Goal: Task Accomplishment & Management: Manage account settings

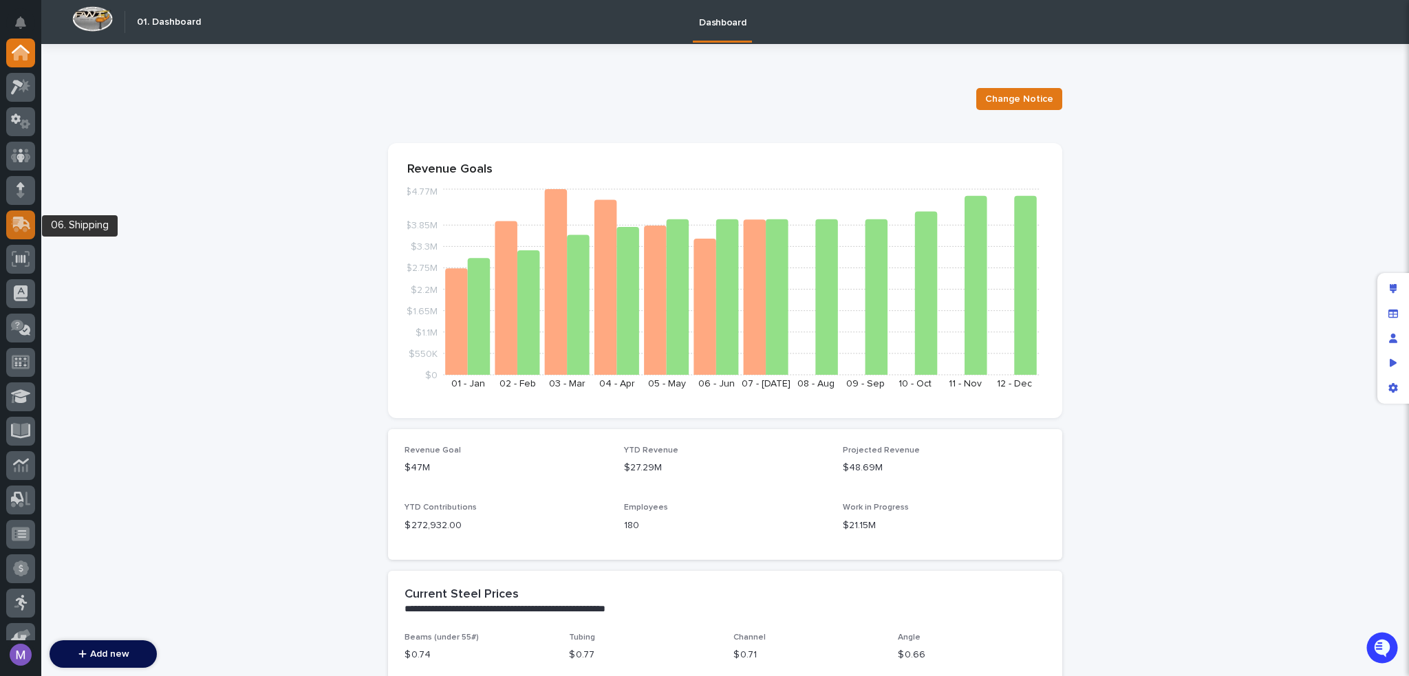
click at [28, 225] on icon at bounding box center [22, 223] width 18 height 13
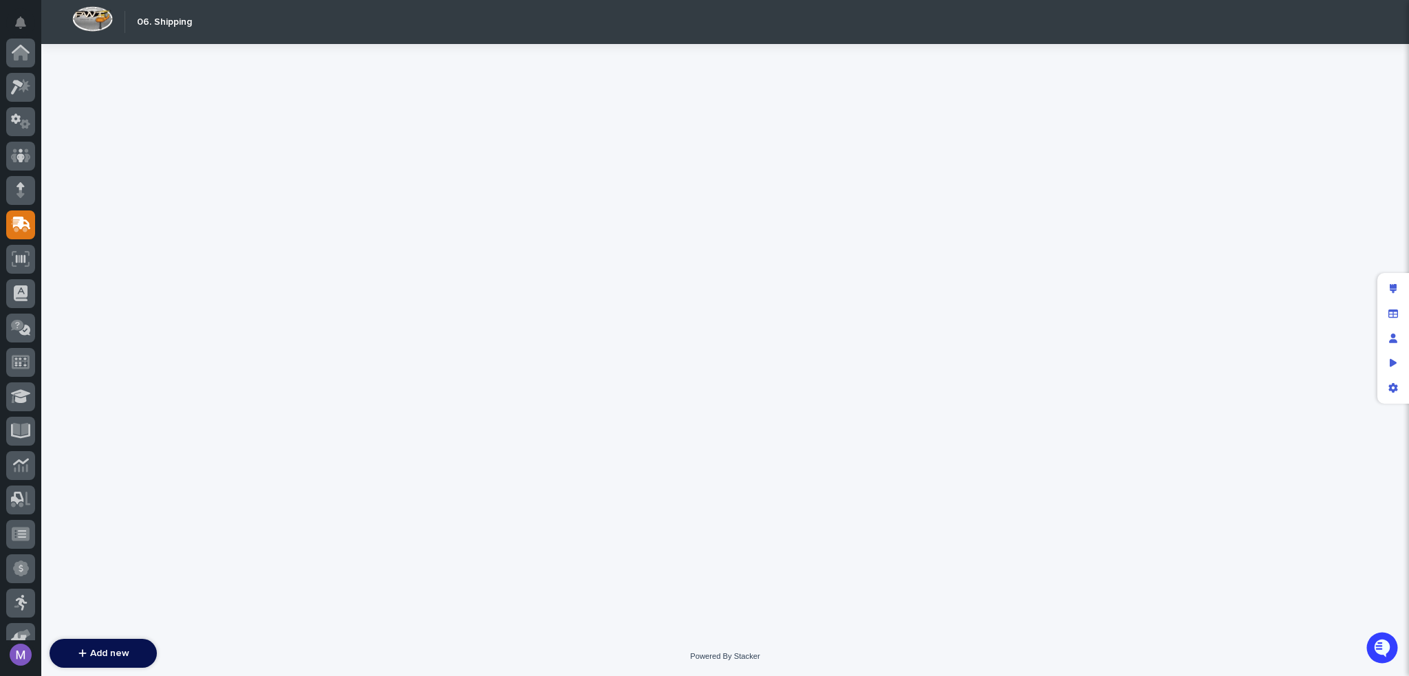
scroll to position [172, 0]
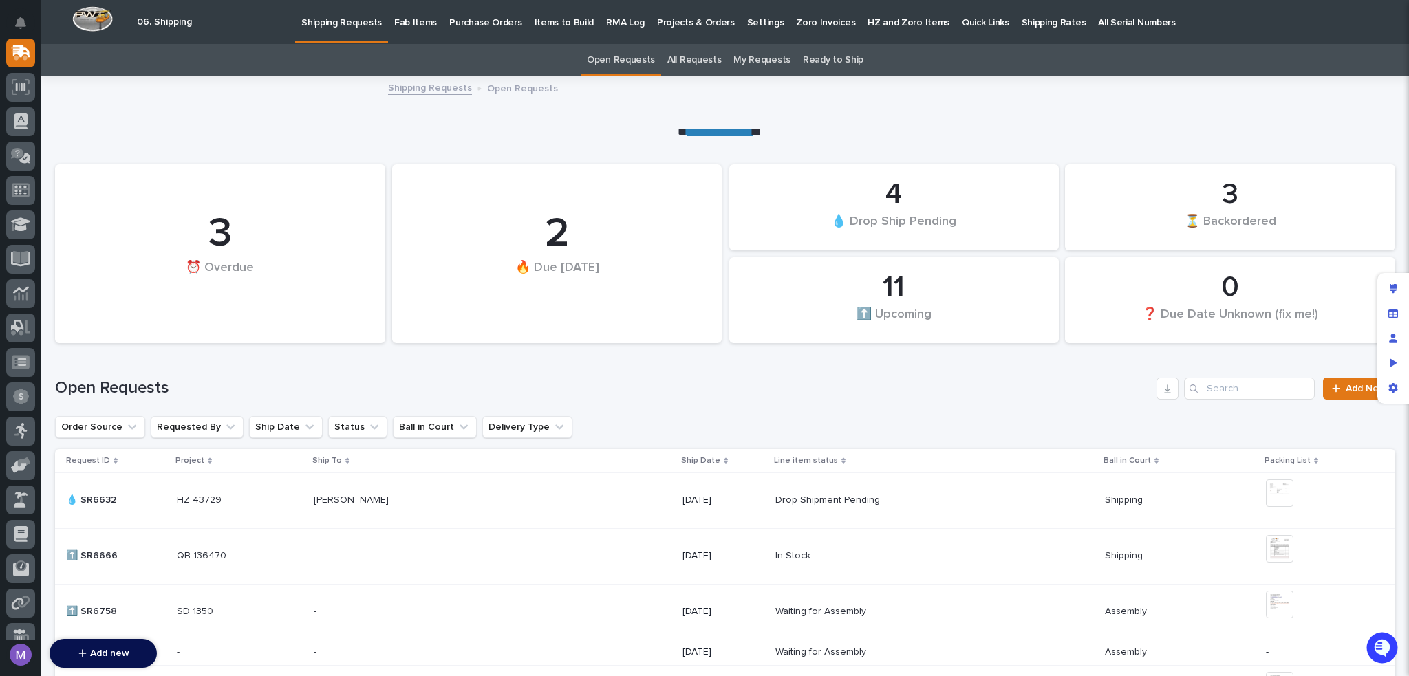
click at [545, 26] on p "Items to Build" at bounding box center [564, 14] width 60 height 29
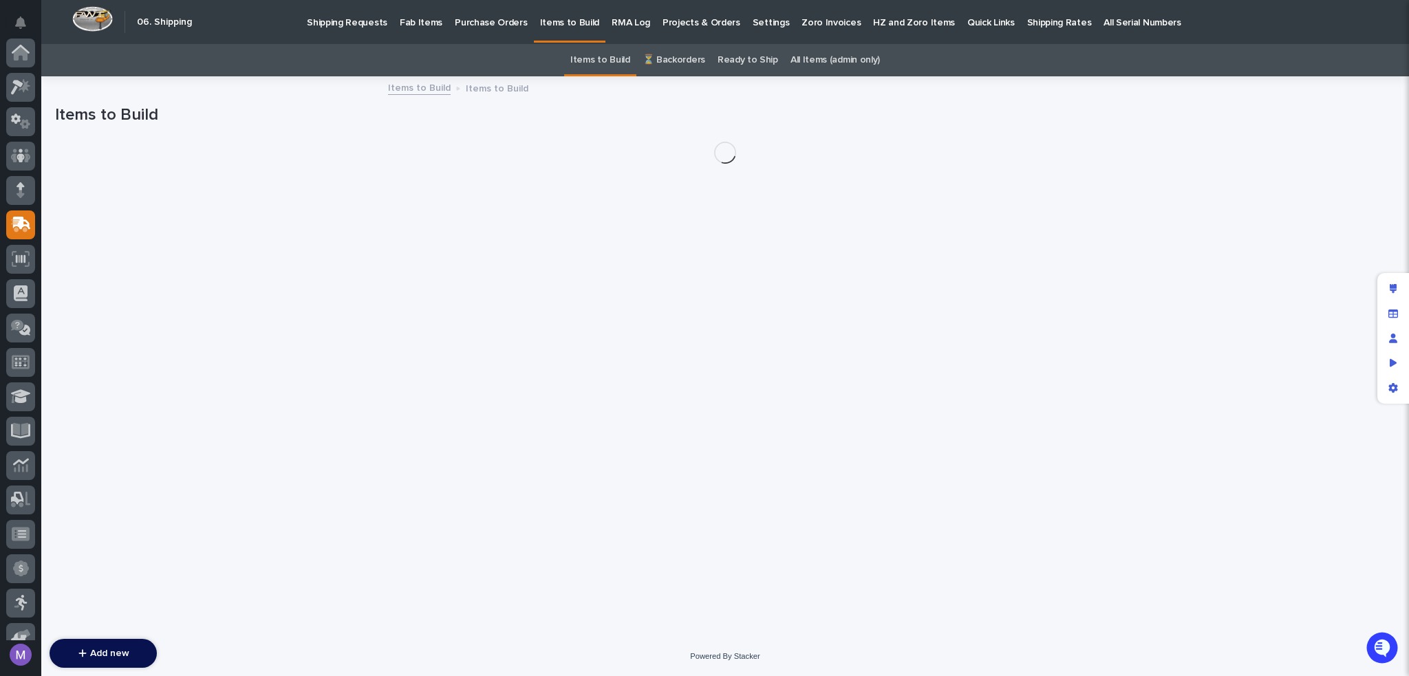
scroll to position [172, 0]
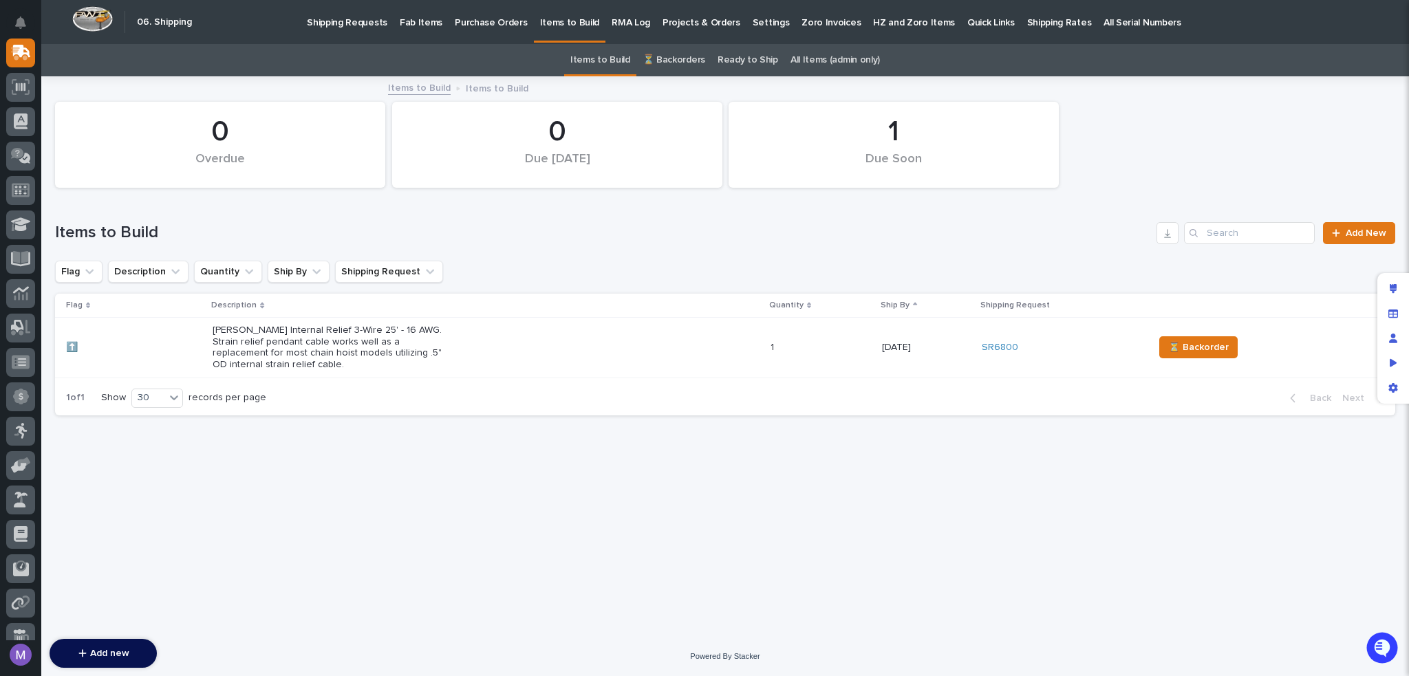
click at [731, 60] on link "Ready to Ship" at bounding box center [747, 60] width 61 height 32
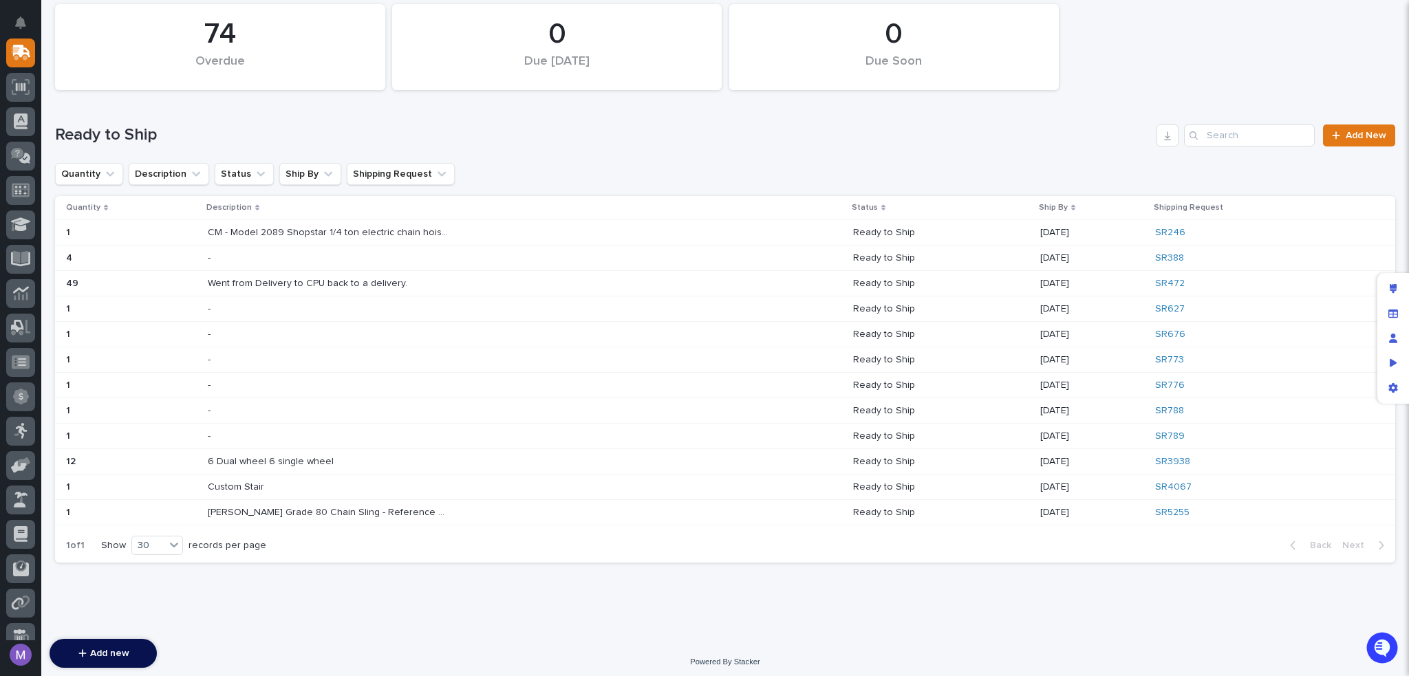
scroll to position [101, 0]
click at [448, 504] on div "Starke Grade 80 Chain Sling - Reference Order SKU For Build & Shipping Informat…" at bounding box center [525, 509] width 635 height 23
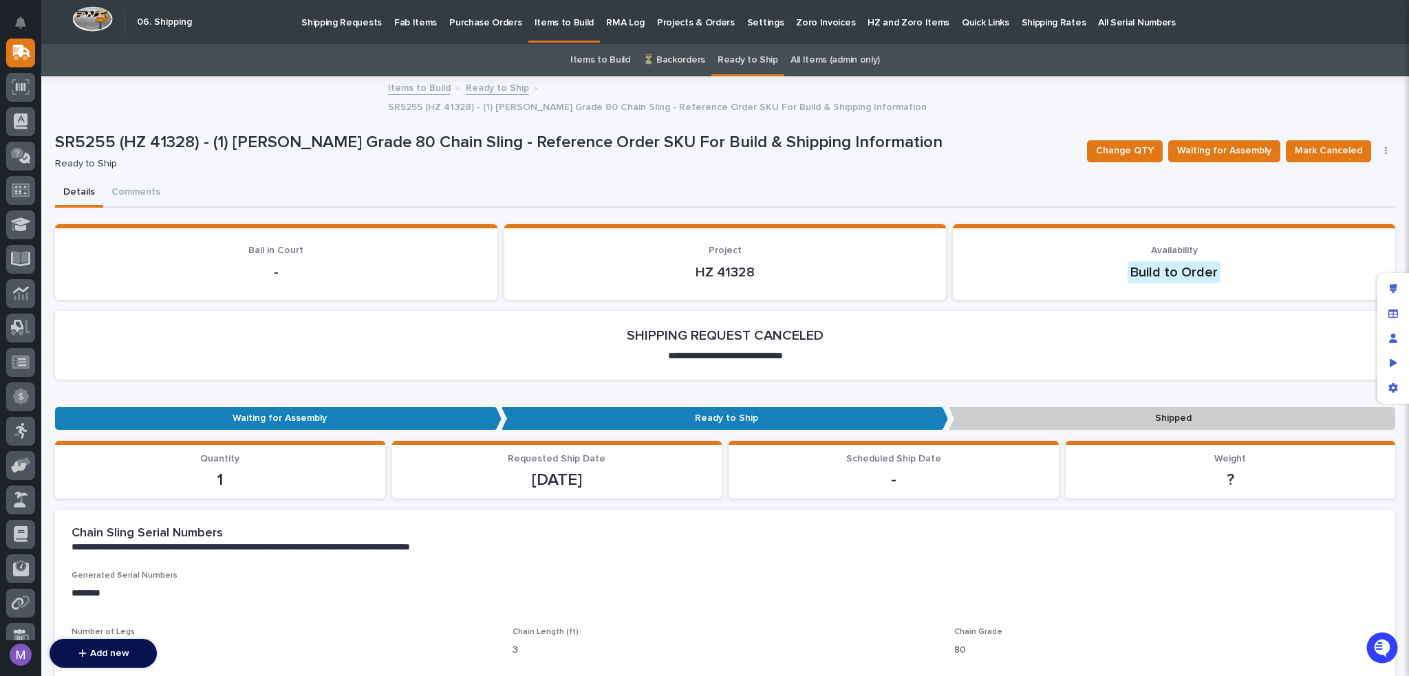
scroll to position [206, 0]
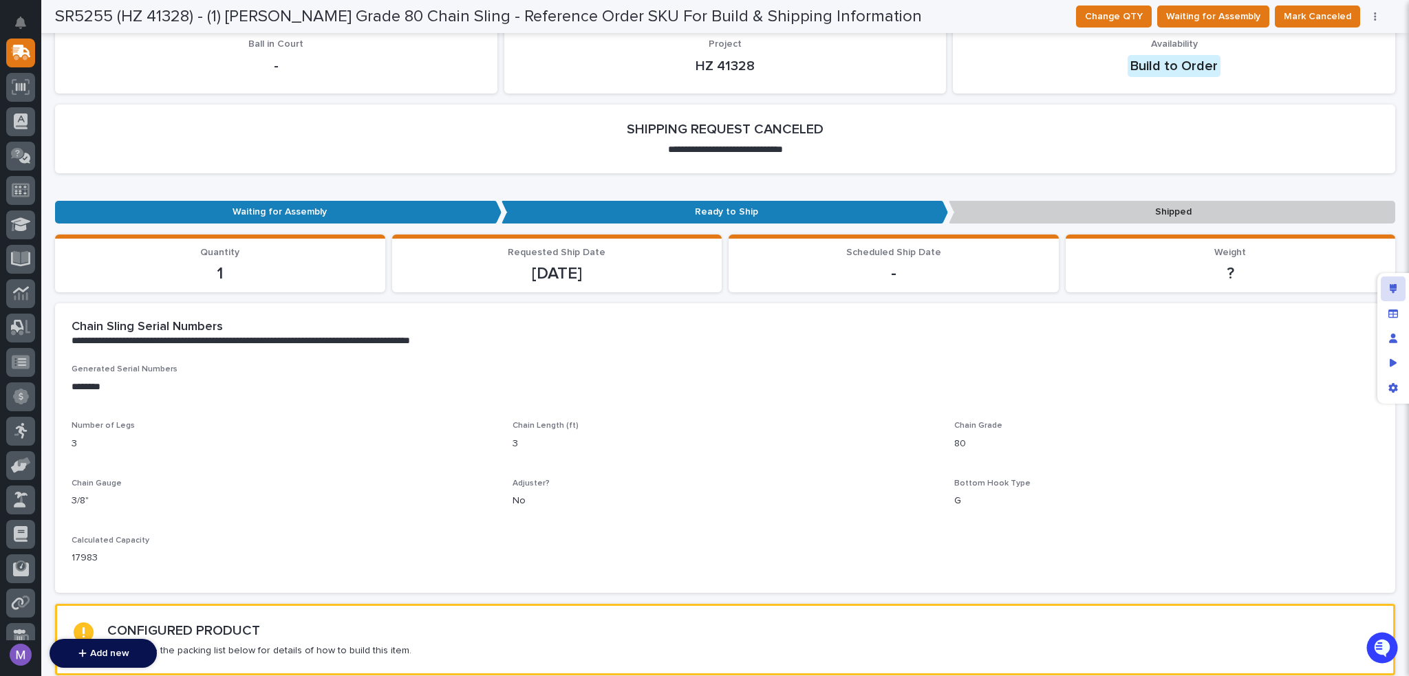
click at [1392, 288] on icon "Edit layout" at bounding box center [1394, 289] width 8 height 10
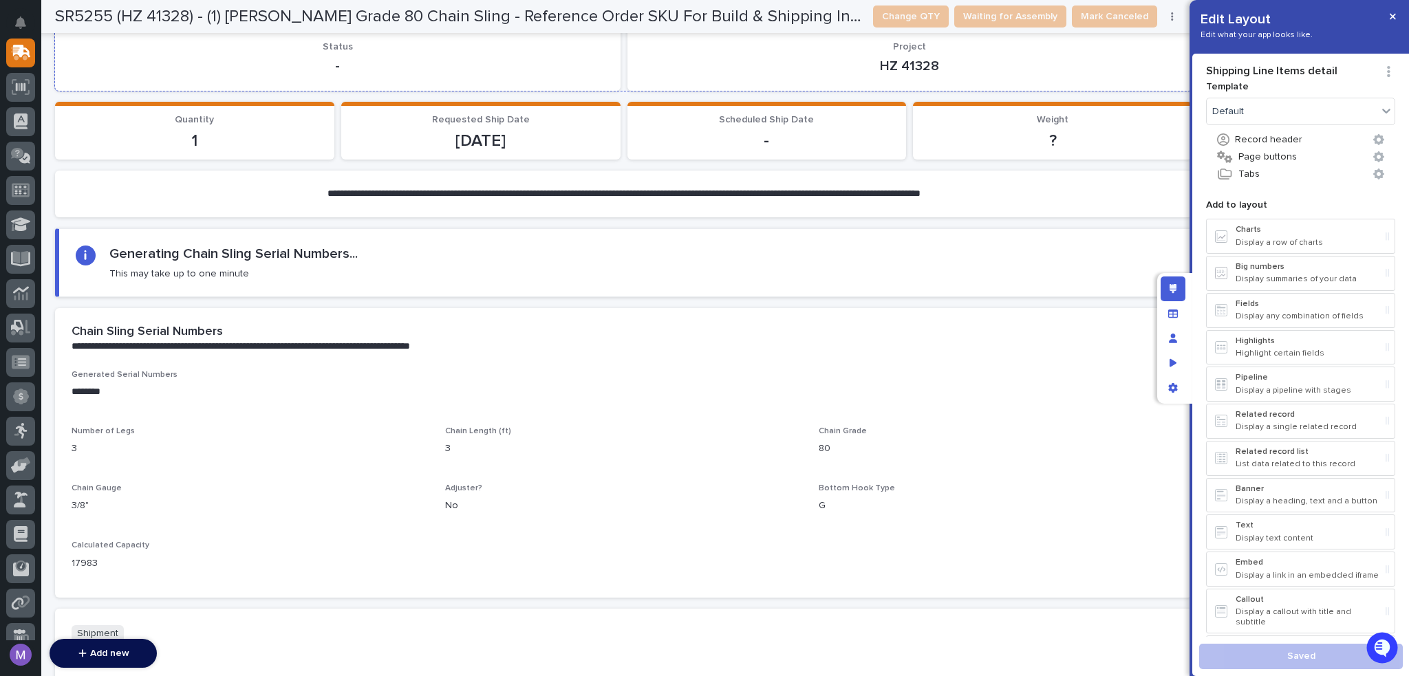
scroll to position [1486, 0]
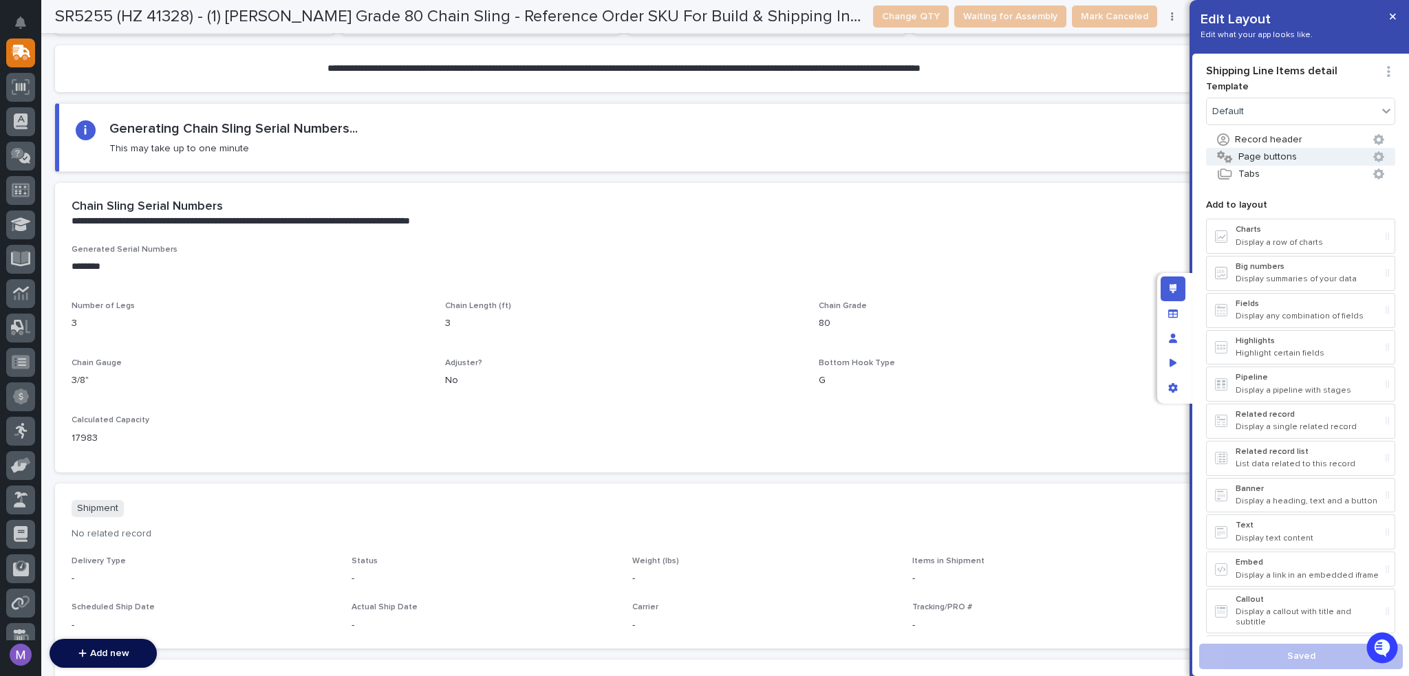
click at [1271, 151] on button "Page buttons" at bounding box center [1300, 157] width 189 height 18
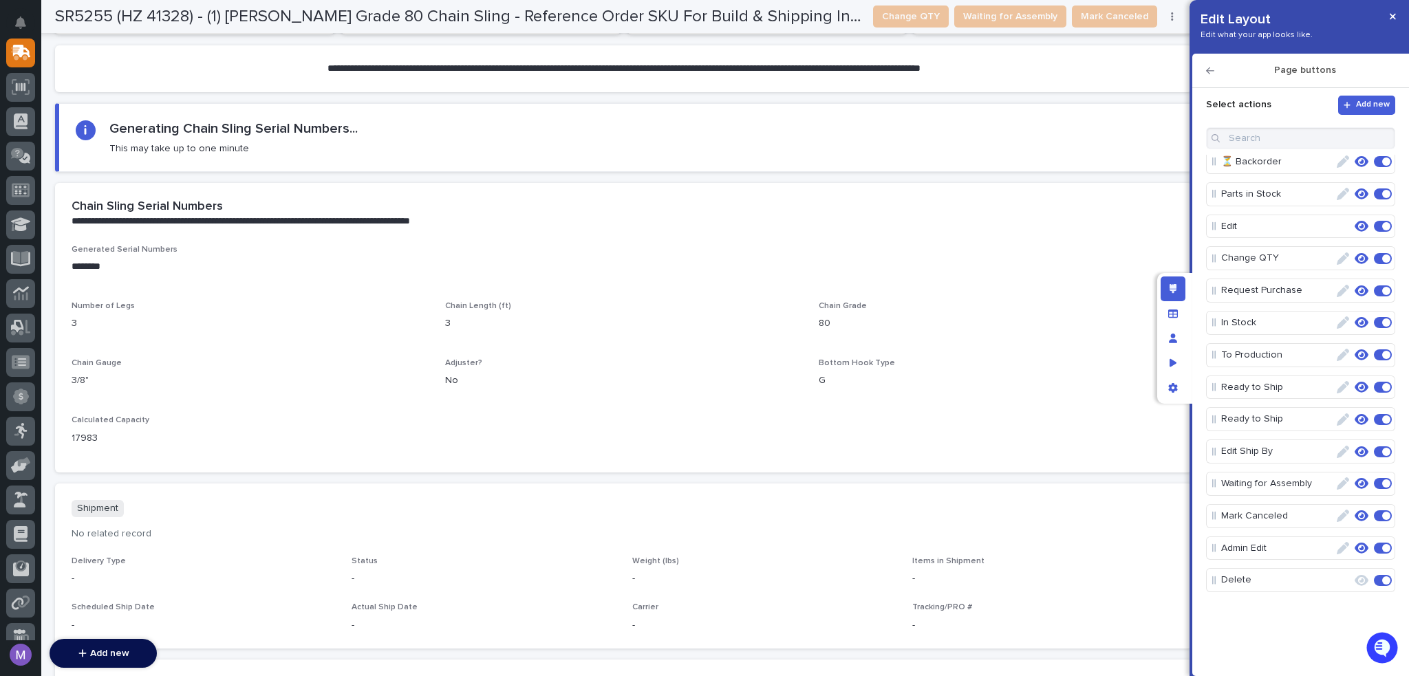
scroll to position [0, 0]
click at [479, 211] on div "**********" at bounding box center [623, 213] width 1137 height 61
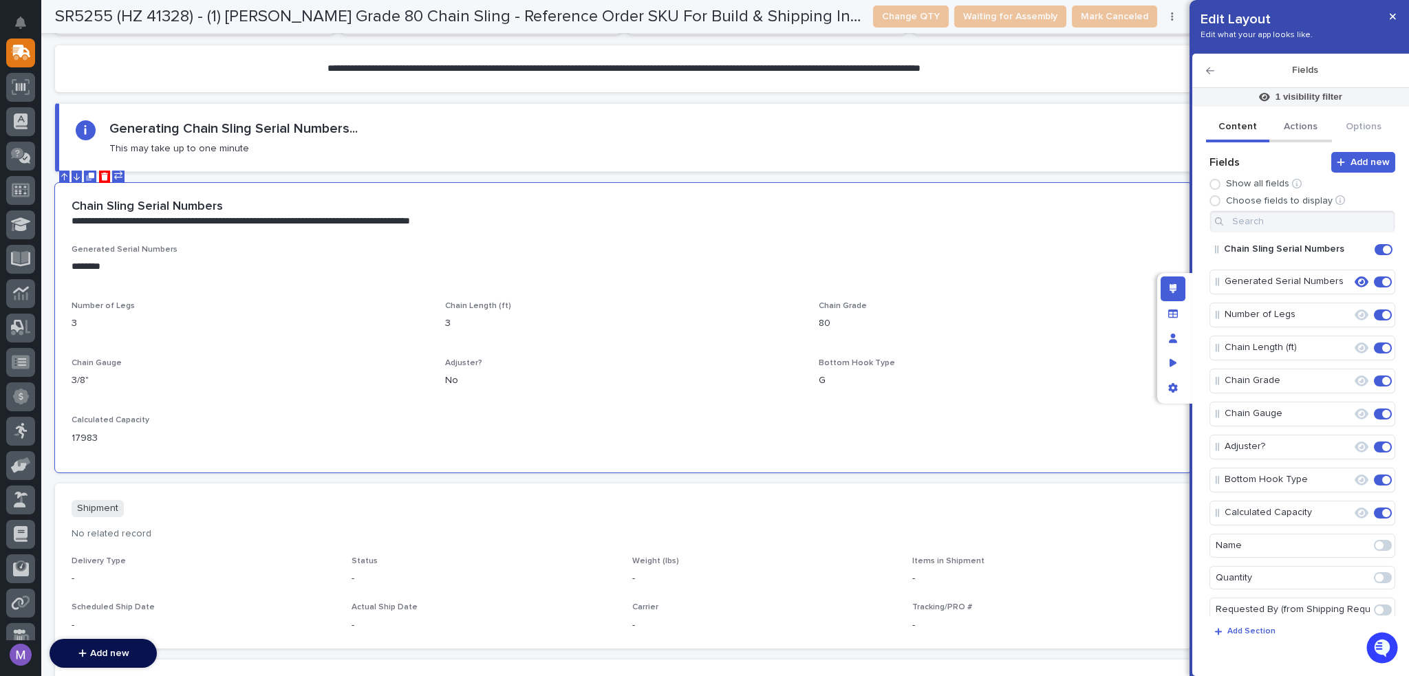
click at [1318, 127] on button "Actions" at bounding box center [1300, 127] width 63 height 29
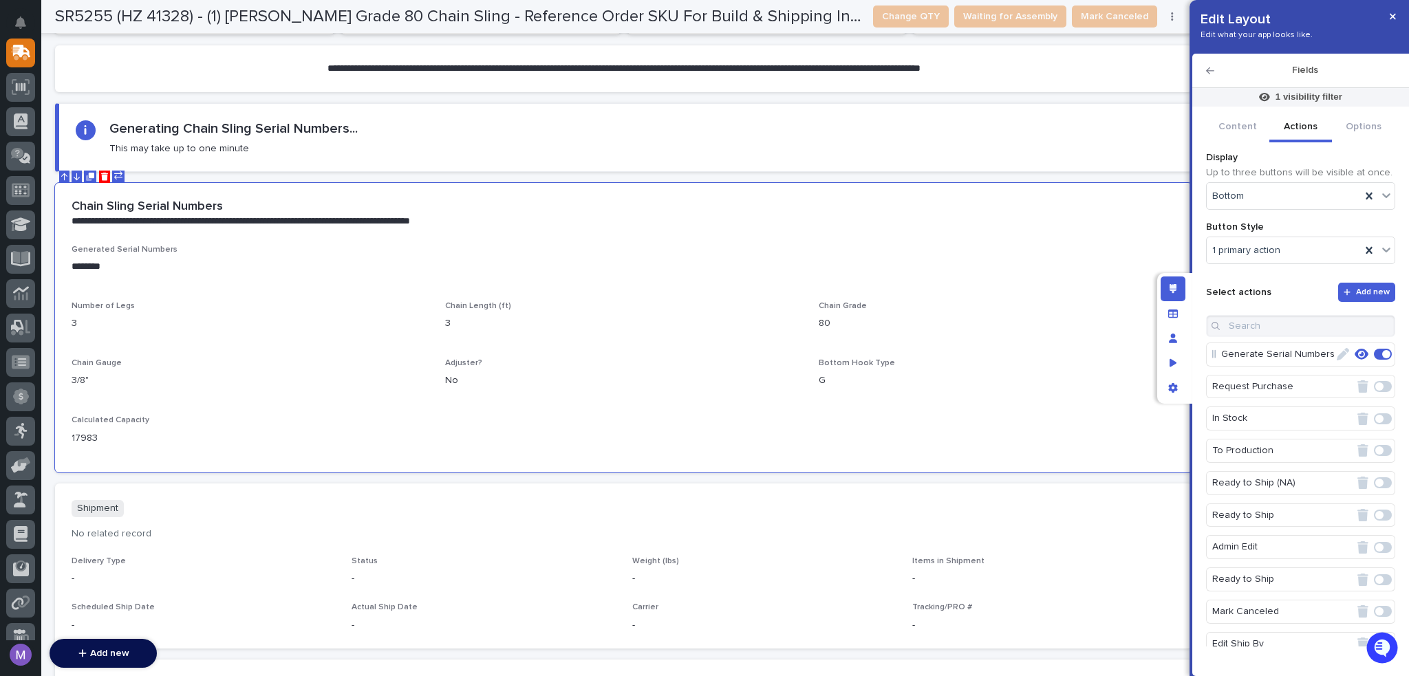
click at [1337, 354] on icon "button" at bounding box center [1343, 354] width 12 height 12
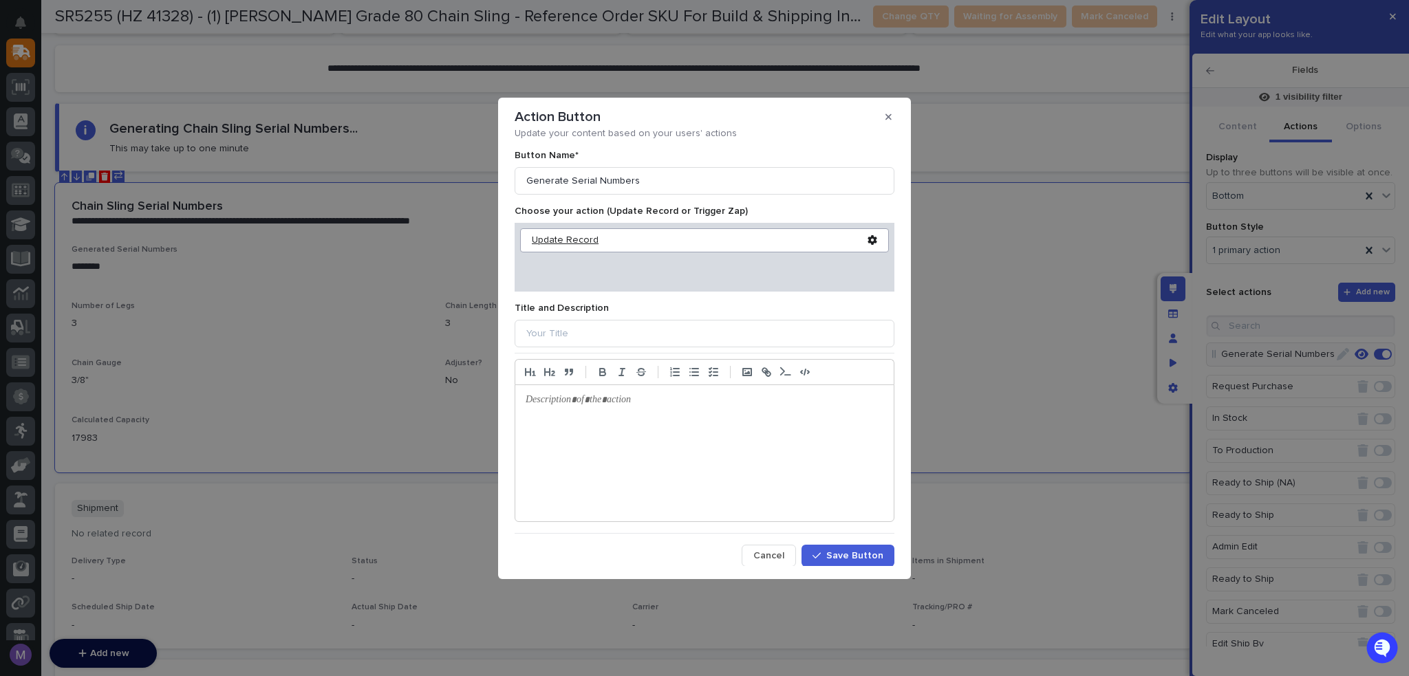
click at [555, 241] on div "Update Record" at bounding box center [700, 241] width 336 height 12
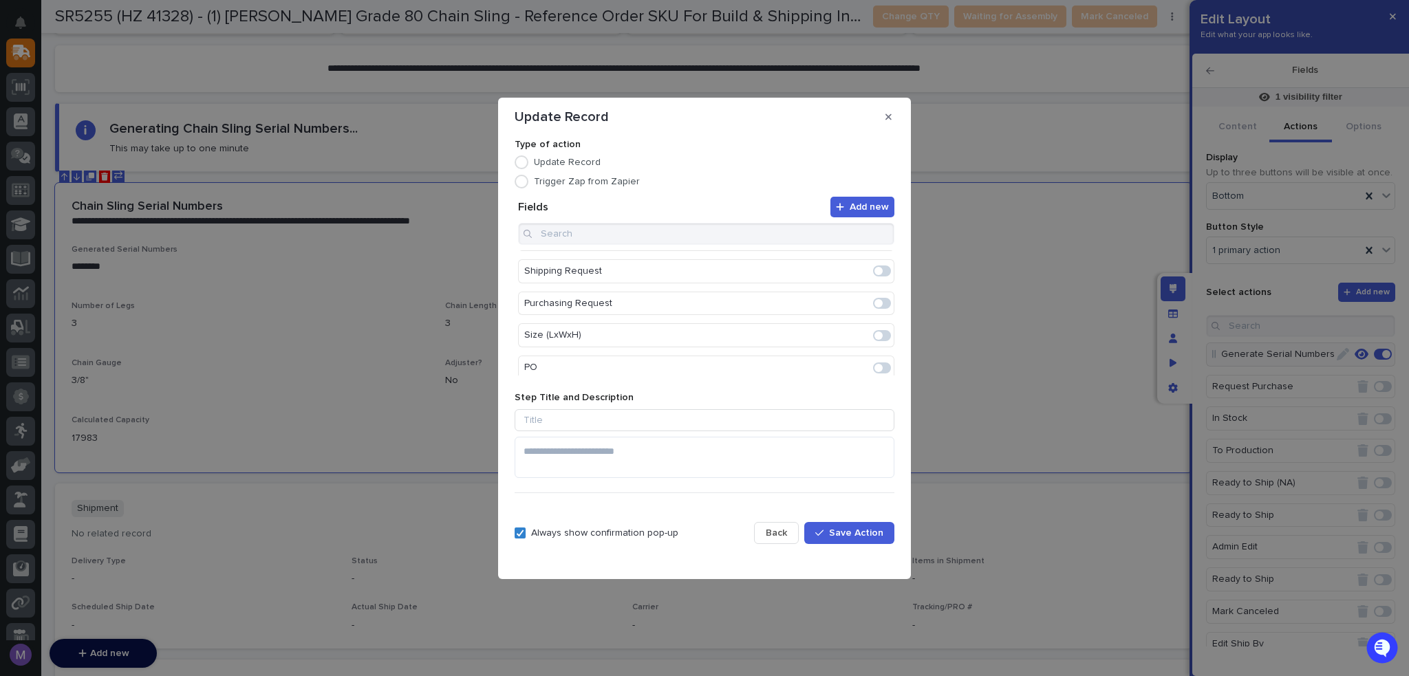
scroll to position [835, 0]
click at [886, 116] on icon "button" at bounding box center [888, 117] width 6 height 10
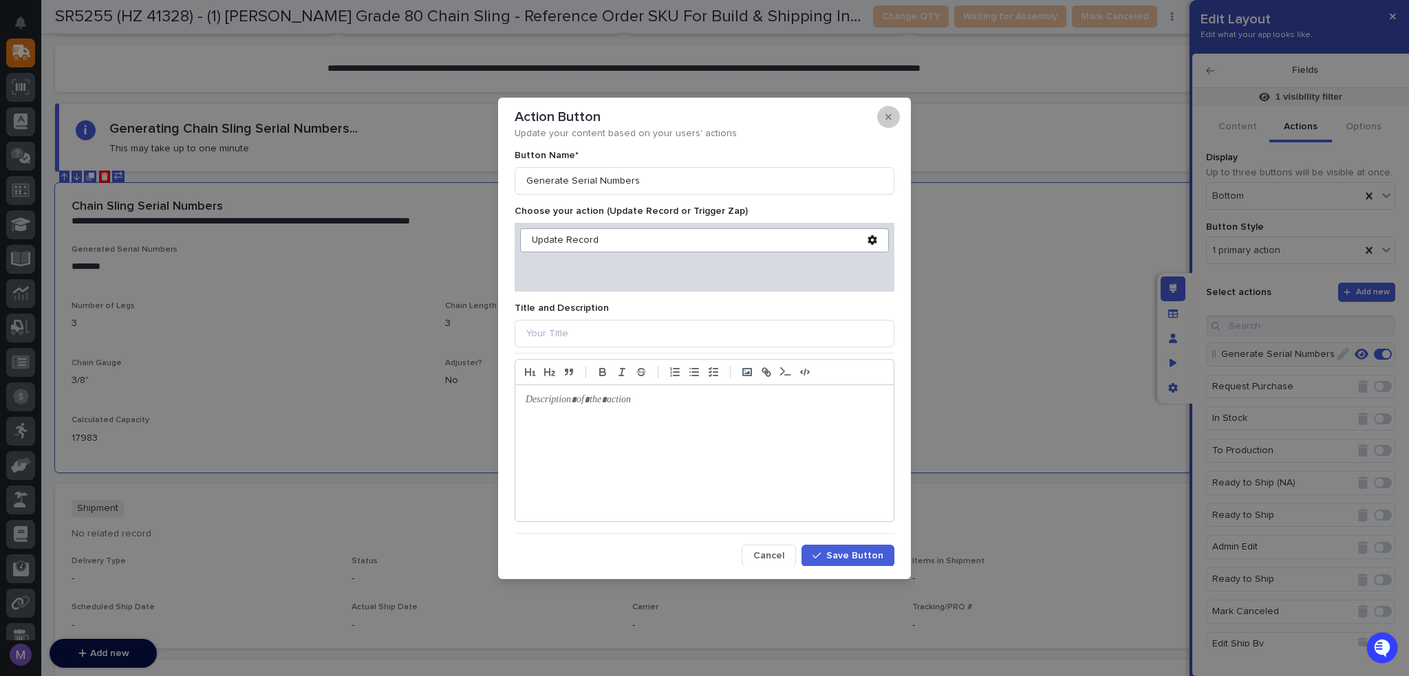
click at [888, 118] on icon "button" at bounding box center [888, 117] width 6 height 10
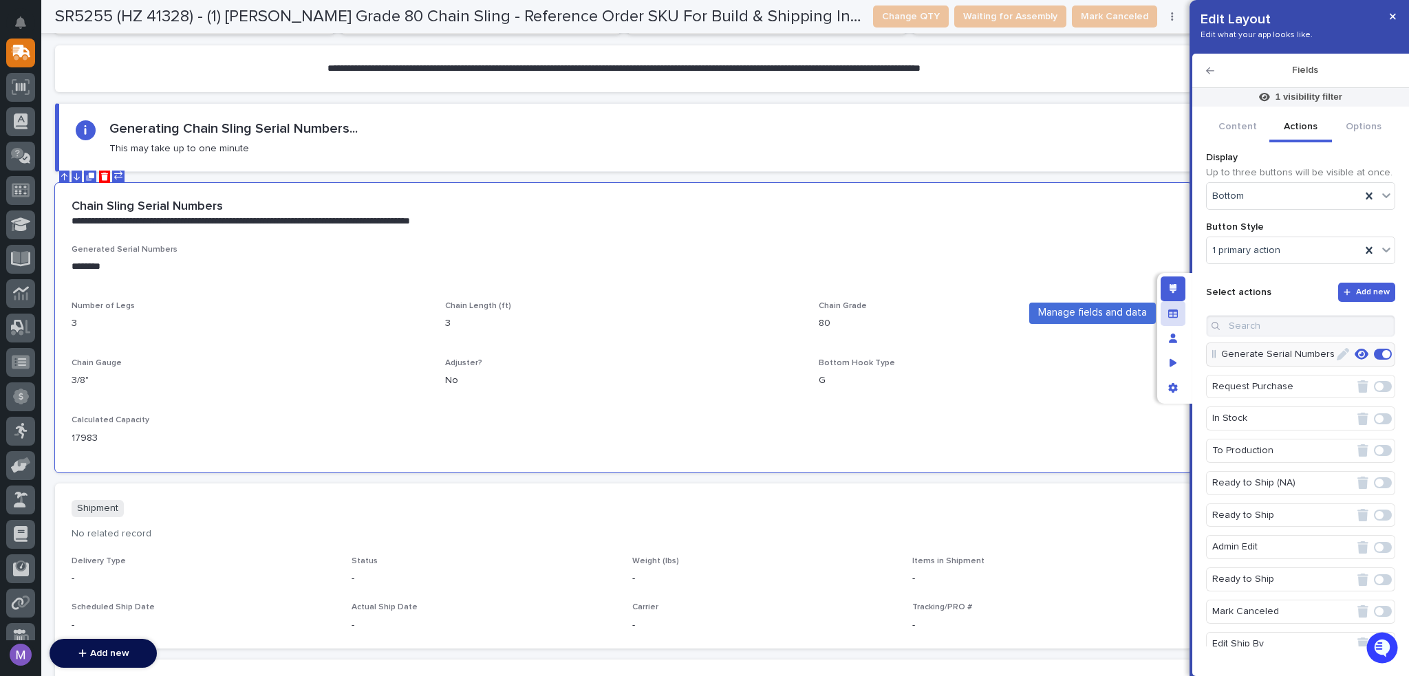
click at [1167, 321] on div "Manage fields and data" at bounding box center [1172, 313] width 25 height 25
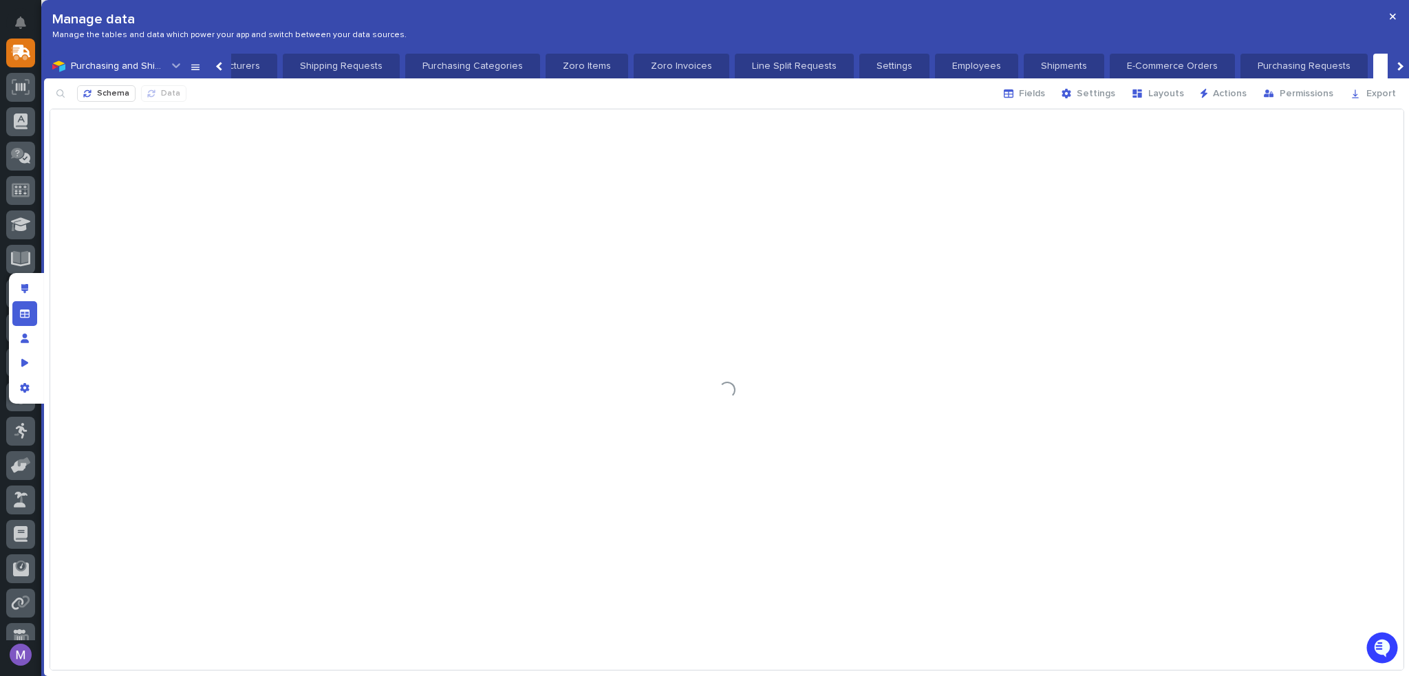
scroll to position [135, 0]
click at [108, 89] on span "Schema" at bounding box center [113, 94] width 32 height 11
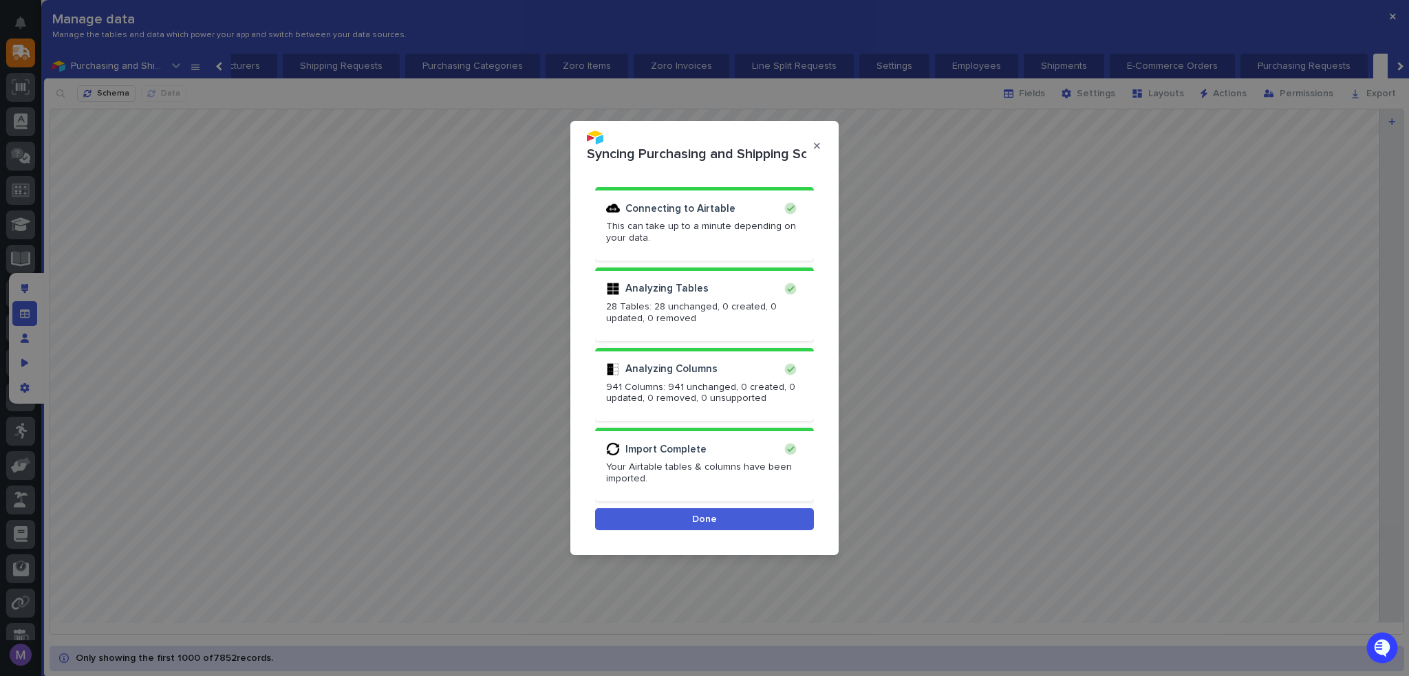
click at [779, 521] on button "Done" at bounding box center [704, 519] width 219 height 22
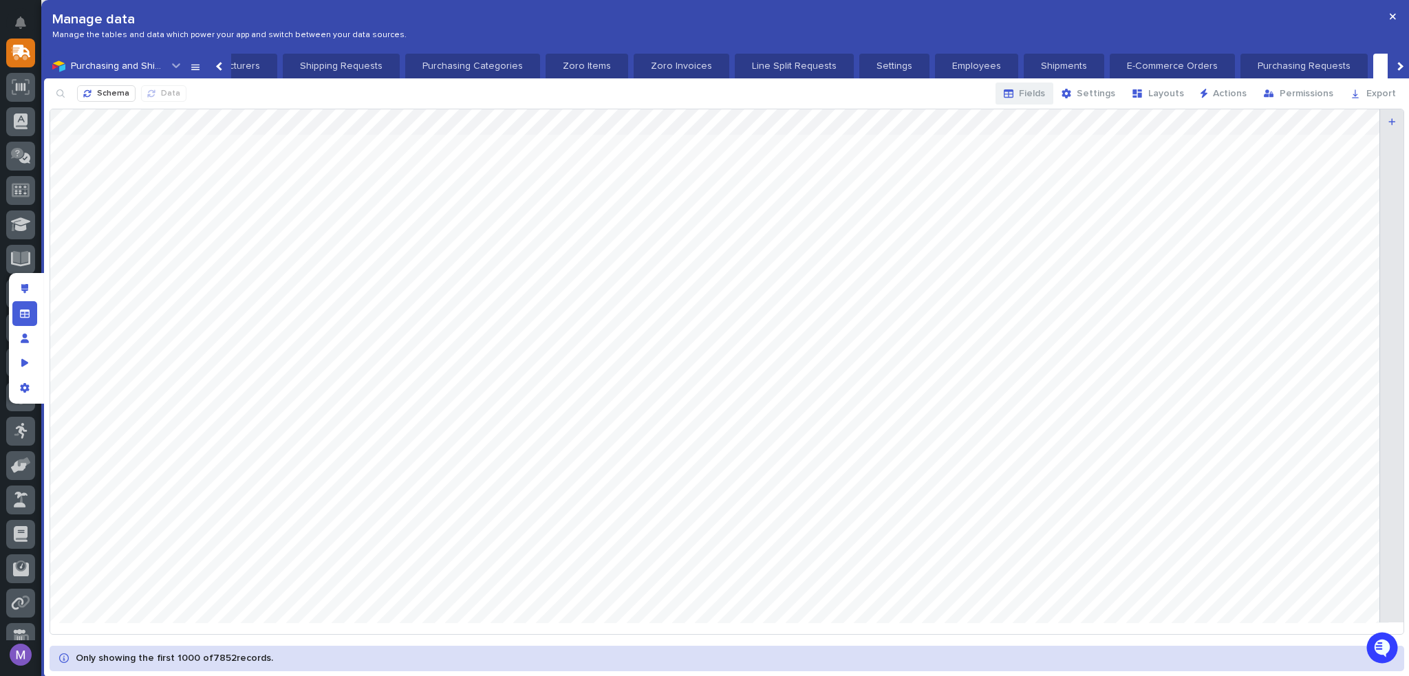
click at [1045, 94] on span "Fields" at bounding box center [1032, 93] width 26 height 12
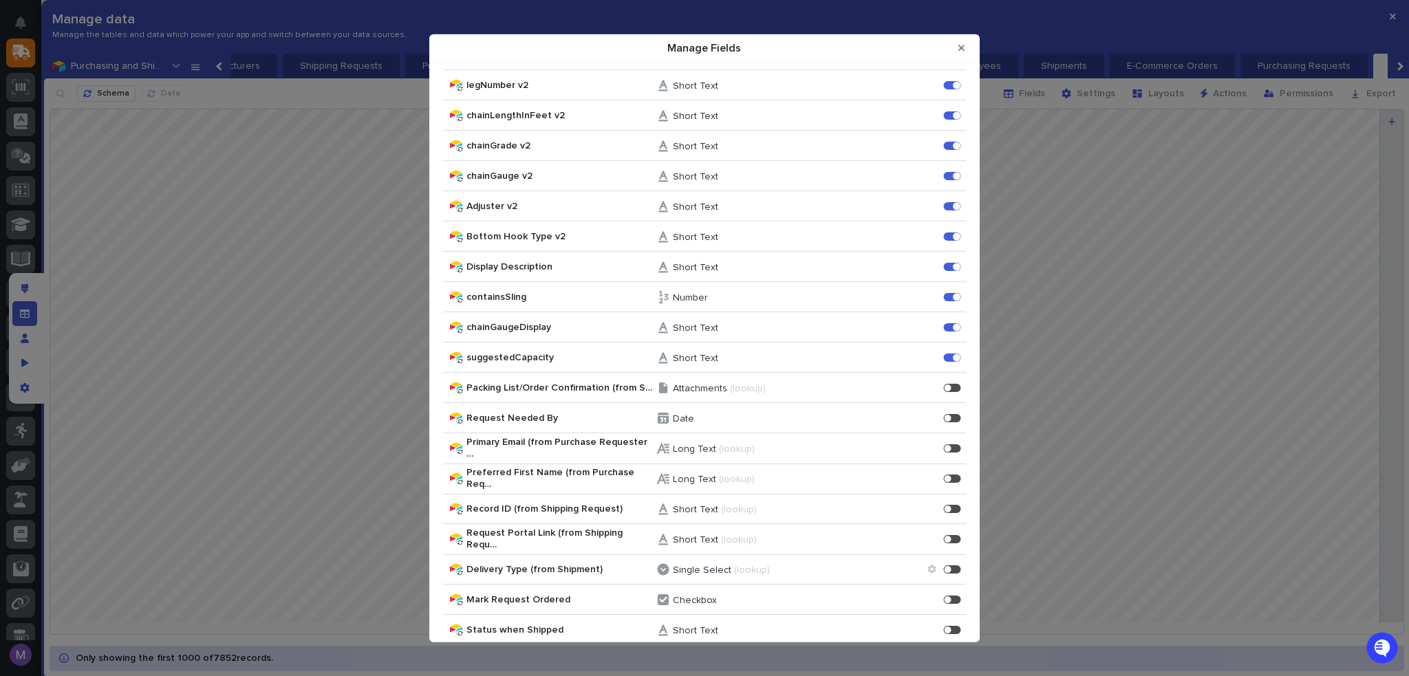
scroll to position [3320, 0]
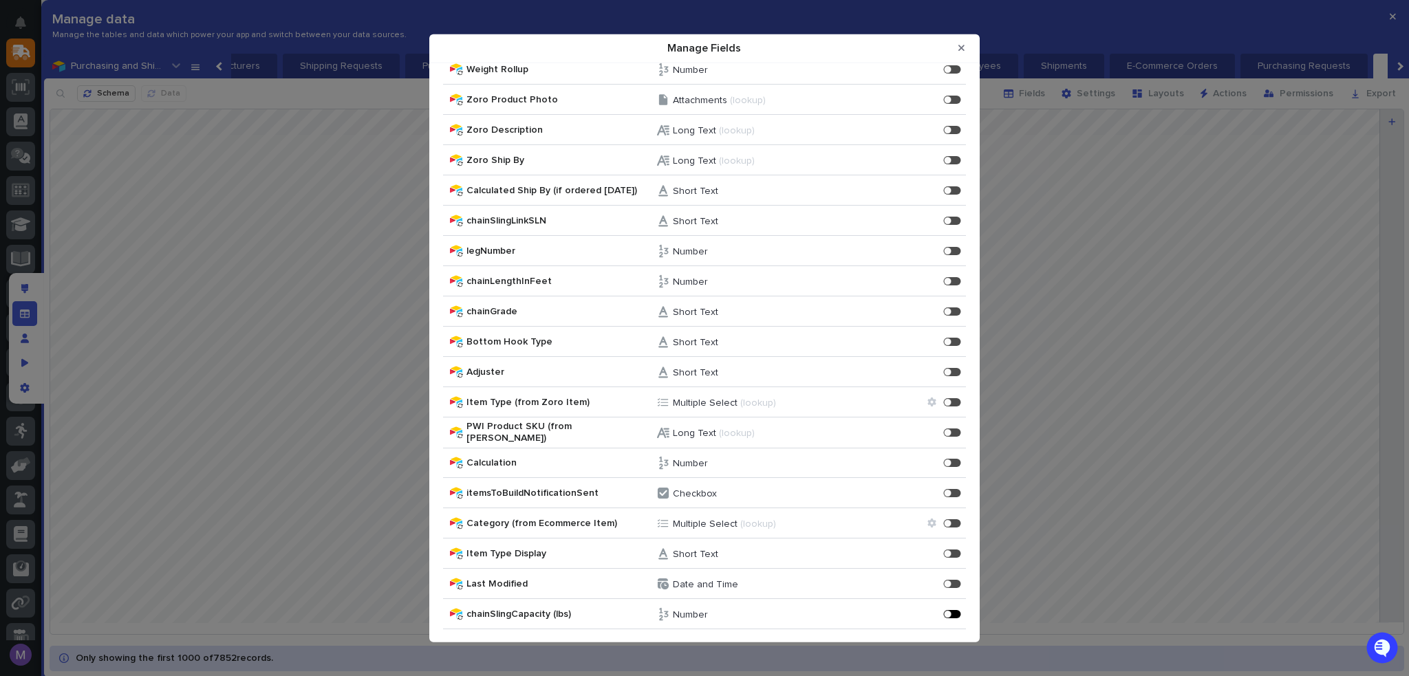
click at [954, 613] on div "Manage Fields" at bounding box center [955, 613] width 3 height 3
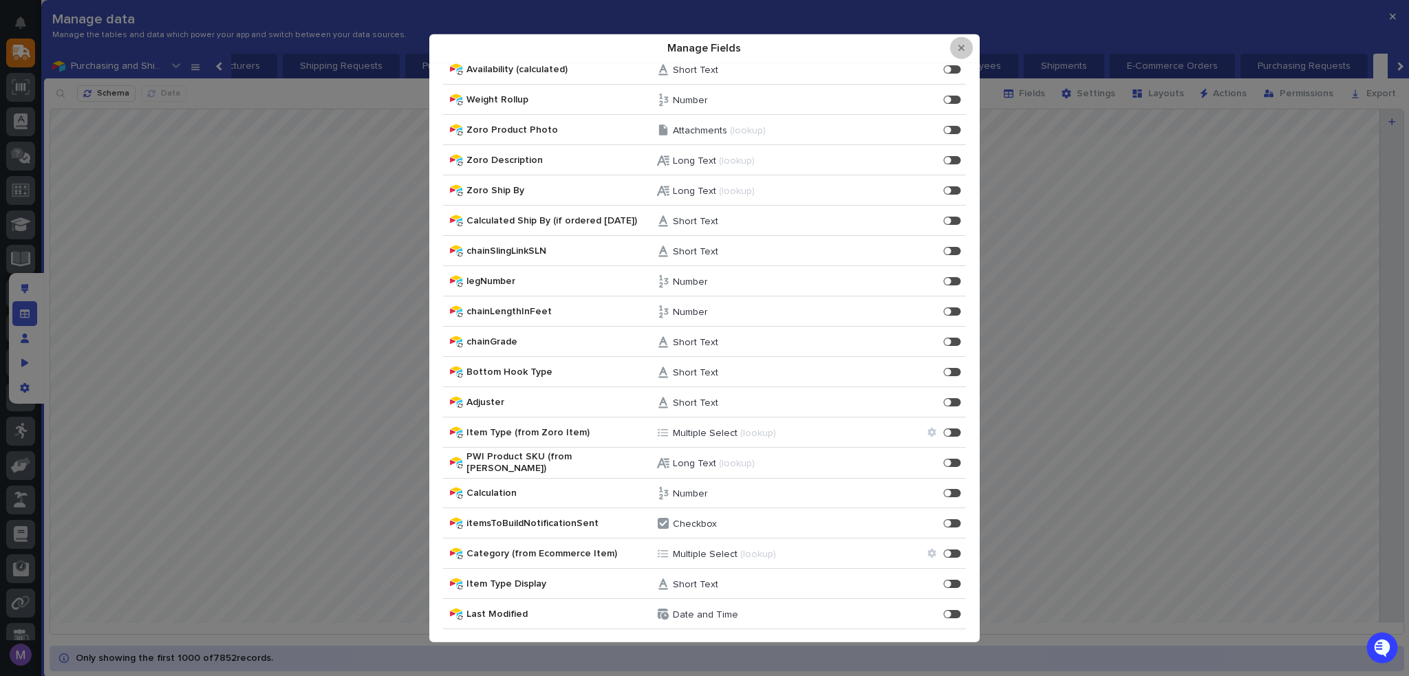
click at [962, 41] on button "Close Modal" at bounding box center [961, 48] width 23 height 22
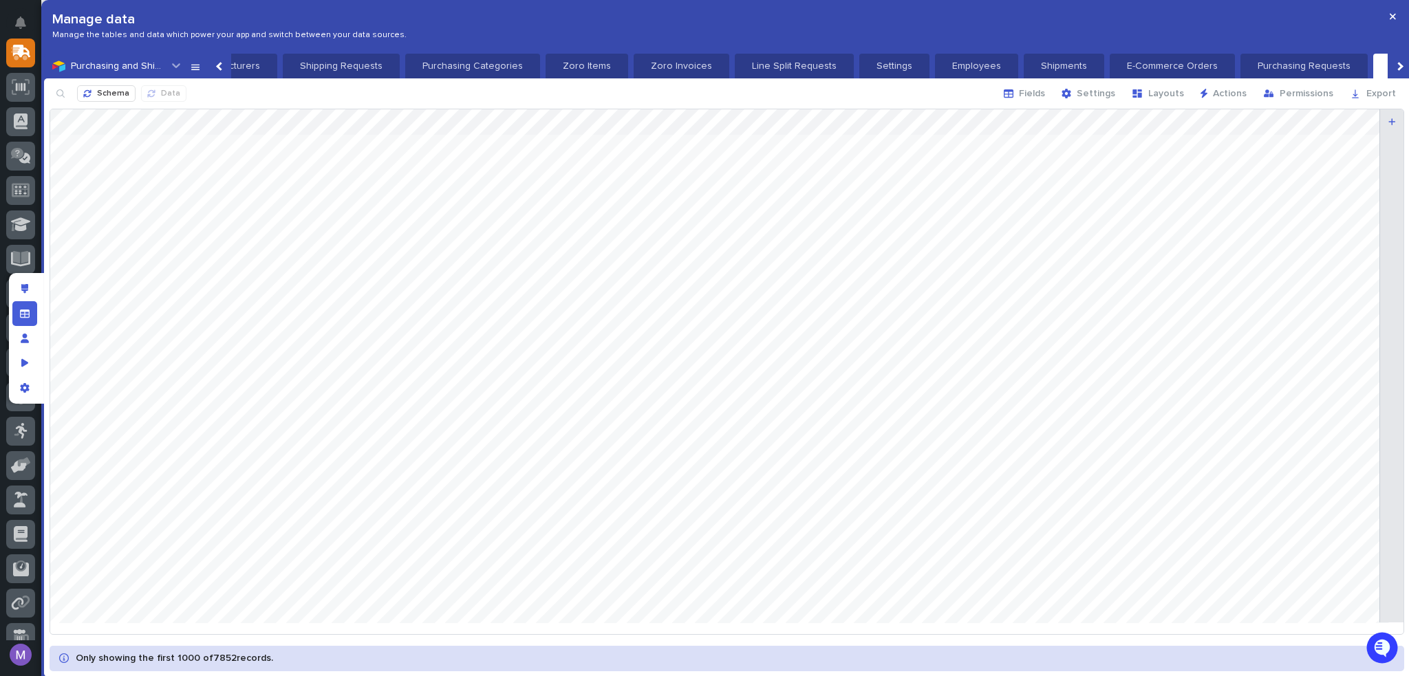
click at [31, 310] on div "Manage fields and data" at bounding box center [24, 313] width 25 height 25
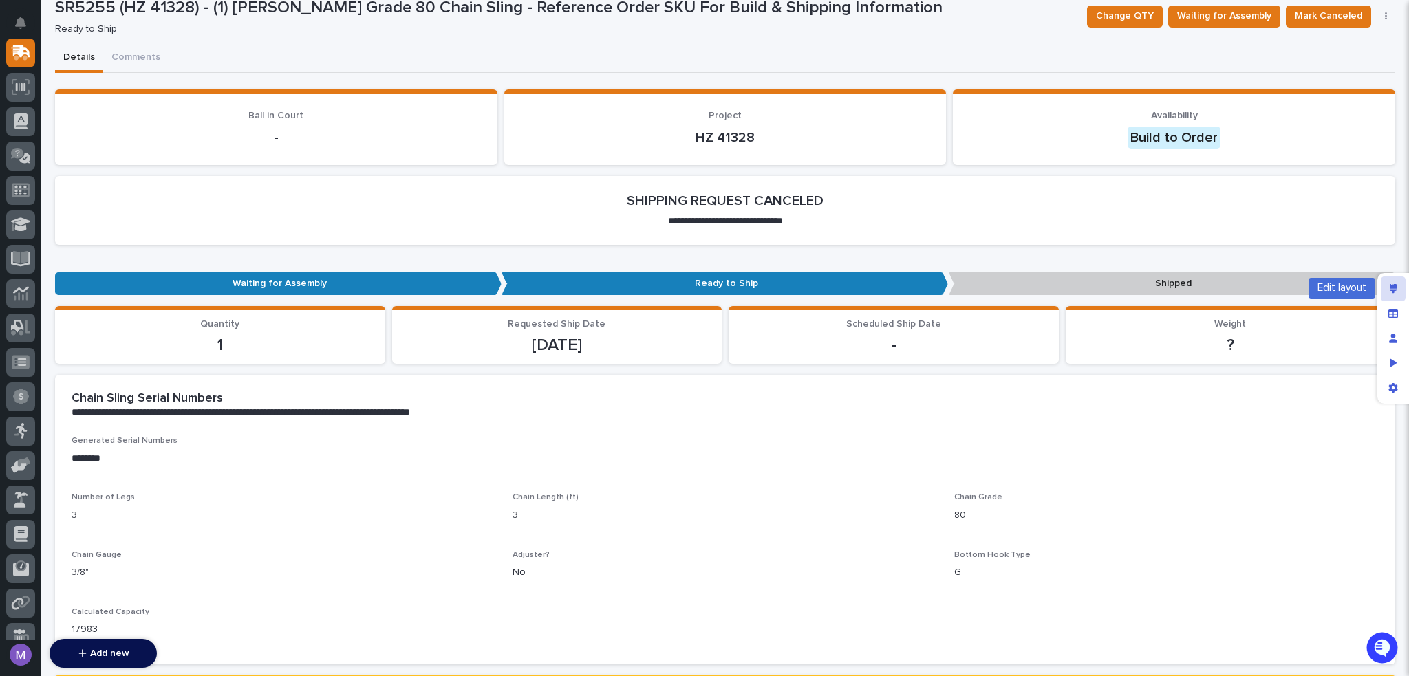
click at [1400, 287] on div "Edit layout" at bounding box center [1393, 289] width 25 height 25
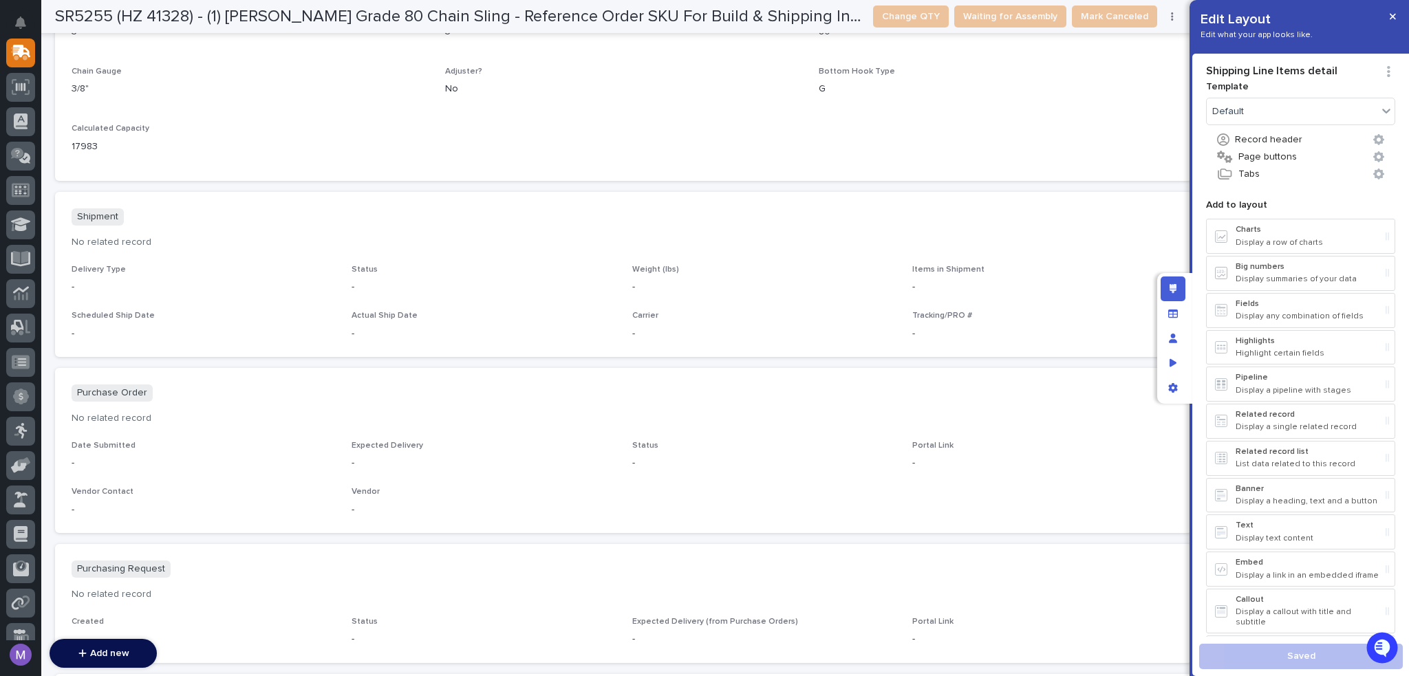
scroll to position [1383, 0]
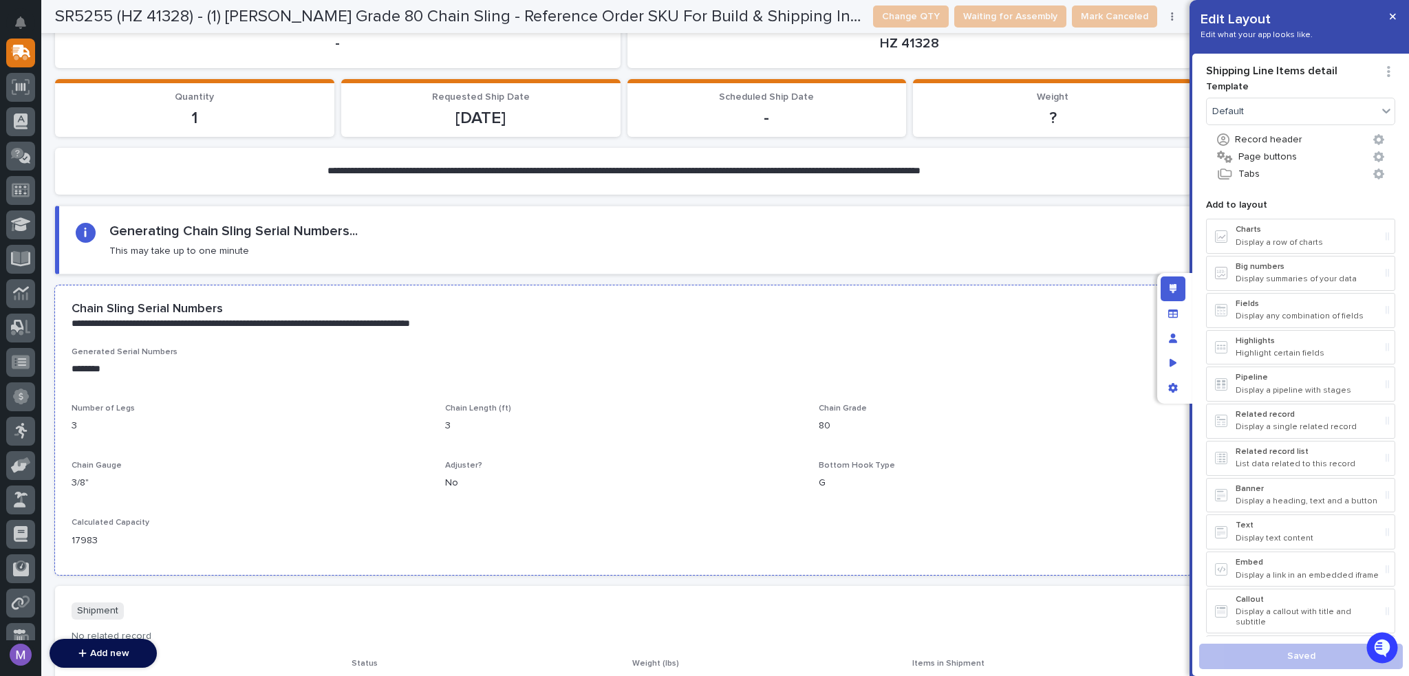
drag, startPoint x: 729, startPoint y: 306, endPoint x: 829, endPoint y: 291, distance: 100.9
click at [730, 306] on div "**********" at bounding box center [623, 315] width 1137 height 61
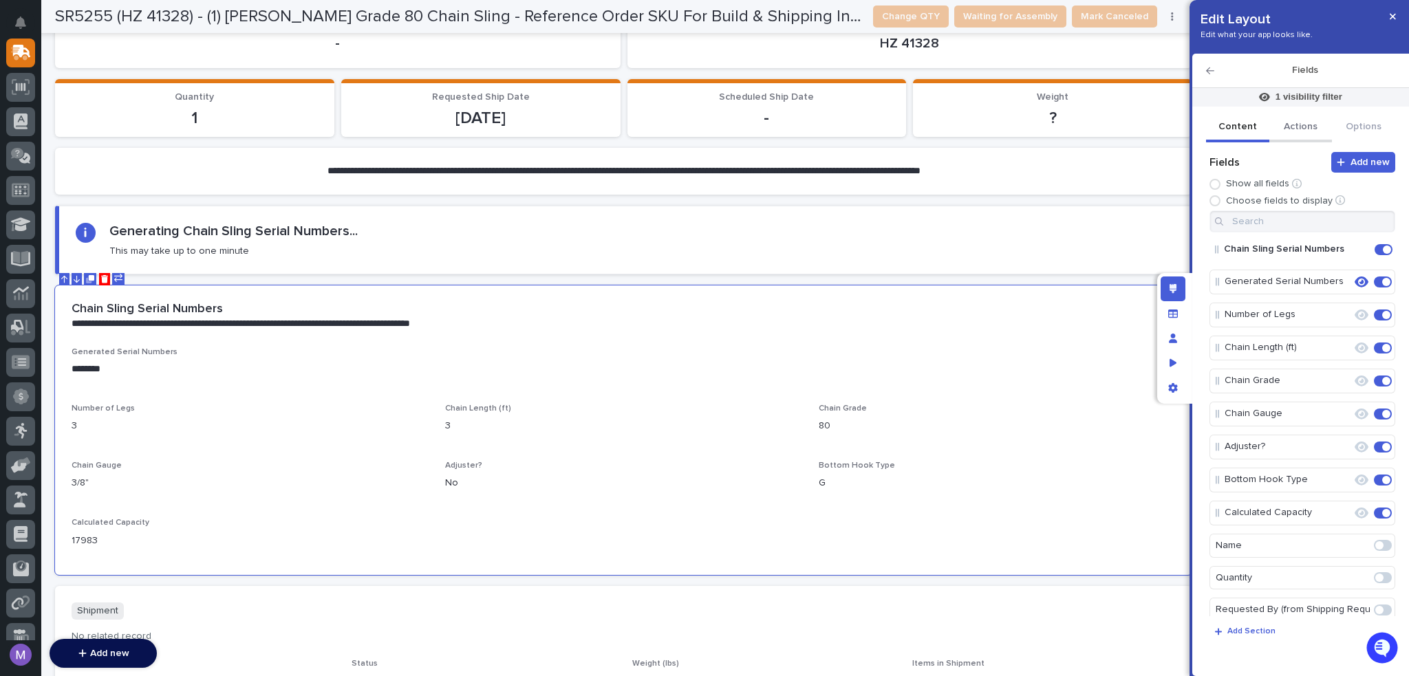
click at [1311, 125] on button "Actions" at bounding box center [1300, 127] width 63 height 29
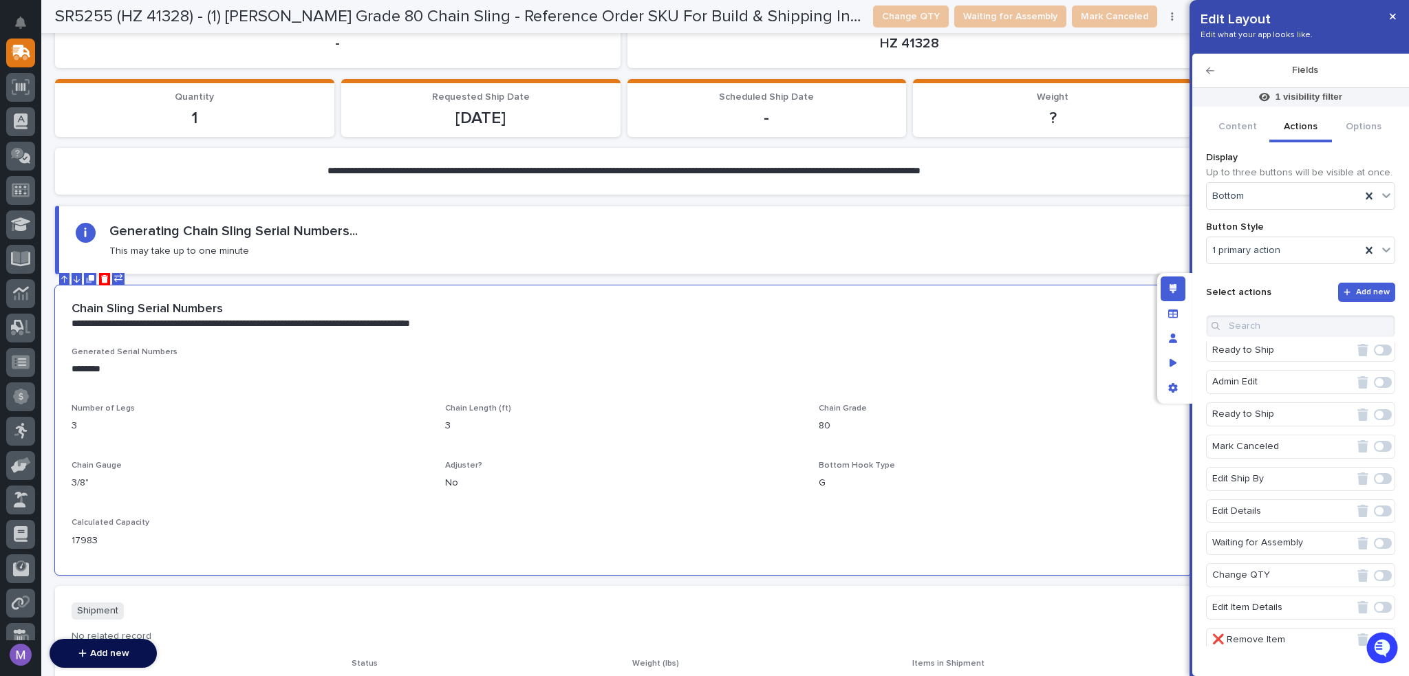
scroll to position [237, 0]
click at [1239, 118] on button "Content" at bounding box center [1237, 127] width 63 height 29
click at [1307, 127] on button "Actions" at bounding box center [1300, 127] width 63 height 29
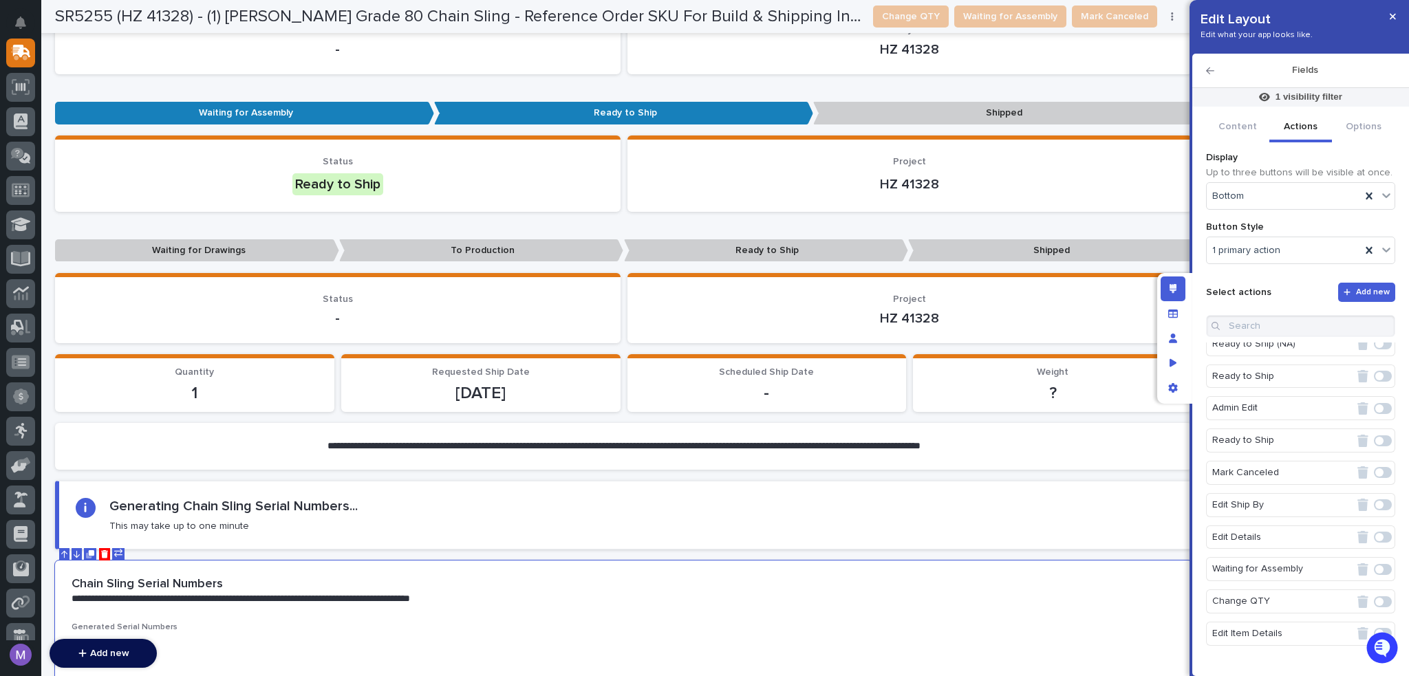
scroll to position [0, 0]
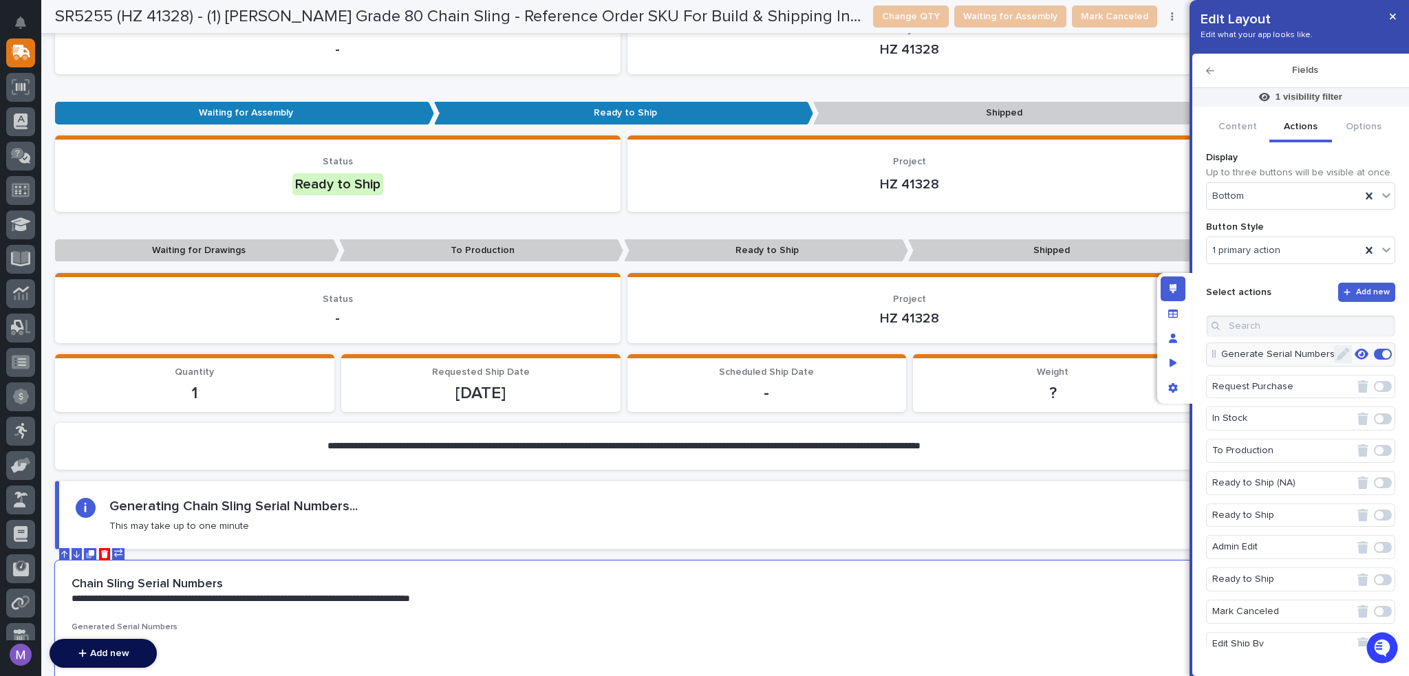
click at [1342, 352] on button "button" at bounding box center [1343, 354] width 18 height 18
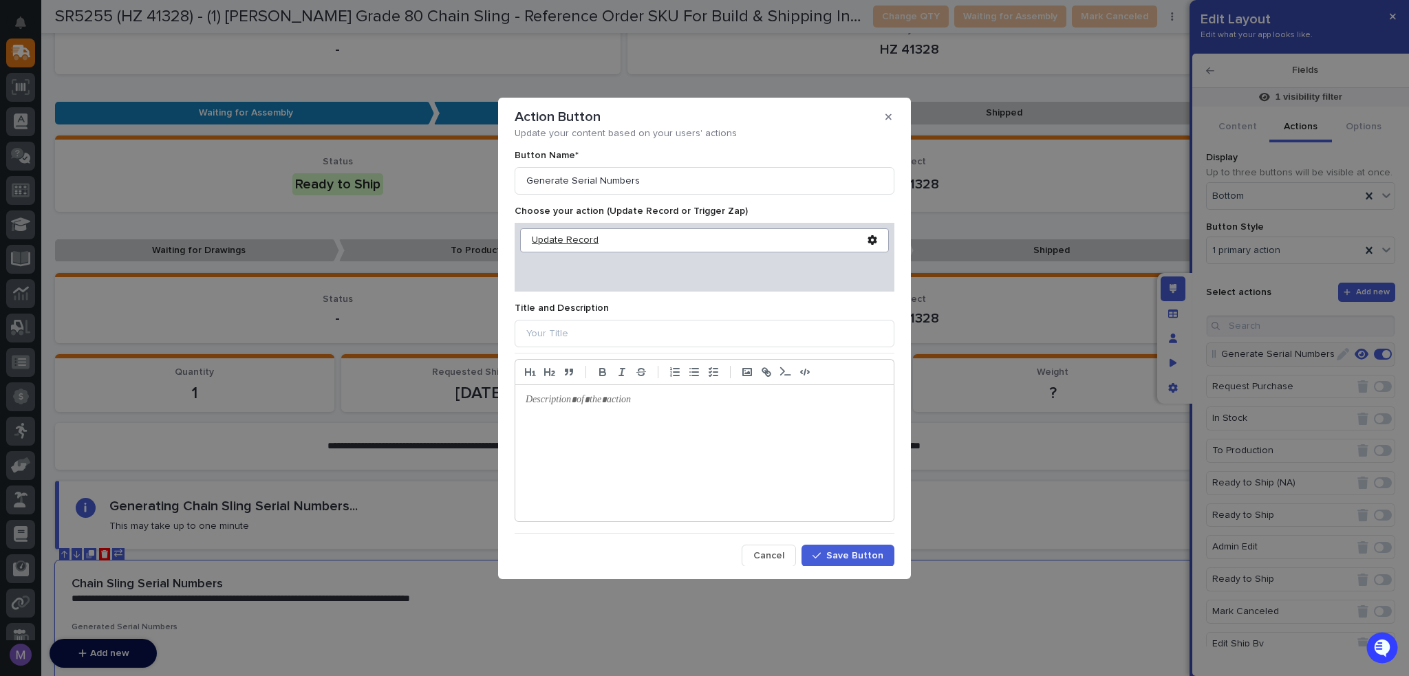
click at [601, 244] on div "Update Record" at bounding box center [700, 241] width 336 height 12
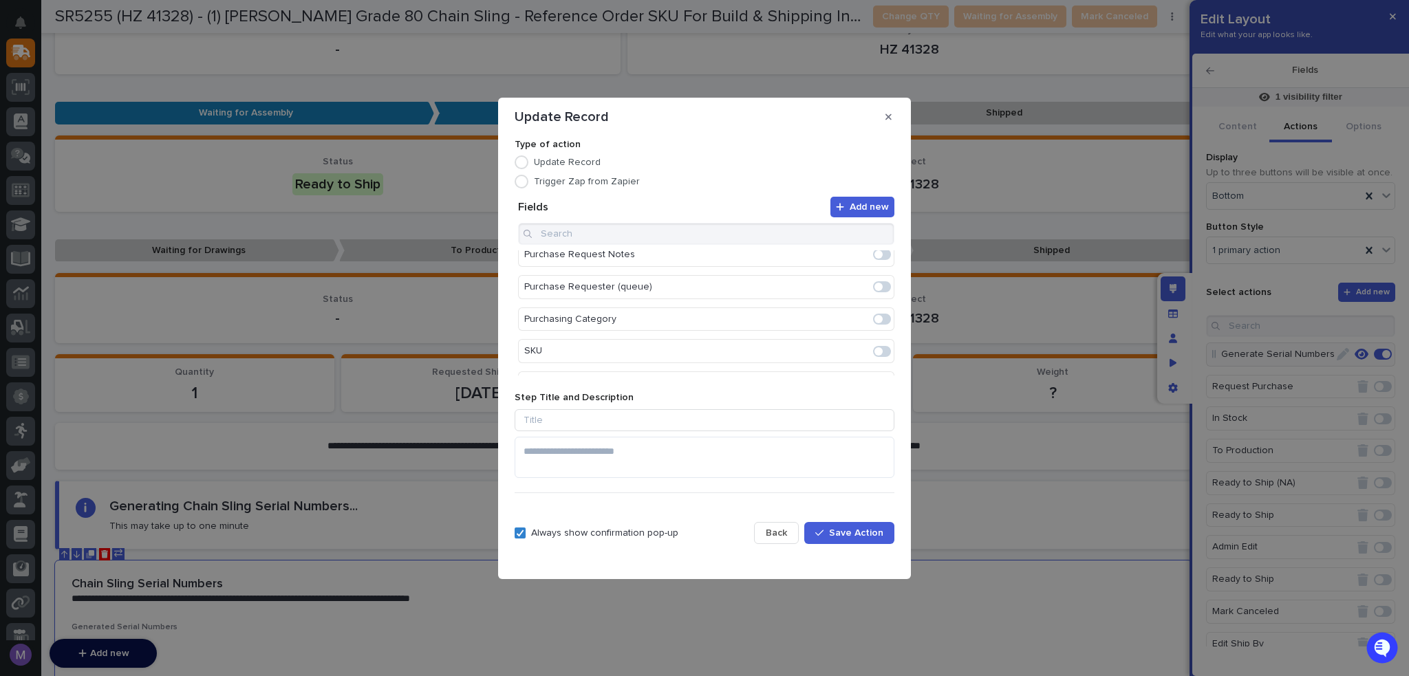
scroll to position [867, 0]
click at [876, 359] on span at bounding box center [882, 364] width 18 height 11
drag, startPoint x: 692, startPoint y: 324, endPoint x: 691, endPoint y: 278, distance: 46.1
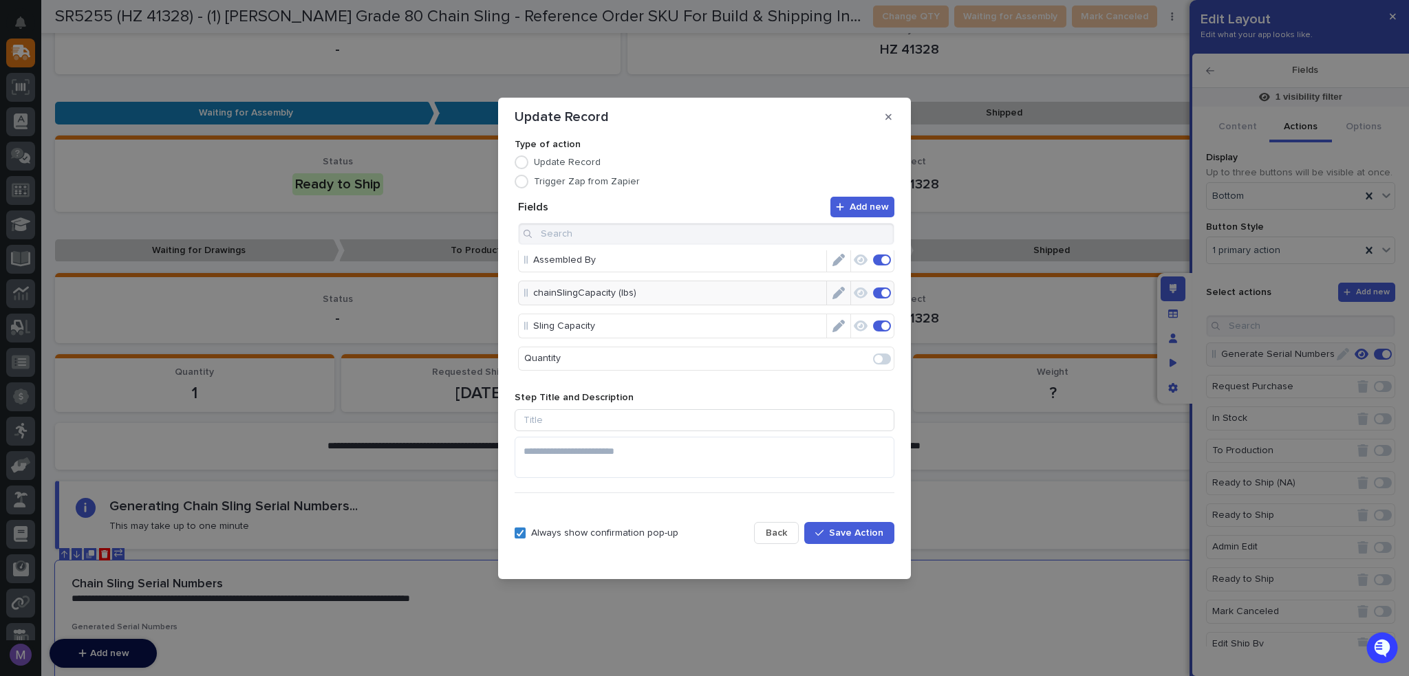
click at [834, 327] on icon "Edit" at bounding box center [838, 326] width 12 height 12
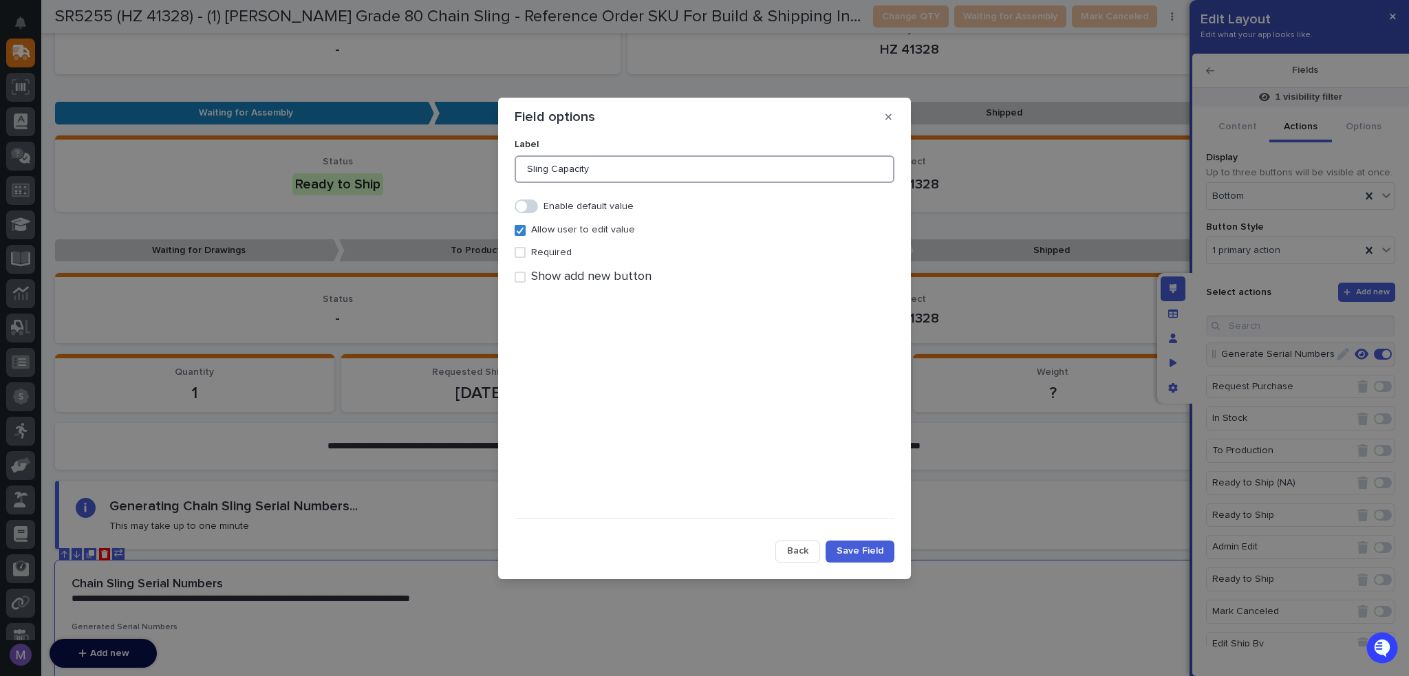
drag, startPoint x: 663, startPoint y: 162, endPoint x: 475, endPoint y: 184, distance: 189.1
click at [475, 184] on div "Field options Label Sling Capacity Enable default value Allow user to edit valu…" at bounding box center [704, 338] width 1409 height 676
click at [812, 550] on button "Back" at bounding box center [797, 552] width 45 height 22
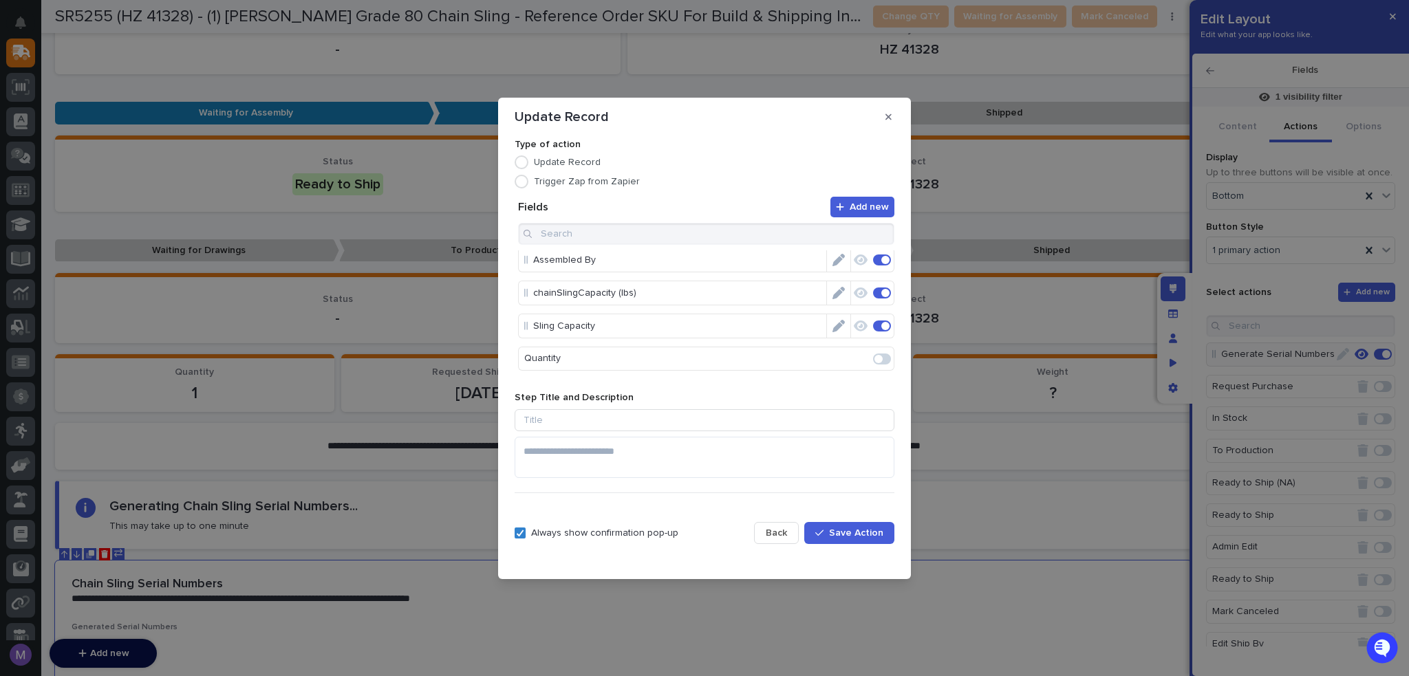
click at [832, 292] on icon "Edit" at bounding box center [838, 293] width 12 height 12
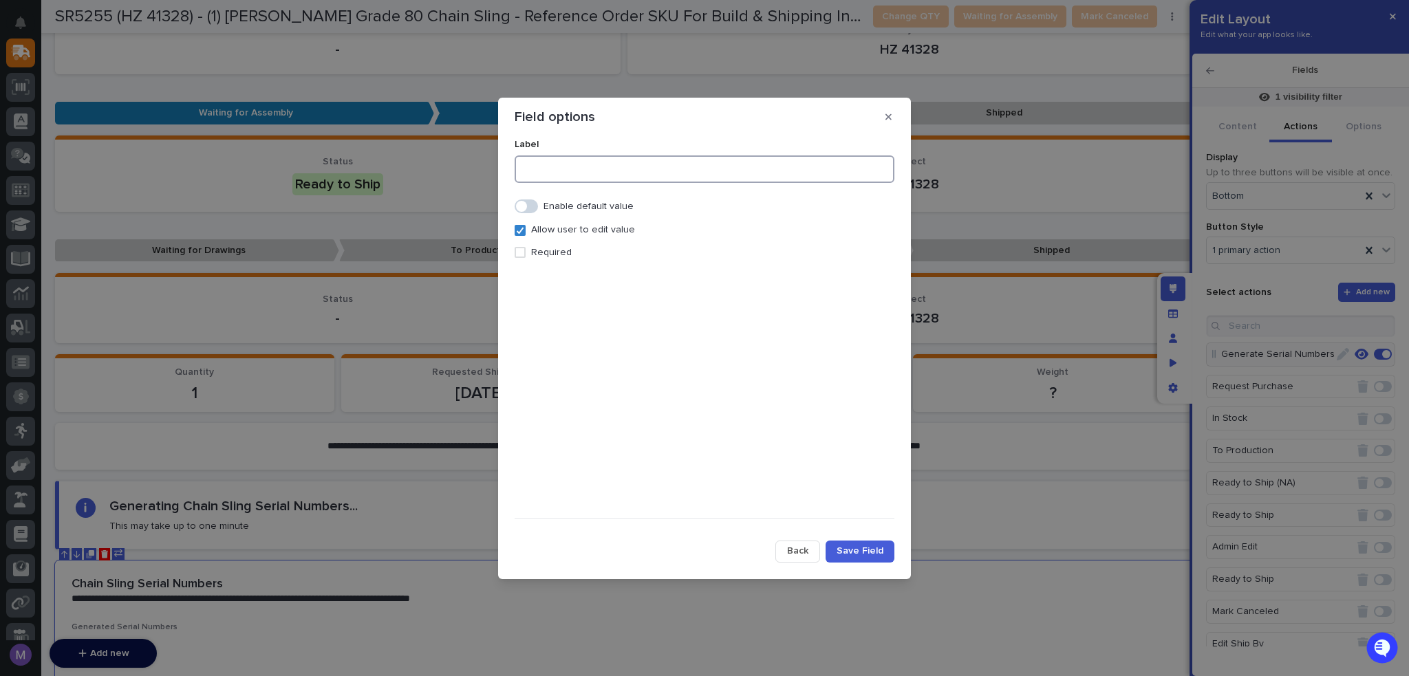
drag, startPoint x: 634, startPoint y: 166, endPoint x: 616, endPoint y: 165, distance: 17.9
click at [619, 166] on input at bounding box center [705, 169] width 380 height 28
paste input "Sling Capacity"
click at [557, 254] on p "Required" at bounding box center [551, 253] width 41 height 12
type input "Sling Capacity (lbs)"
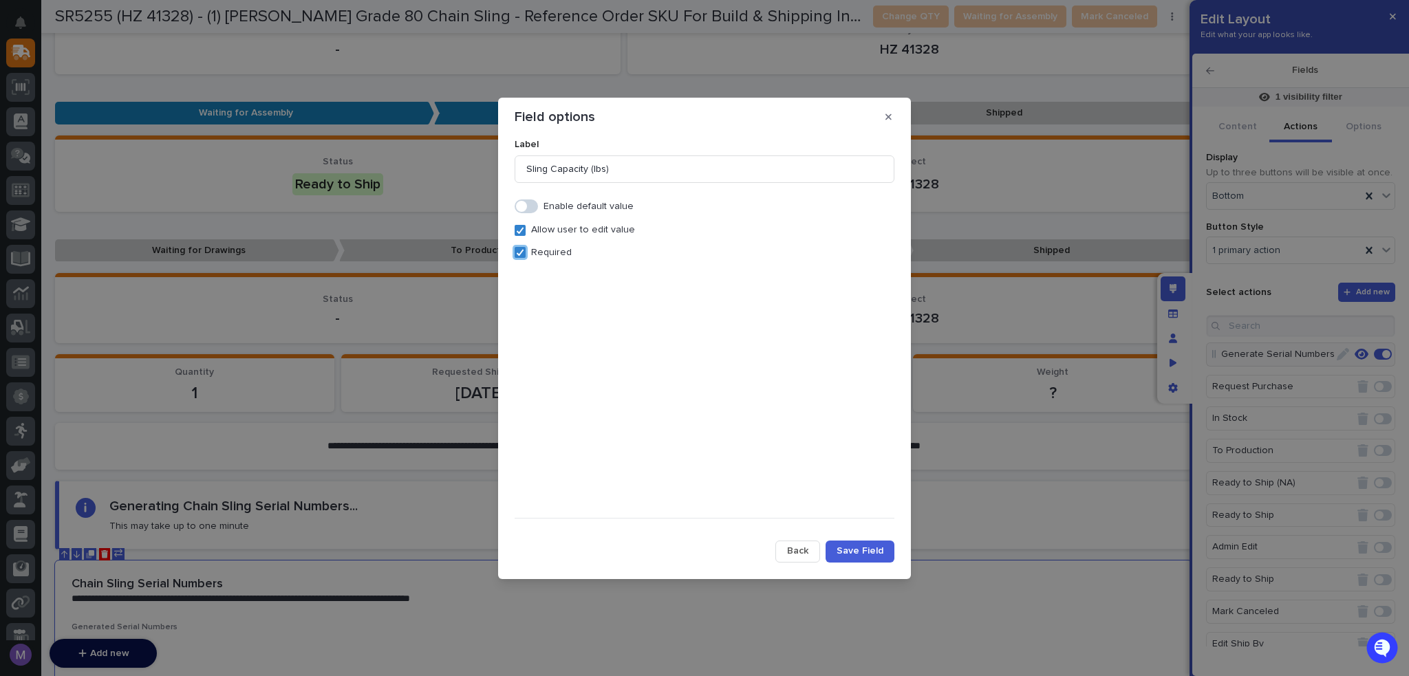
click at [883, 547] on button "Save Field" at bounding box center [859, 552] width 69 height 22
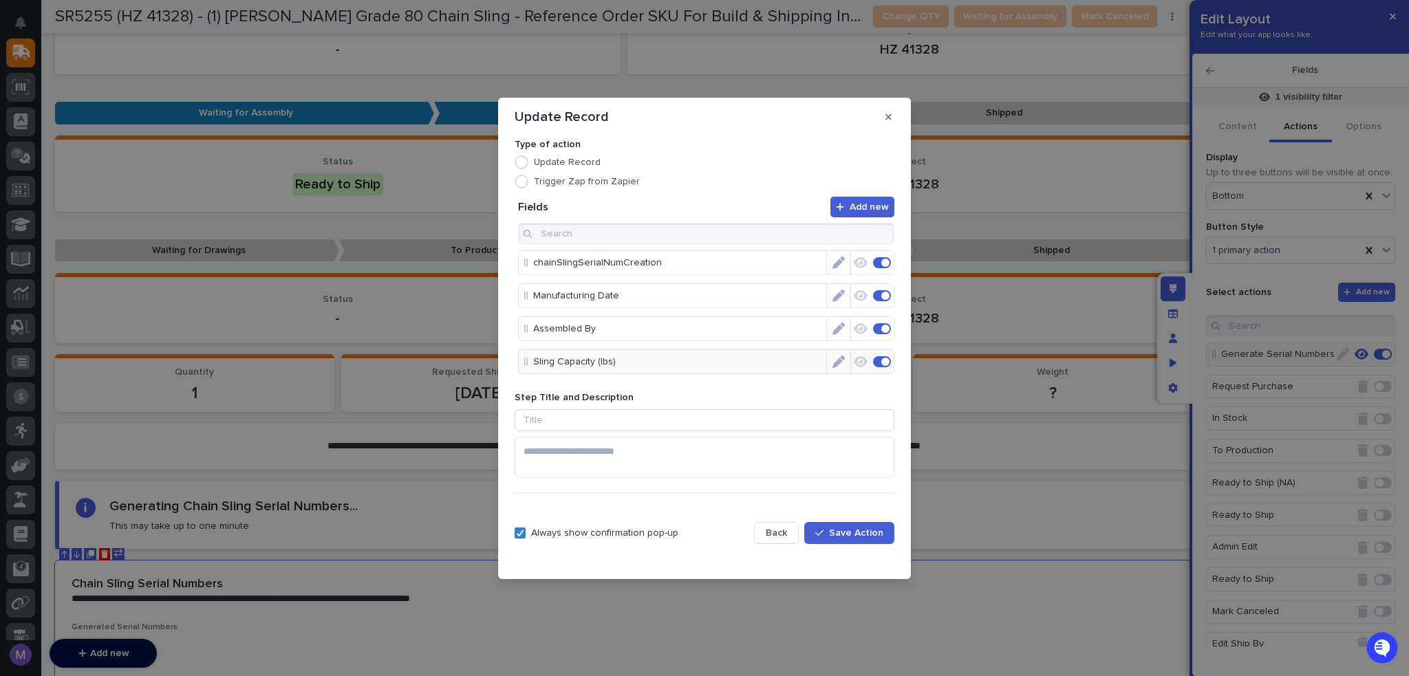
click at [827, 354] on button "Edit" at bounding box center [838, 361] width 23 height 23
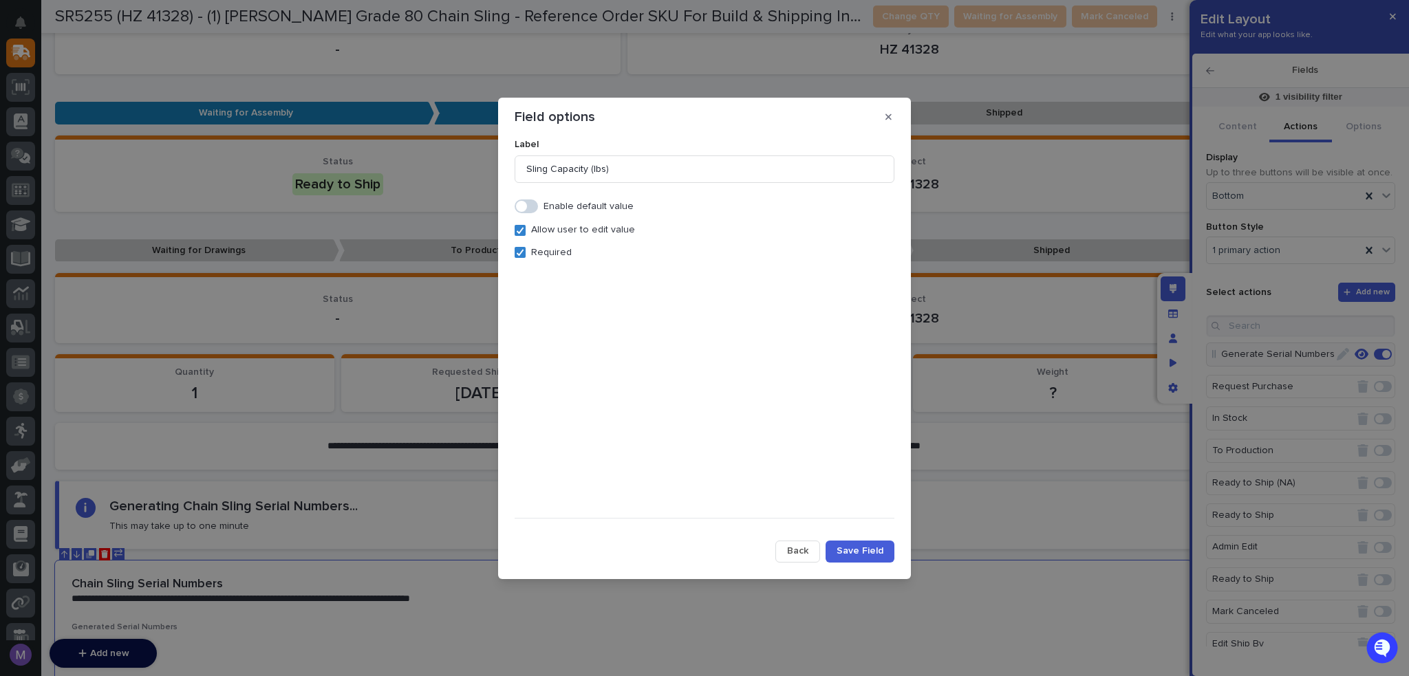
click at [808, 556] on span "Back" at bounding box center [797, 551] width 21 height 12
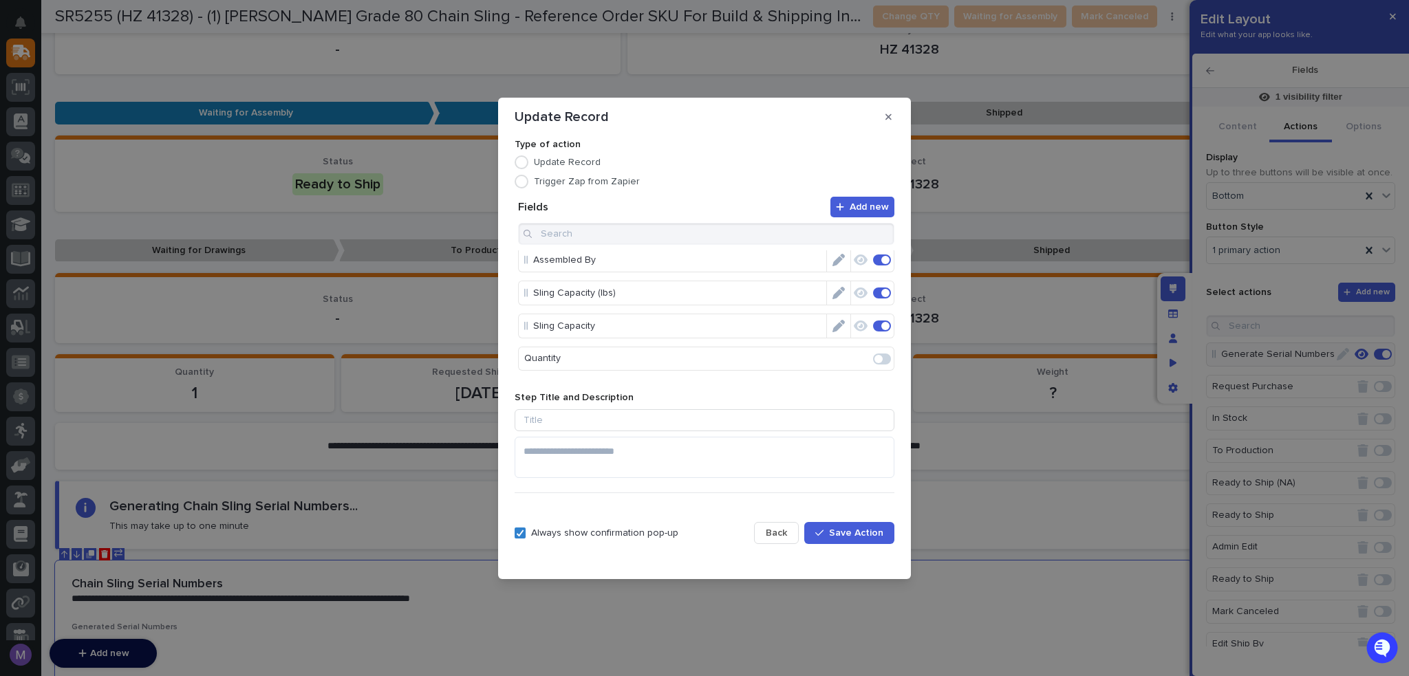
click at [836, 327] on icon "Edit" at bounding box center [838, 326] width 12 height 12
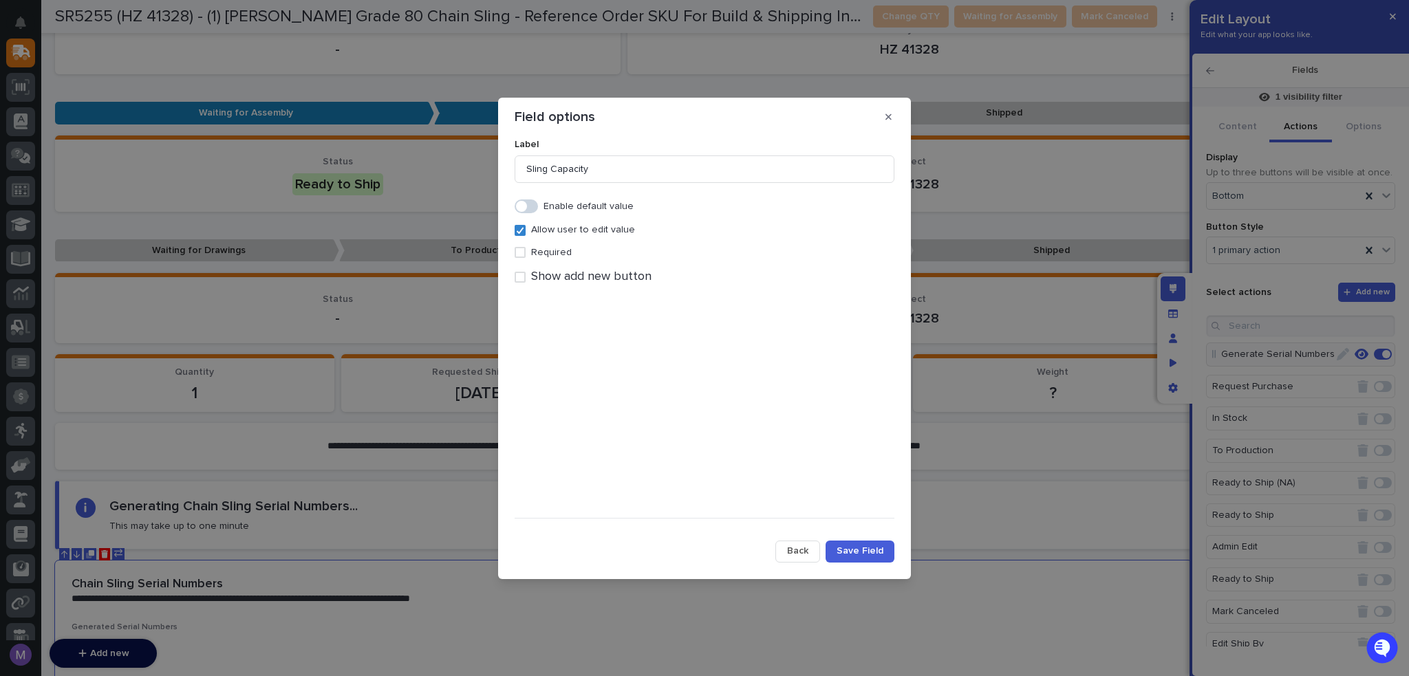
click at [812, 548] on button "Back" at bounding box center [797, 552] width 45 height 22
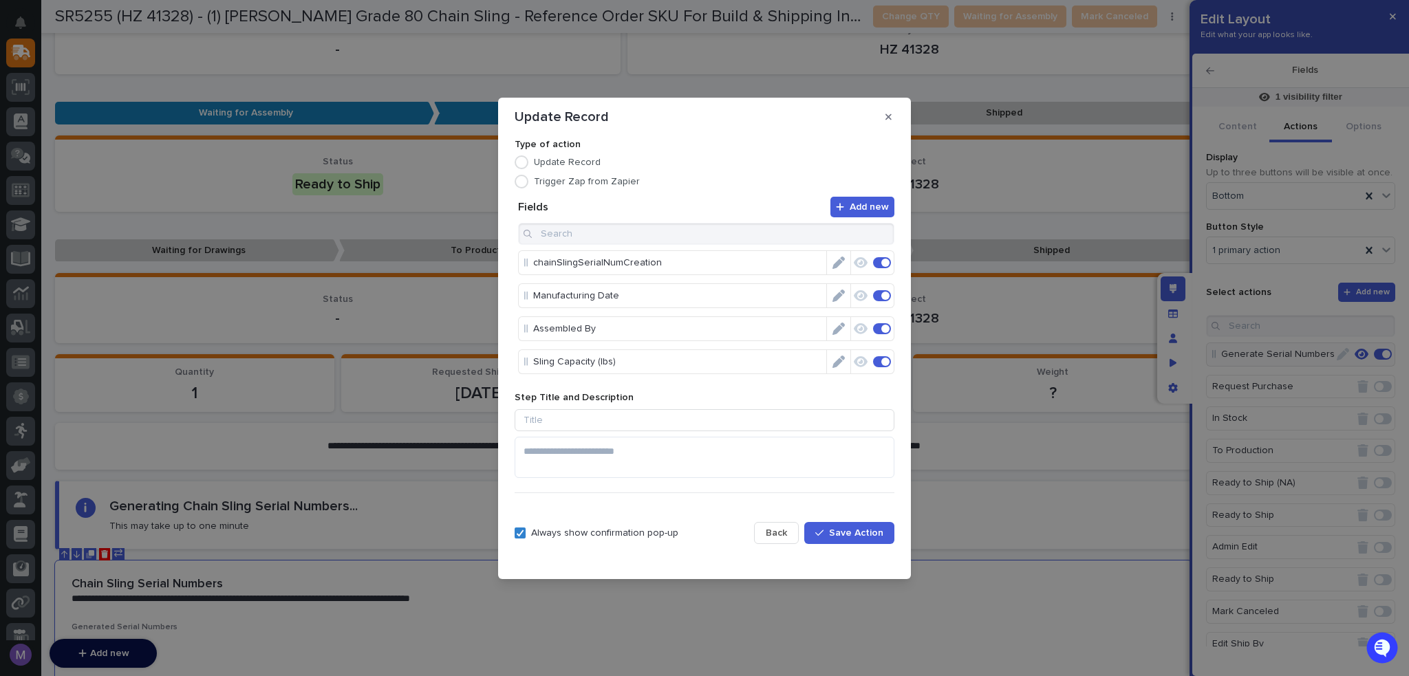
click at [836, 359] on icon "Edit" at bounding box center [838, 362] width 12 height 12
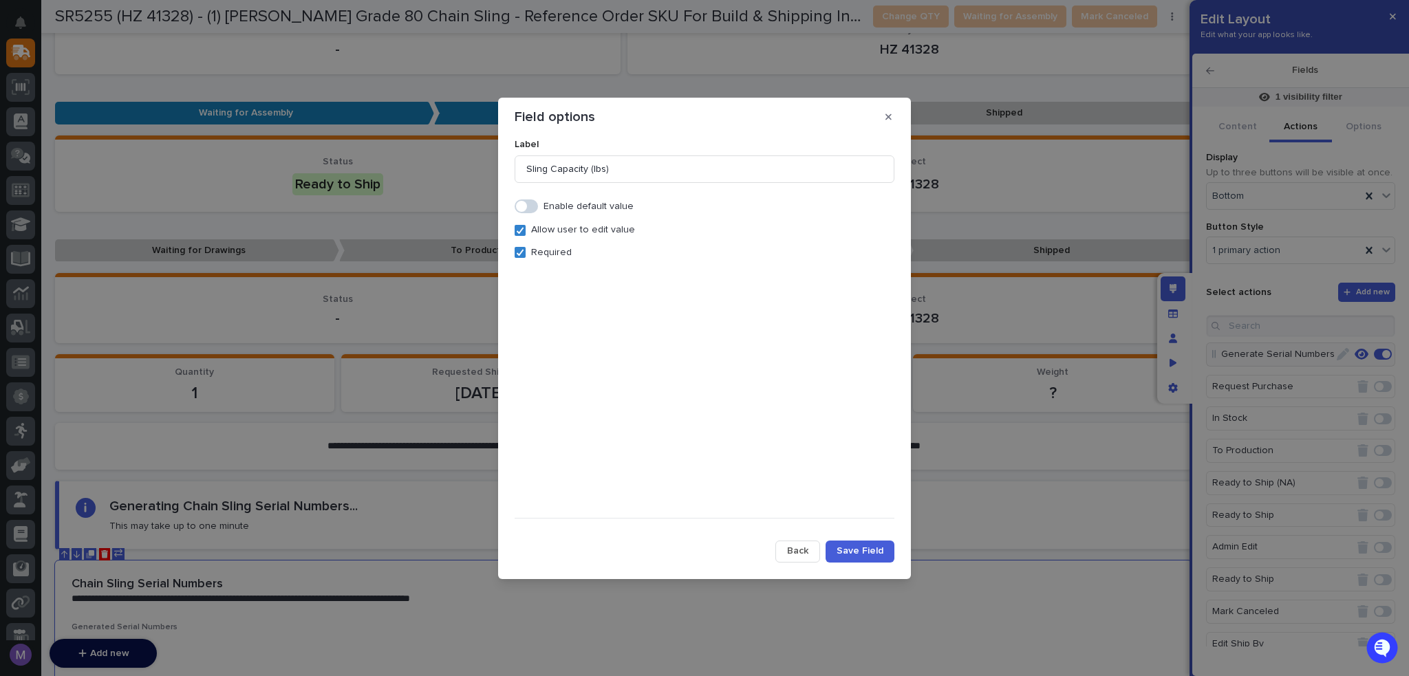
click at [539, 251] on p "Required" at bounding box center [551, 253] width 41 height 12
click at [857, 545] on span "Save Field" at bounding box center [859, 551] width 47 height 12
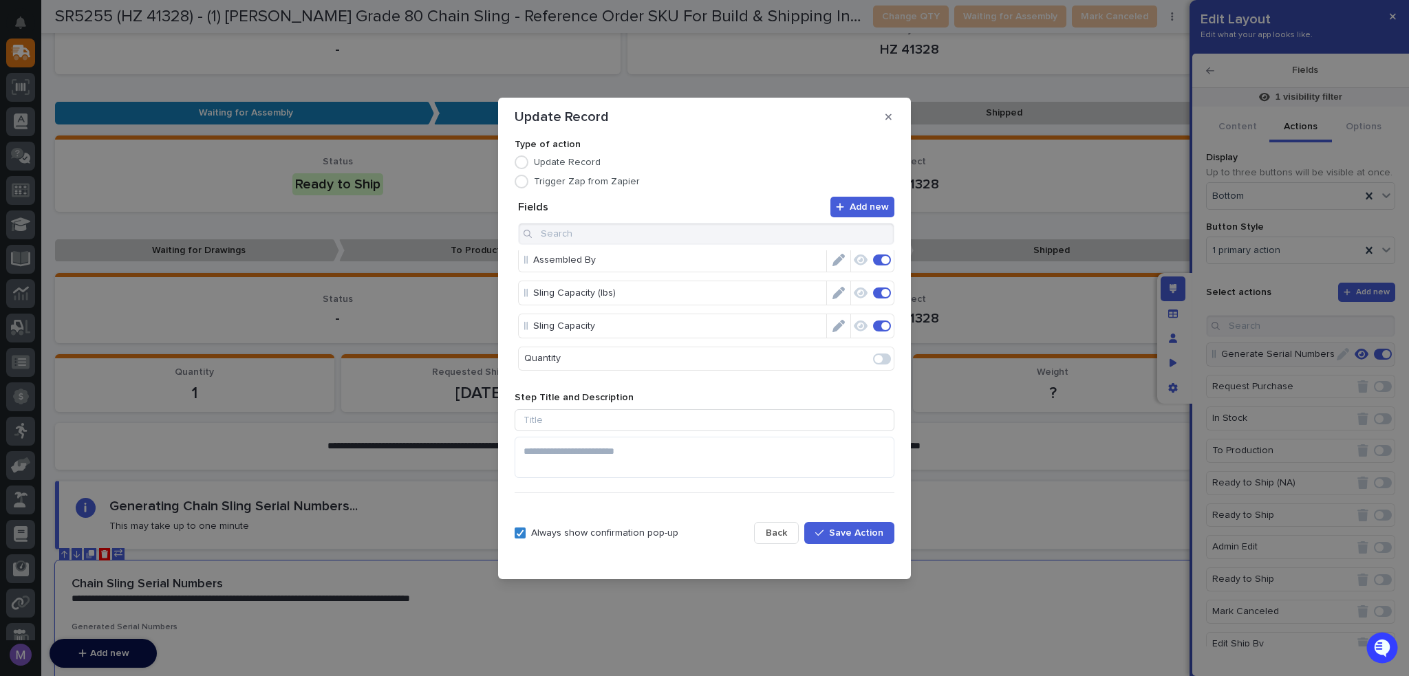
click at [873, 327] on span at bounding box center [882, 326] width 18 height 11
click at [869, 528] on span "Save Action" at bounding box center [856, 533] width 54 height 12
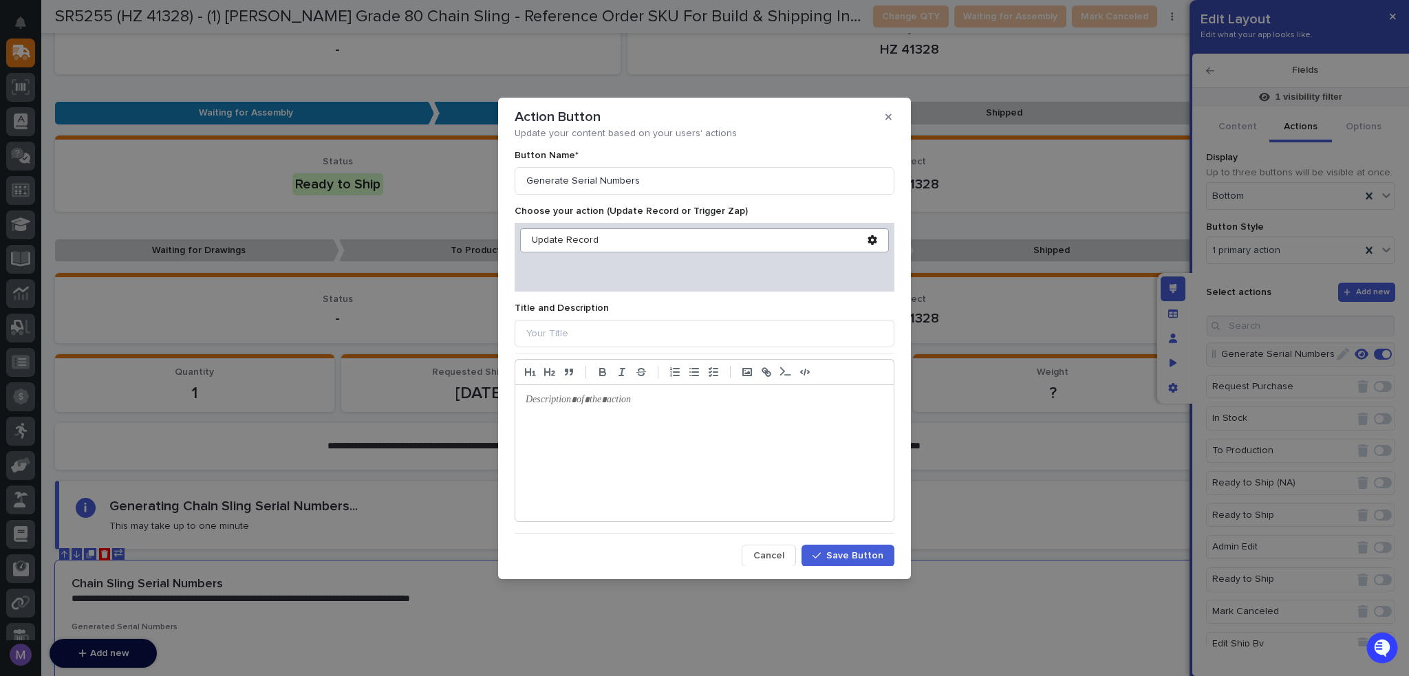
click at [862, 555] on span "Save Button" at bounding box center [854, 556] width 57 height 12
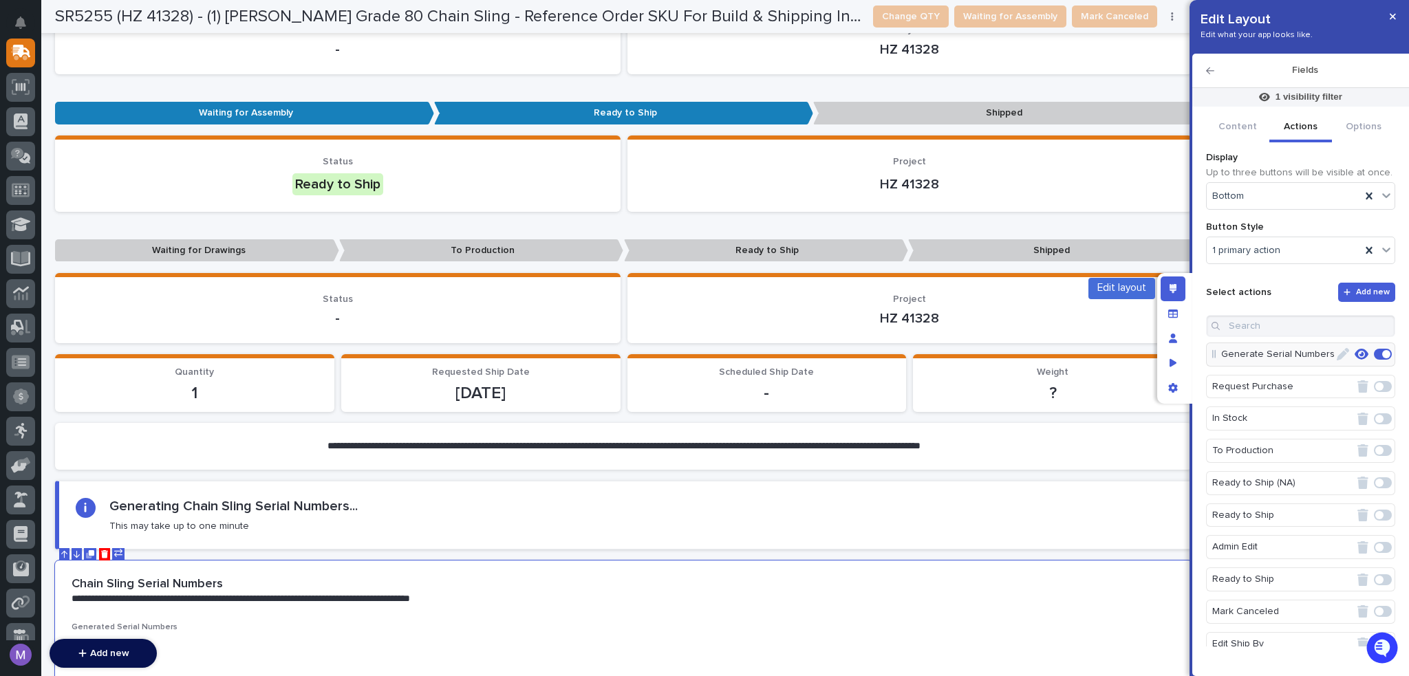
click at [1180, 283] on div "Edit layout" at bounding box center [1172, 289] width 25 height 25
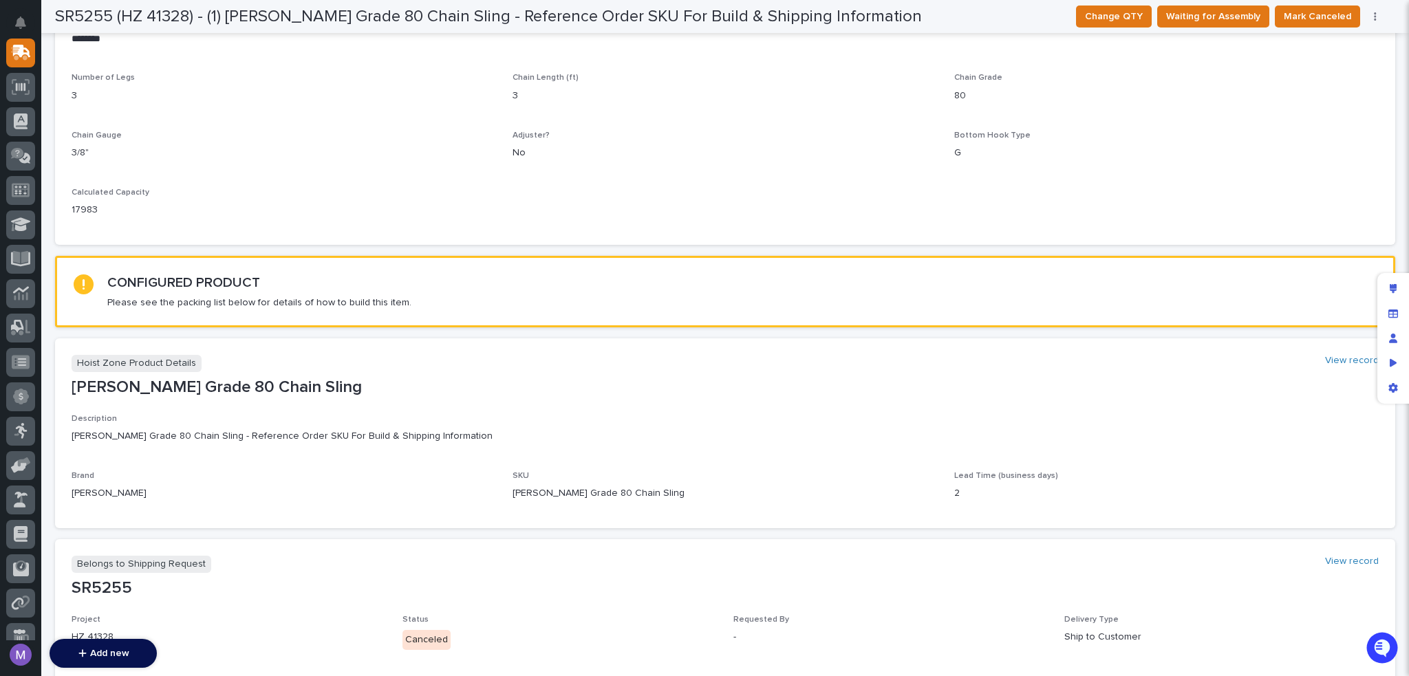
scroll to position [366, 0]
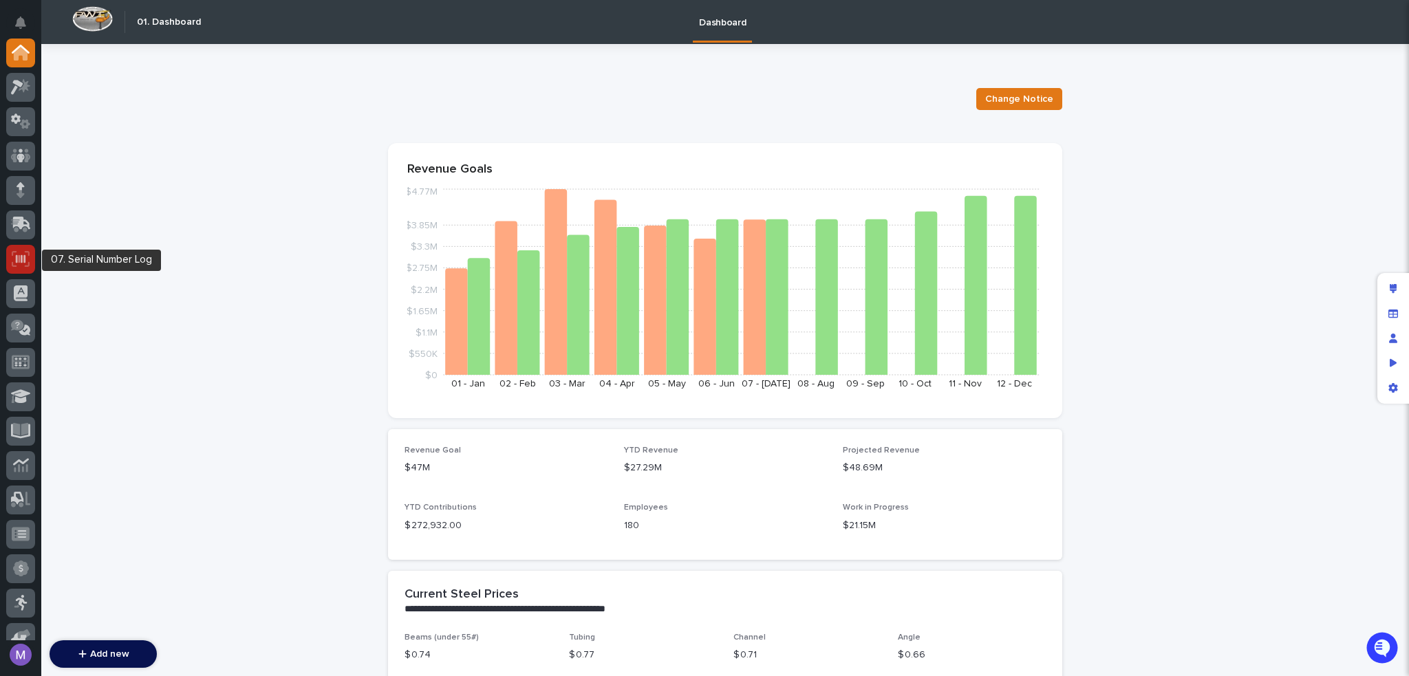
click at [11, 253] on div at bounding box center [20, 259] width 29 height 29
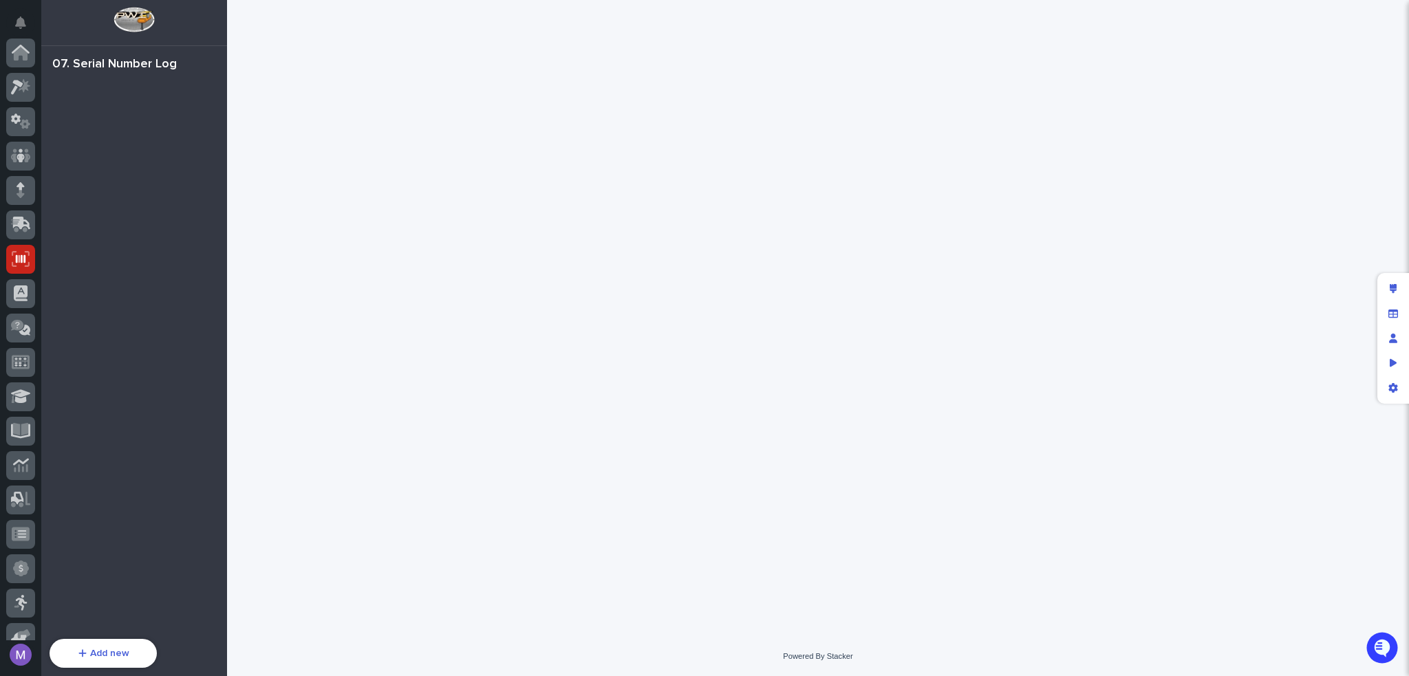
scroll to position [206, 0]
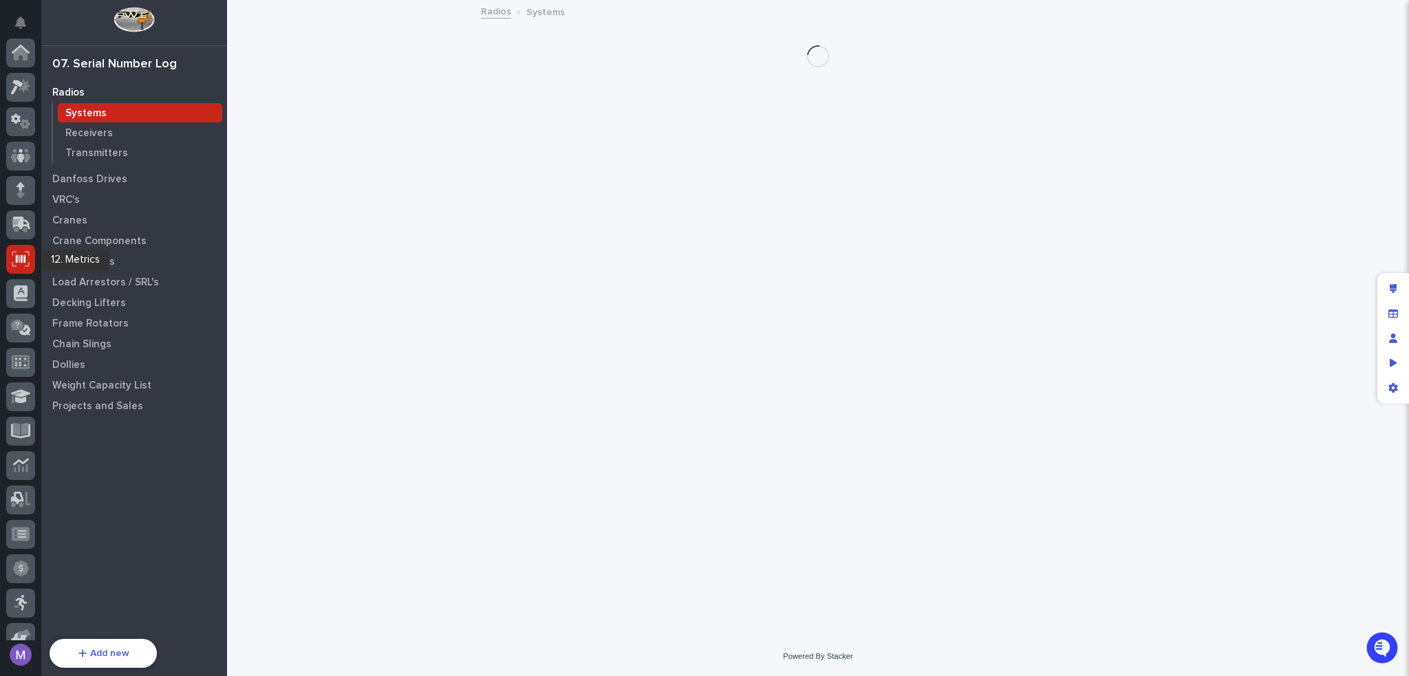
scroll to position [206, 0]
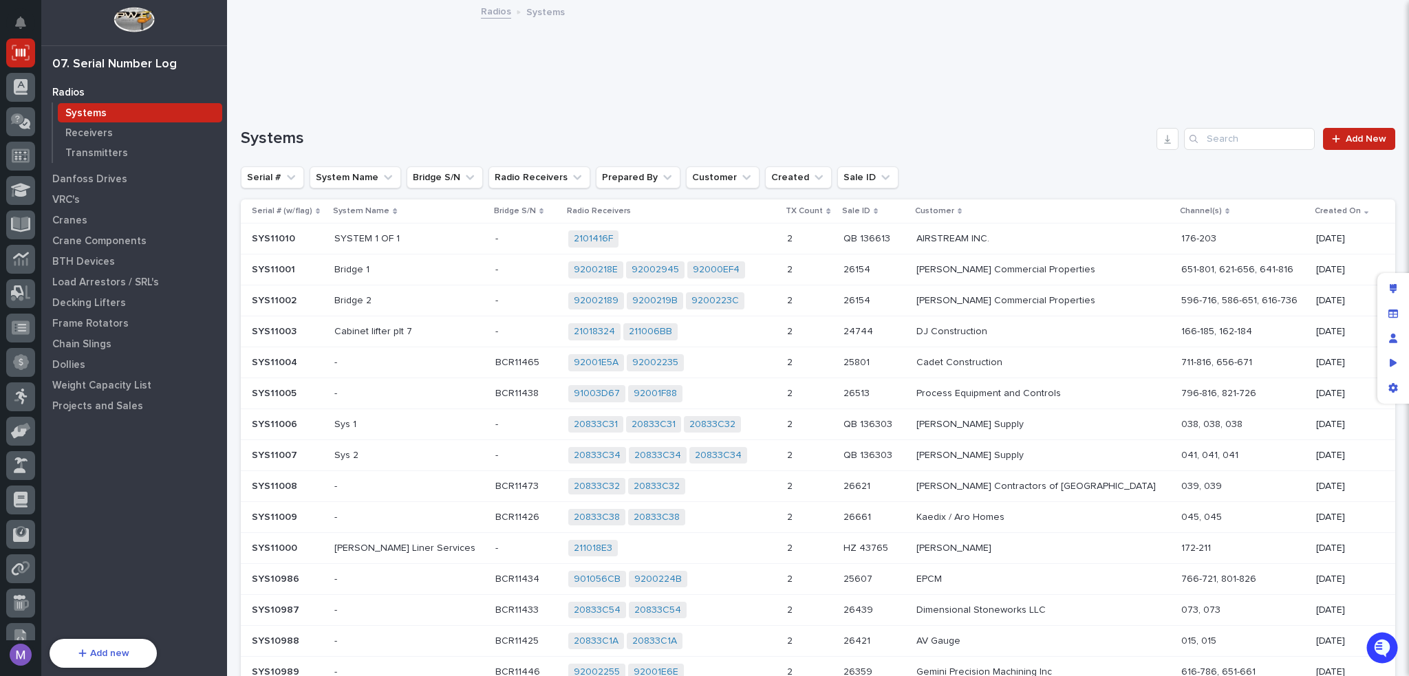
click at [116, 230] on link "Crane Components" at bounding box center [134, 240] width 186 height 21
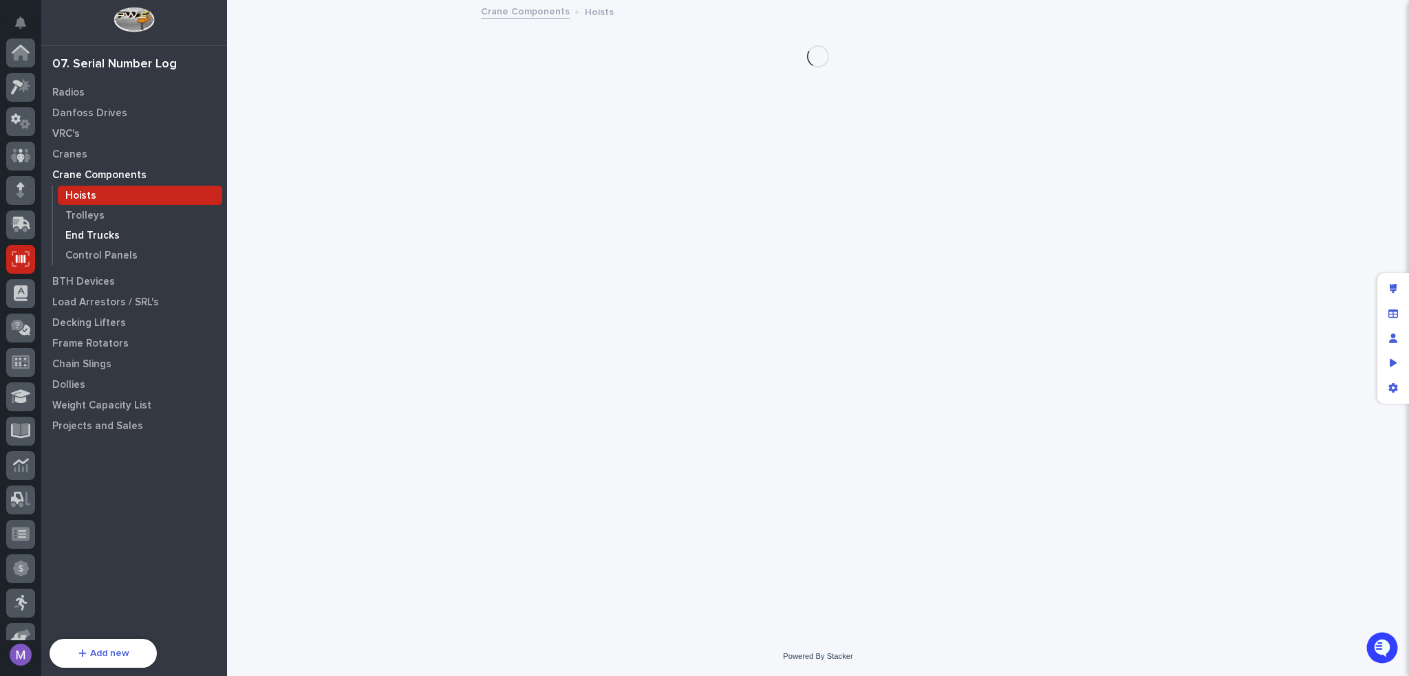
scroll to position [206, 0]
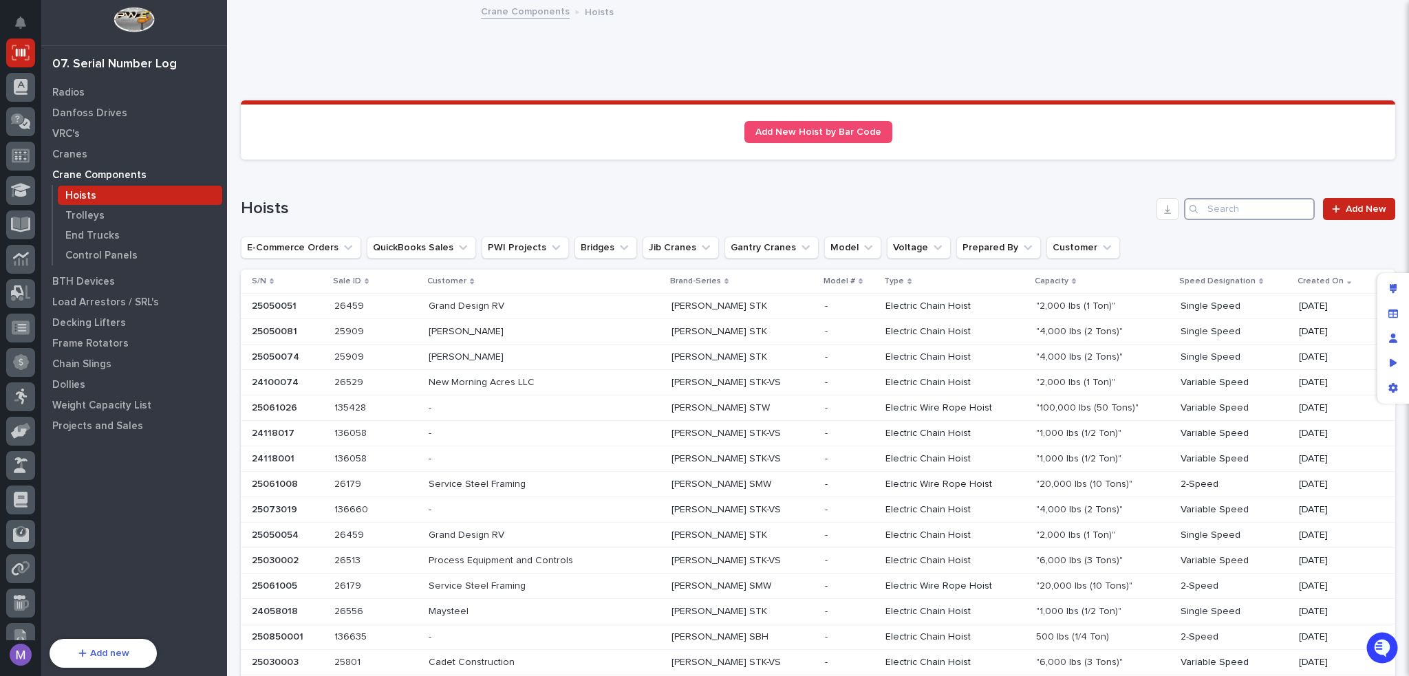
click at [1227, 214] on input "Search" at bounding box center [1249, 209] width 131 height 22
paste input "24030009 - [PERSON_NAME] SMW1021-20-460V-3PH"
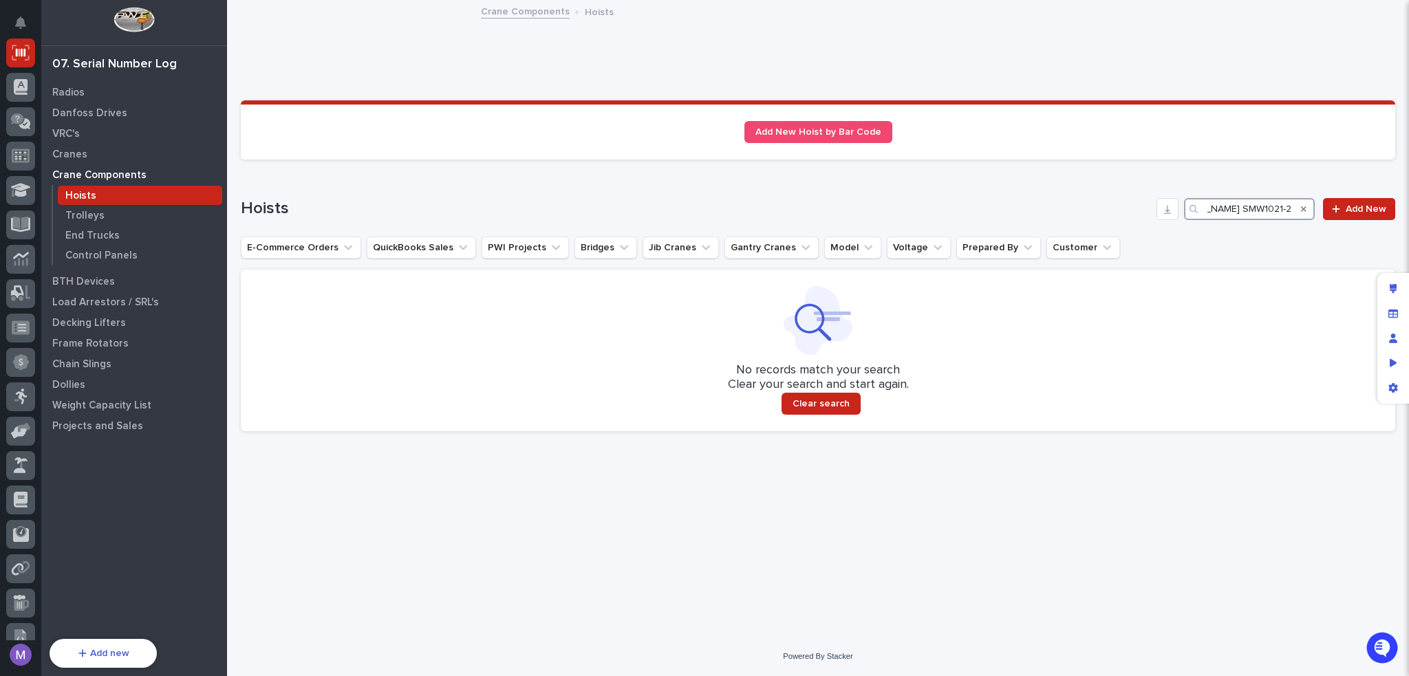
click at [1265, 206] on input "24030009 - [PERSON_NAME] SMW1021-20-460V-3PH" at bounding box center [1249, 209] width 131 height 22
drag, startPoint x: 1252, startPoint y: 206, endPoint x: 1320, endPoint y: 204, distance: 68.1
click at [1320, 204] on div "Hoists 24030009 - [PERSON_NAME] SMW1021-20-460V-3PH Add New" at bounding box center [818, 209] width 1154 height 22
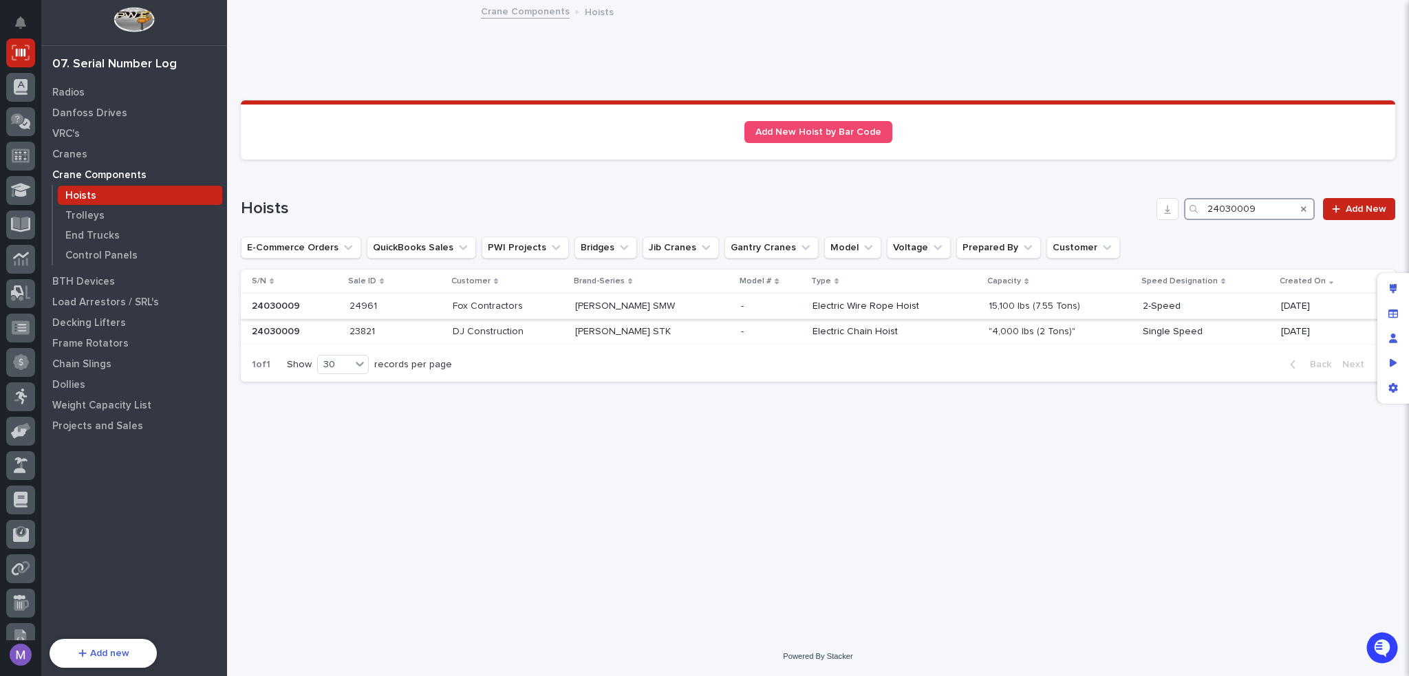
type input "24030009"
click at [772, 301] on p at bounding box center [771, 307] width 61 height 12
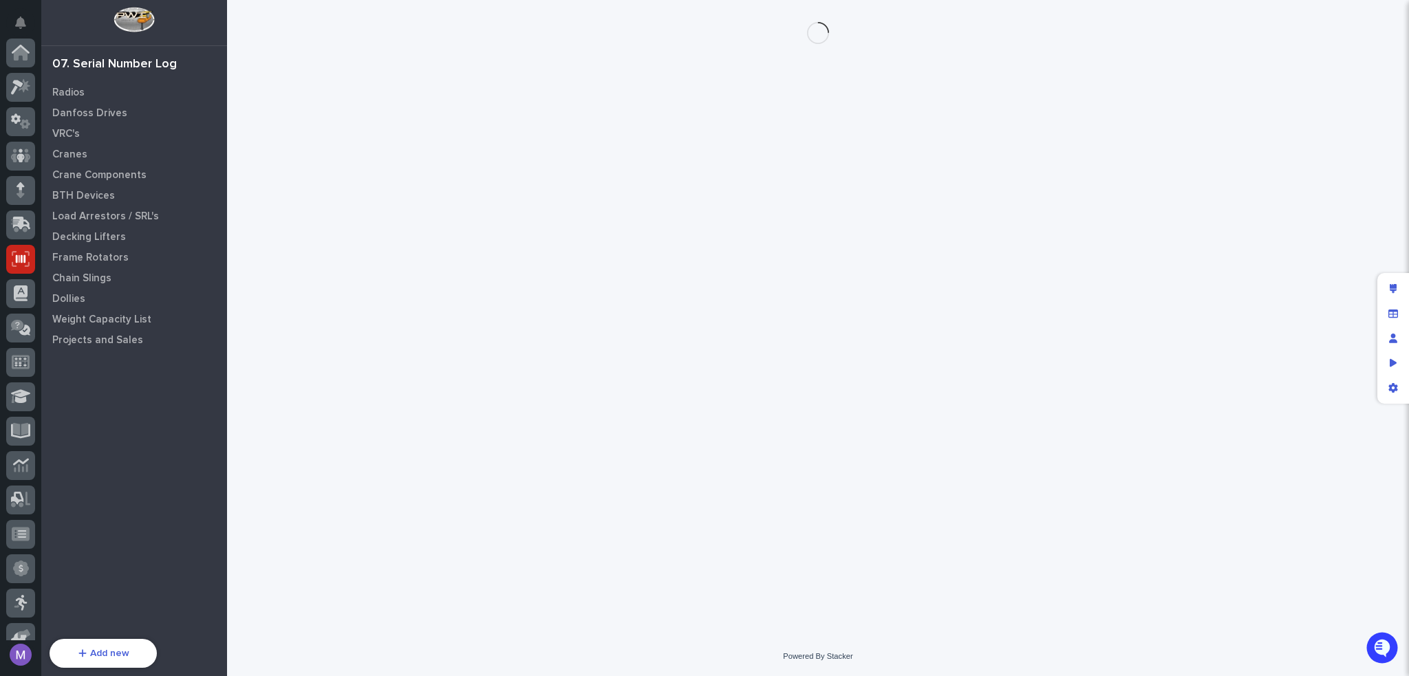
scroll to position [206, 0]
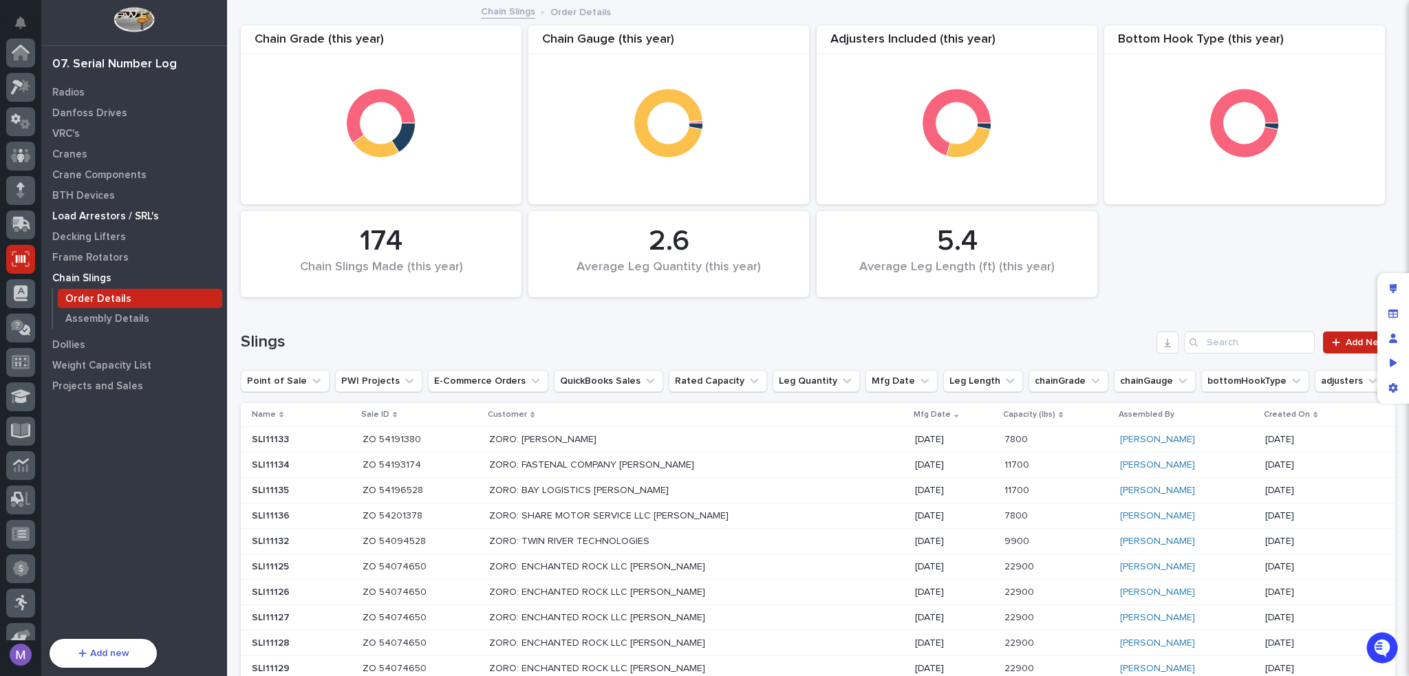
scroll to position [206, 0]
click at [94, 177] on p "Crane Components" at bounding box center [99, 175] width 94 height 12
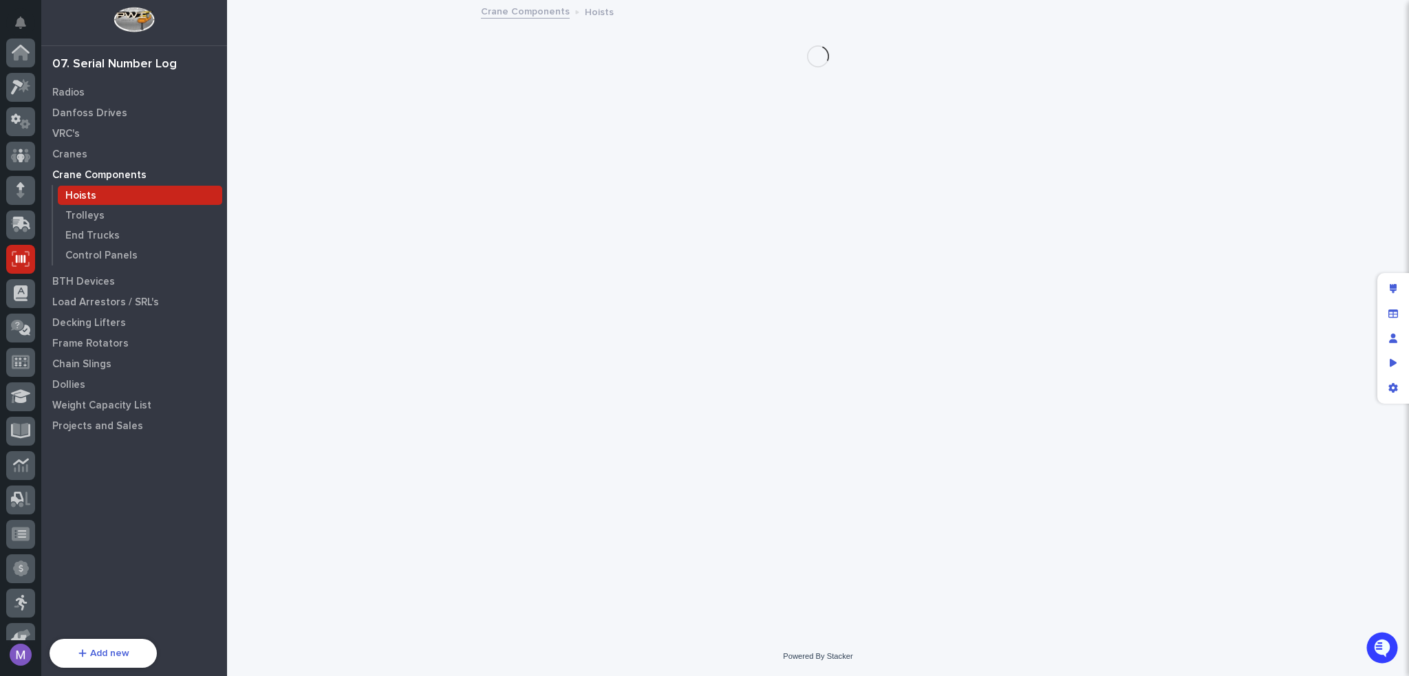
scroll to position [206, 0]
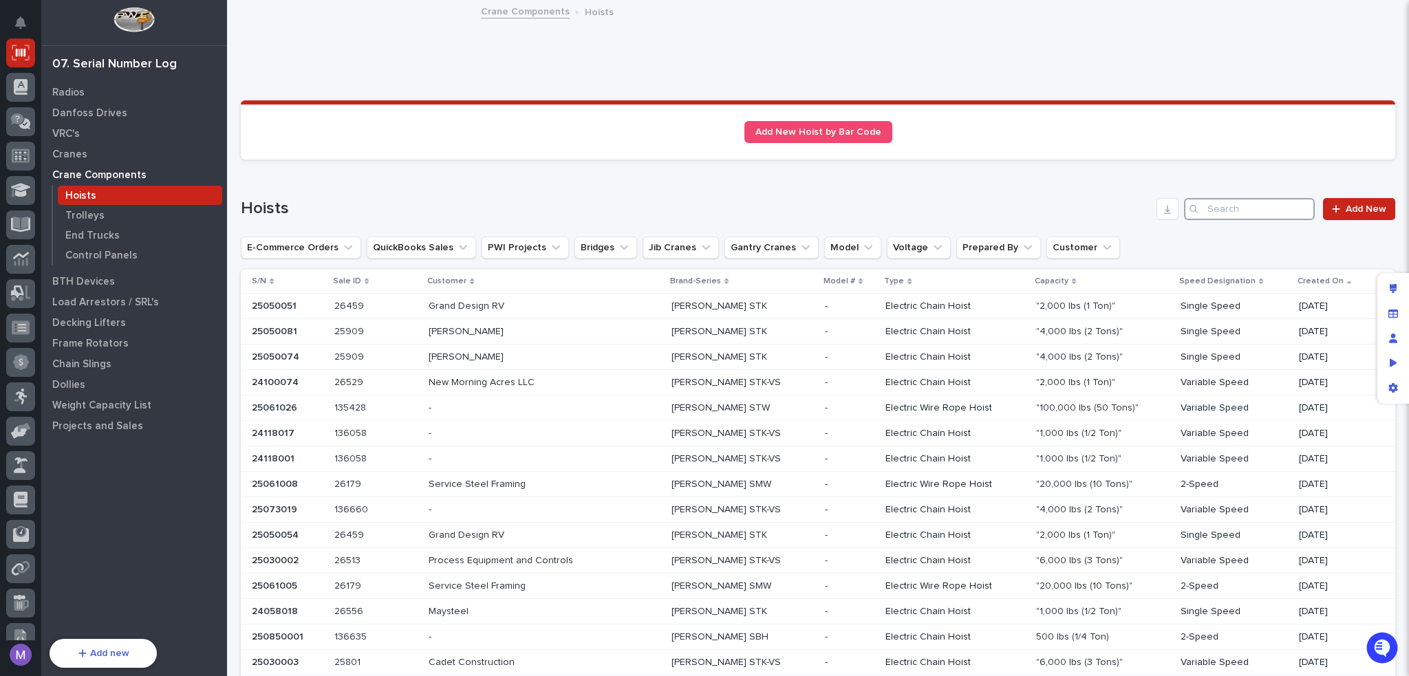
click at [1236, 208] on input "Search" at bounding box center [1249, 209] width 131 height 22
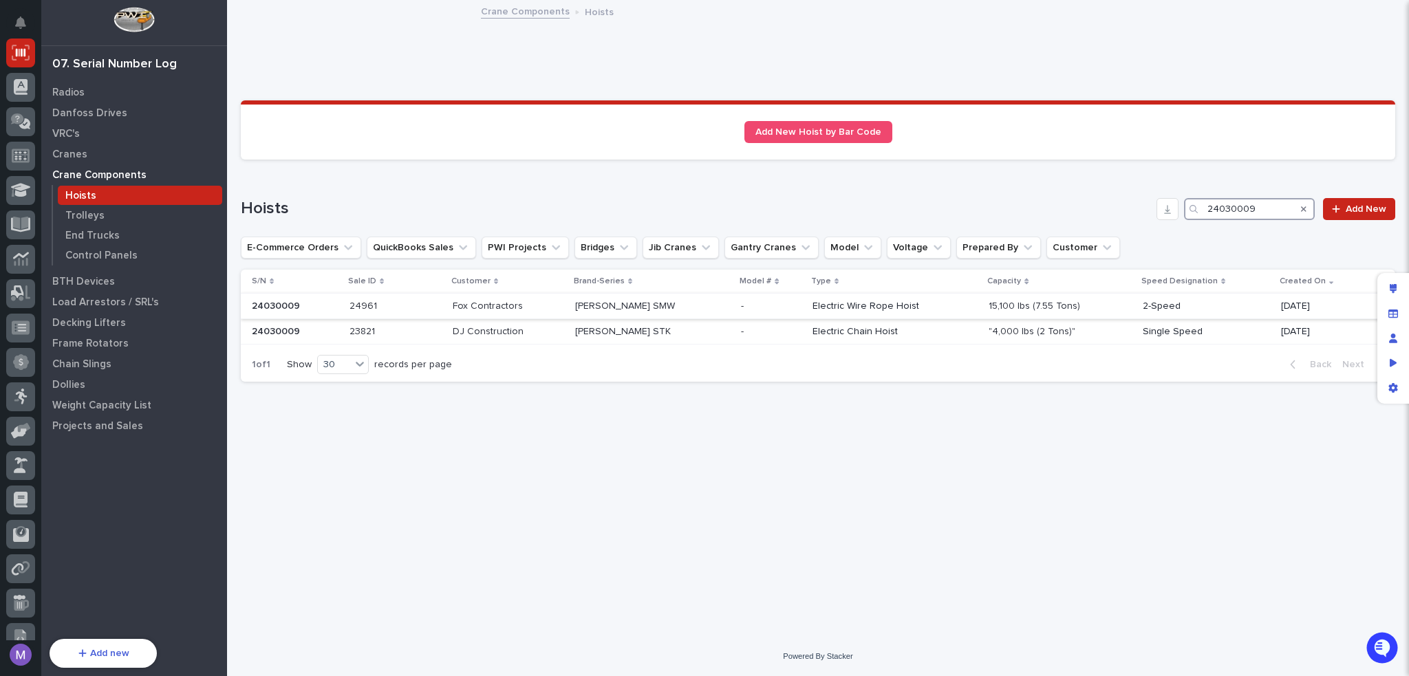
type input "24030009"
click at [602, 310] on p "[PERSON_NAME] SMW" at bounding box center [626, 305] width 102 height 14
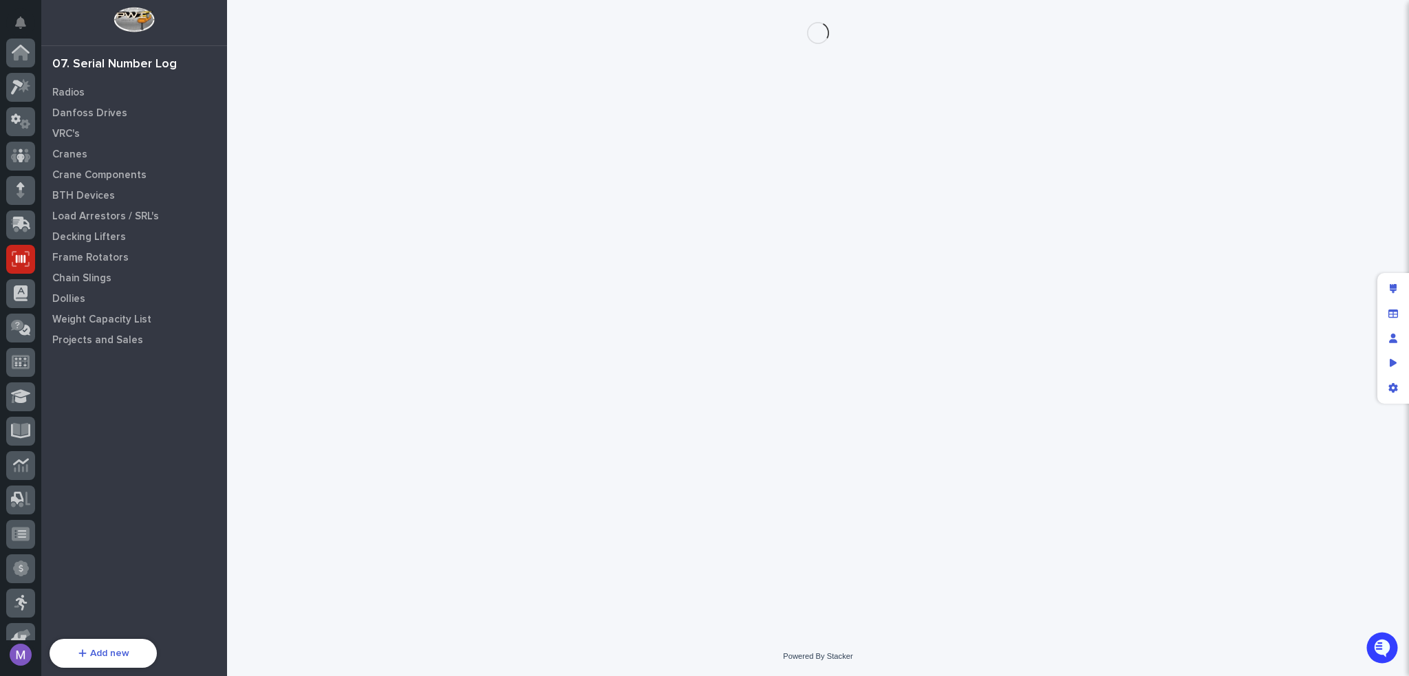
scroll to position [206, 0]
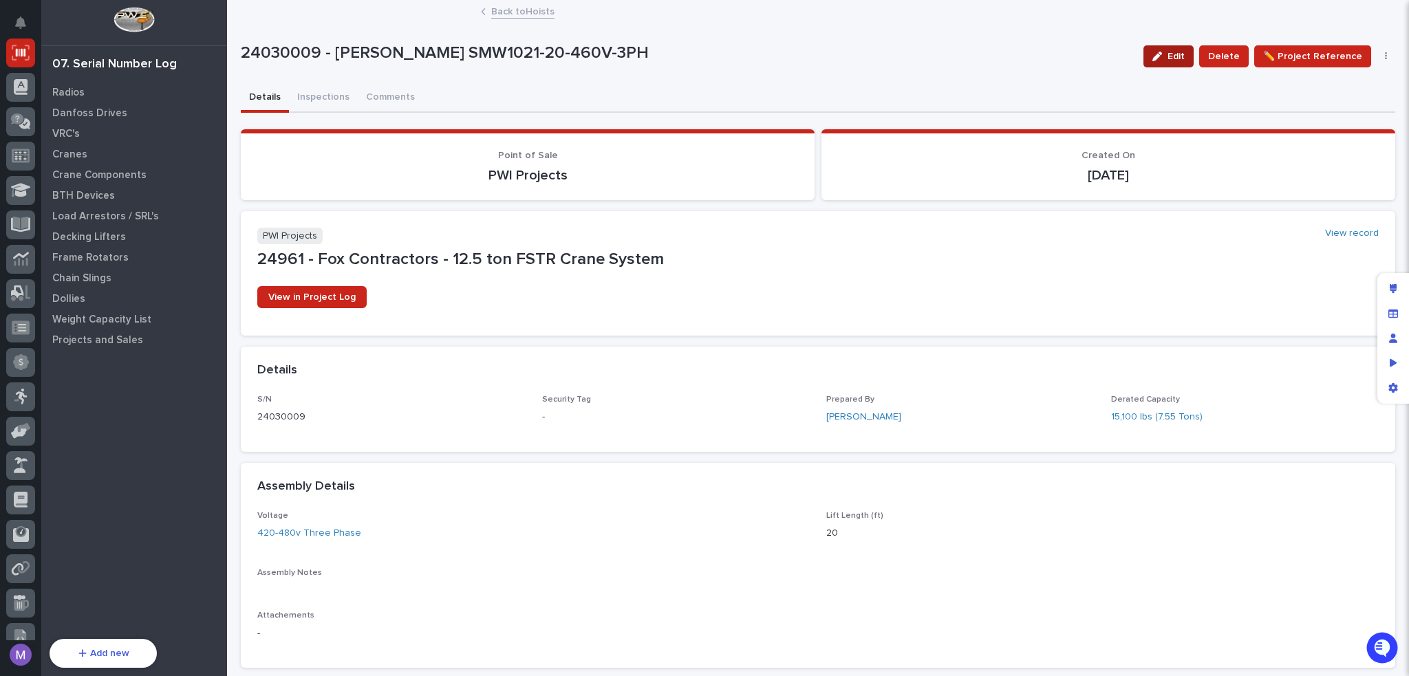
click at [1167, 51] on span "Edit" at bounding box center [1175, 56] width 17 height 12
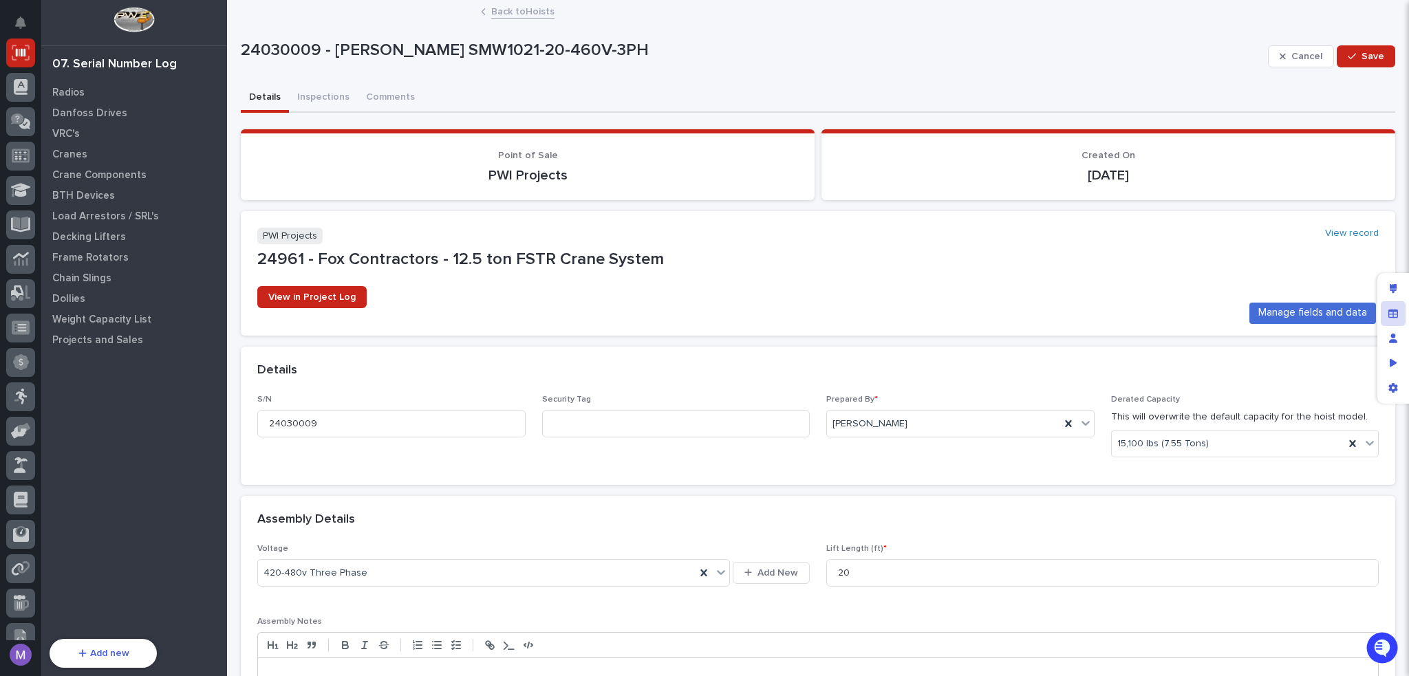
click at [1390, 311] on icon "Manage fields and data" at bounding box center [1393, 313] width 10 height 8
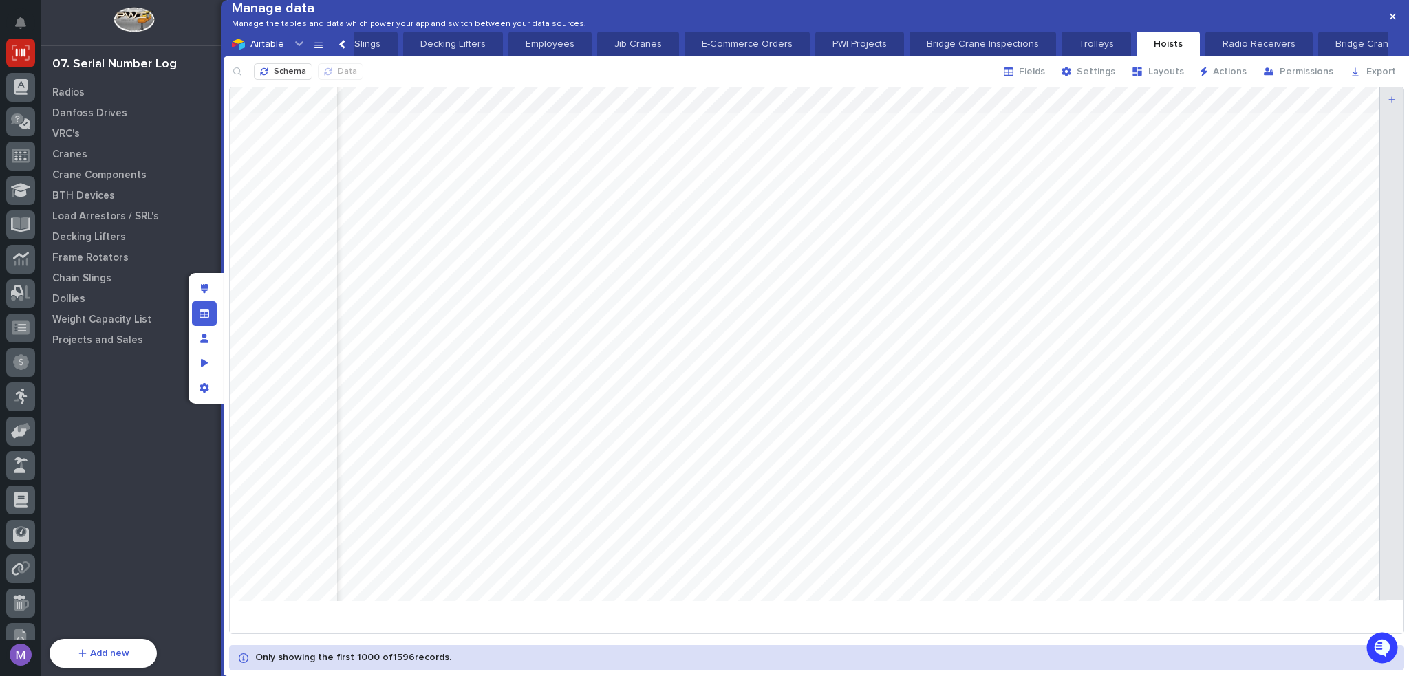
scroll to position [0, 0]
click at [1019, 76] on div "button" at bounding box center [1011, 72] width 15 height 10
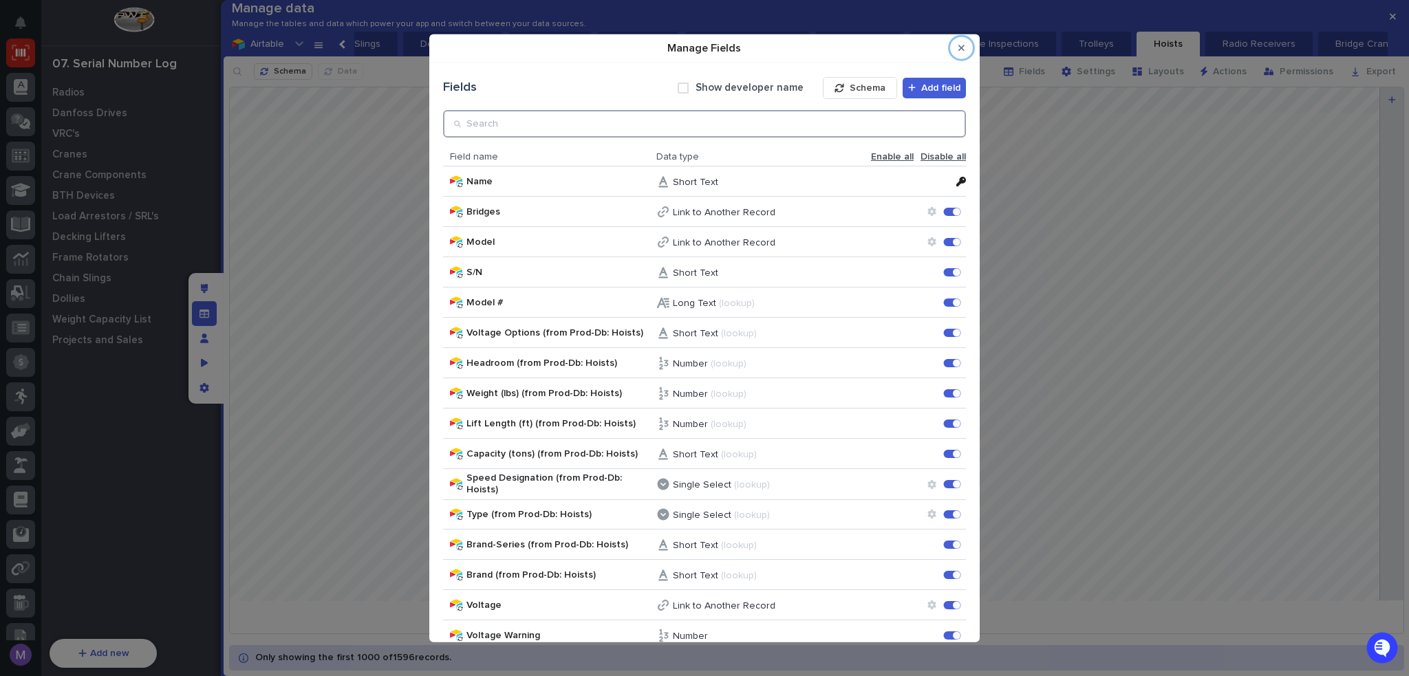
click at [871, 127] on input "Manage Fields" at bounding box center [704, 123] width 523 height 28
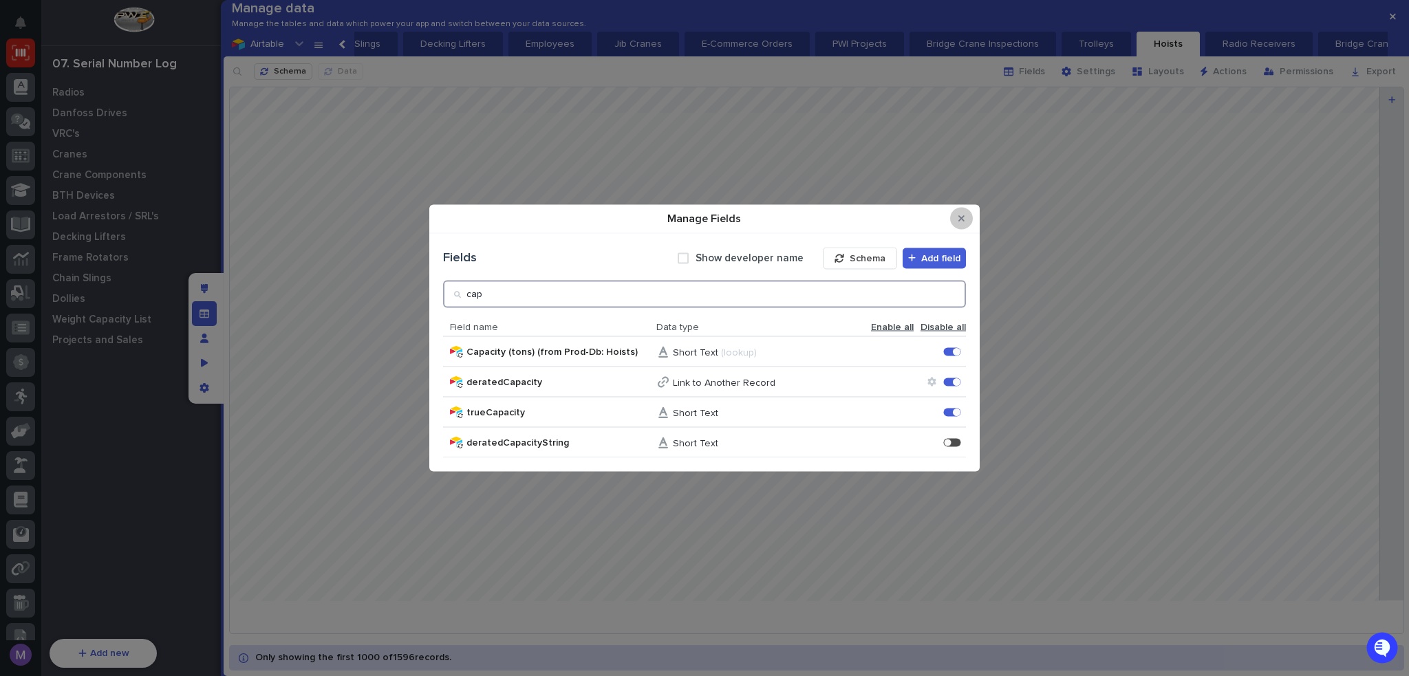
type input "cap"
click at [958, 224] on button "Close Modal" at bounding box center [961, 219] width 23 height 22
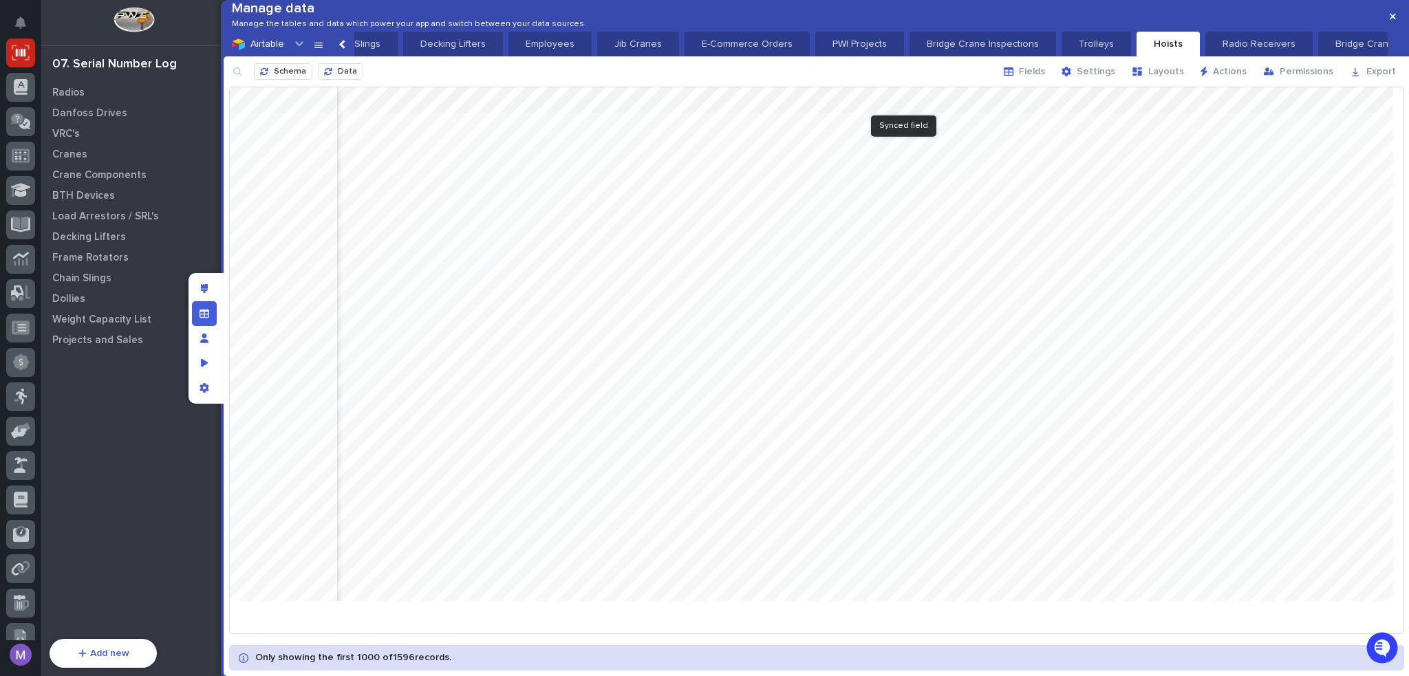
scroll to position [0, 2408]
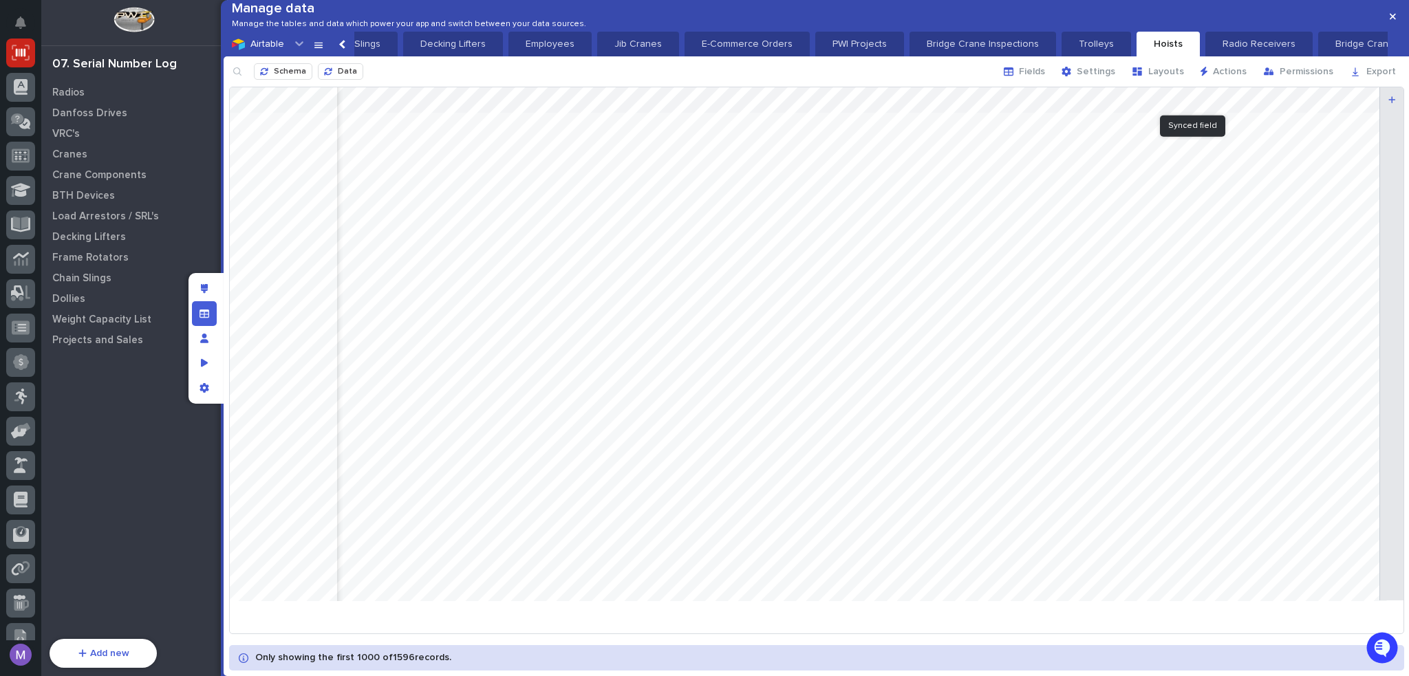
drag, startPoint x: 1150, startPoint y: 116, endPoint x: 1239, endPoint y: 130, distance: 89.8
click at [1239, 129] on div at bounding box center [817, 349] width 1174 height 524
click at [1234, 126] on div at bounding box center [817, 349] width 1174 height 524
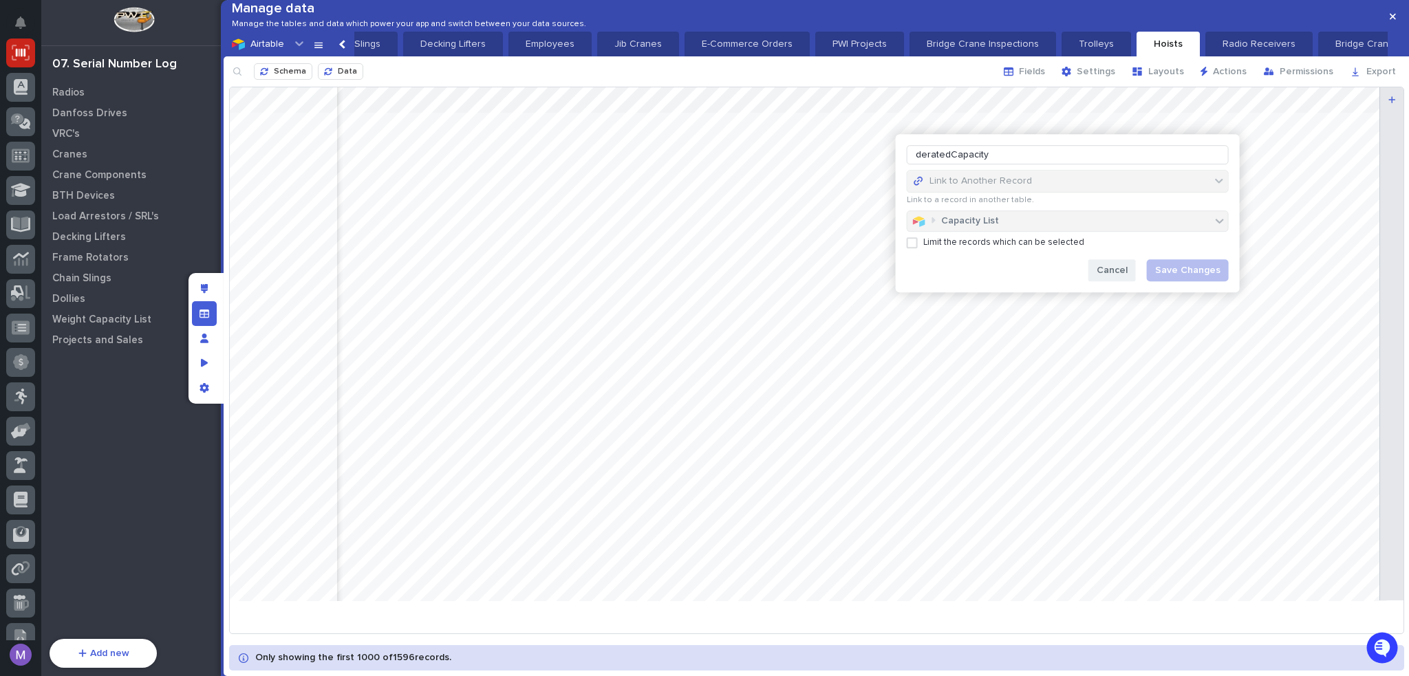
click at [1117, 268] on span "Cancel" at bounding box center [1111, 270] width 31 height 12
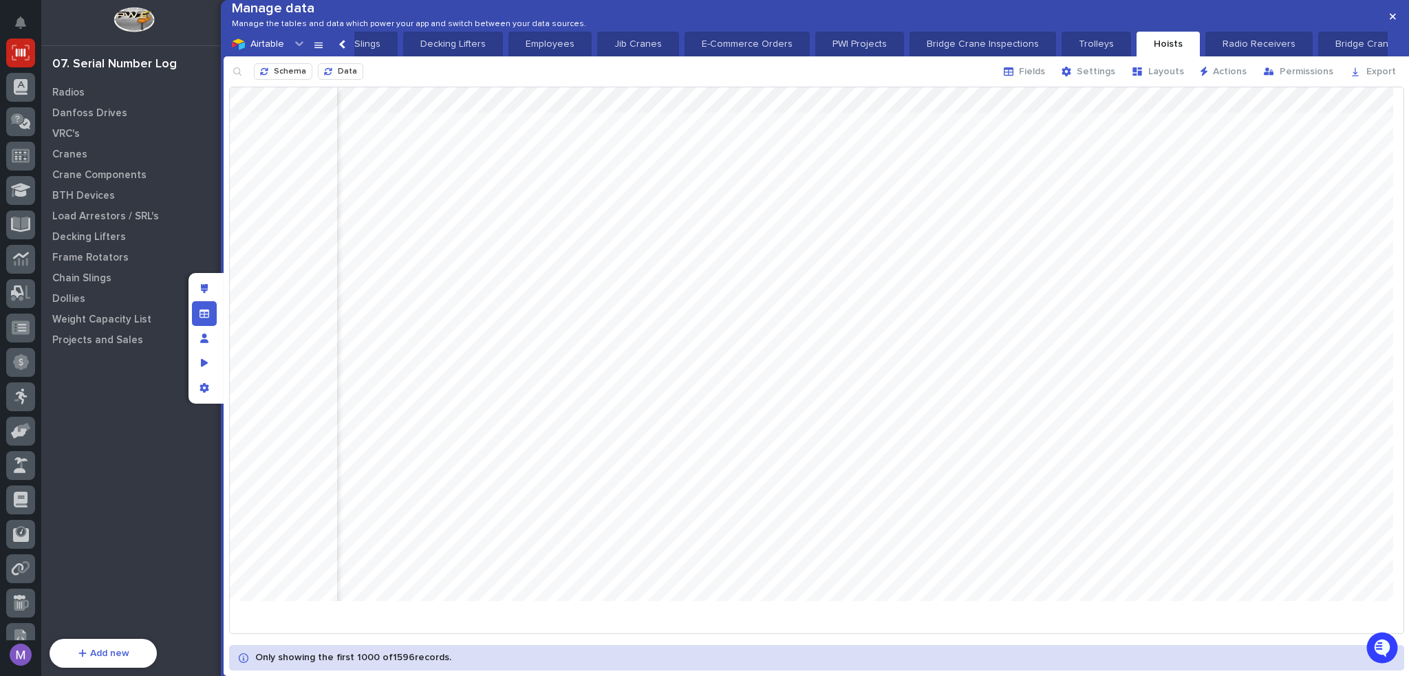
scroll to position [0, 2513]
click at [197, 318] on div "Manage fields and data" at bounding box center [204, 313] width 25 height 25
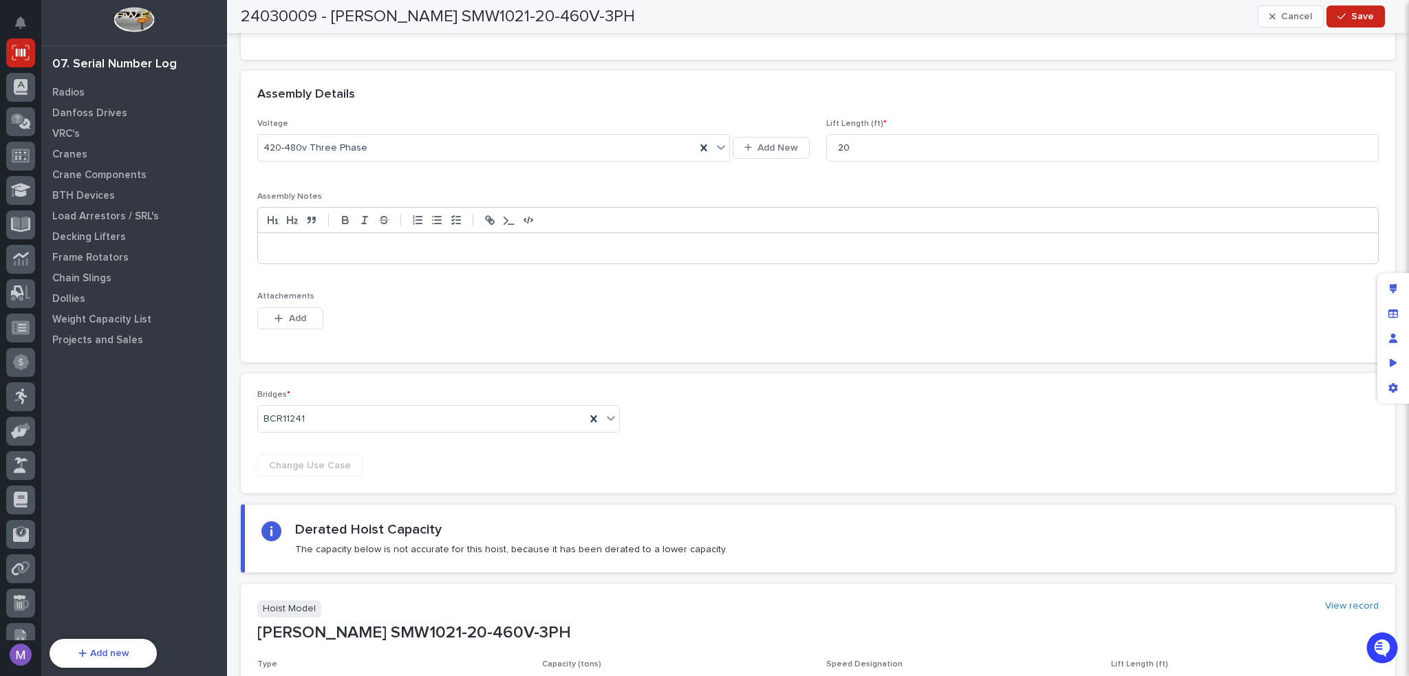
scroll to position [202, 0]
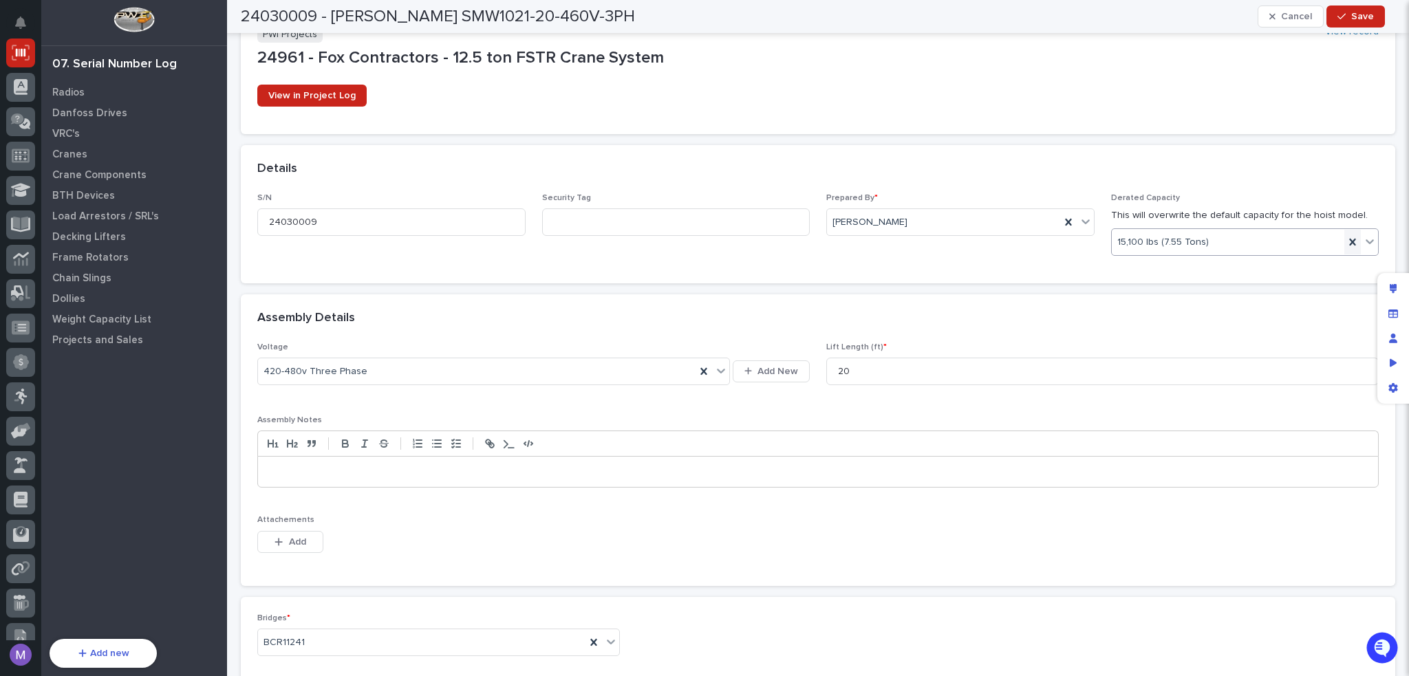
click at [1345, 239] on icon at bounding box center [1352, 242] width 14 height 14
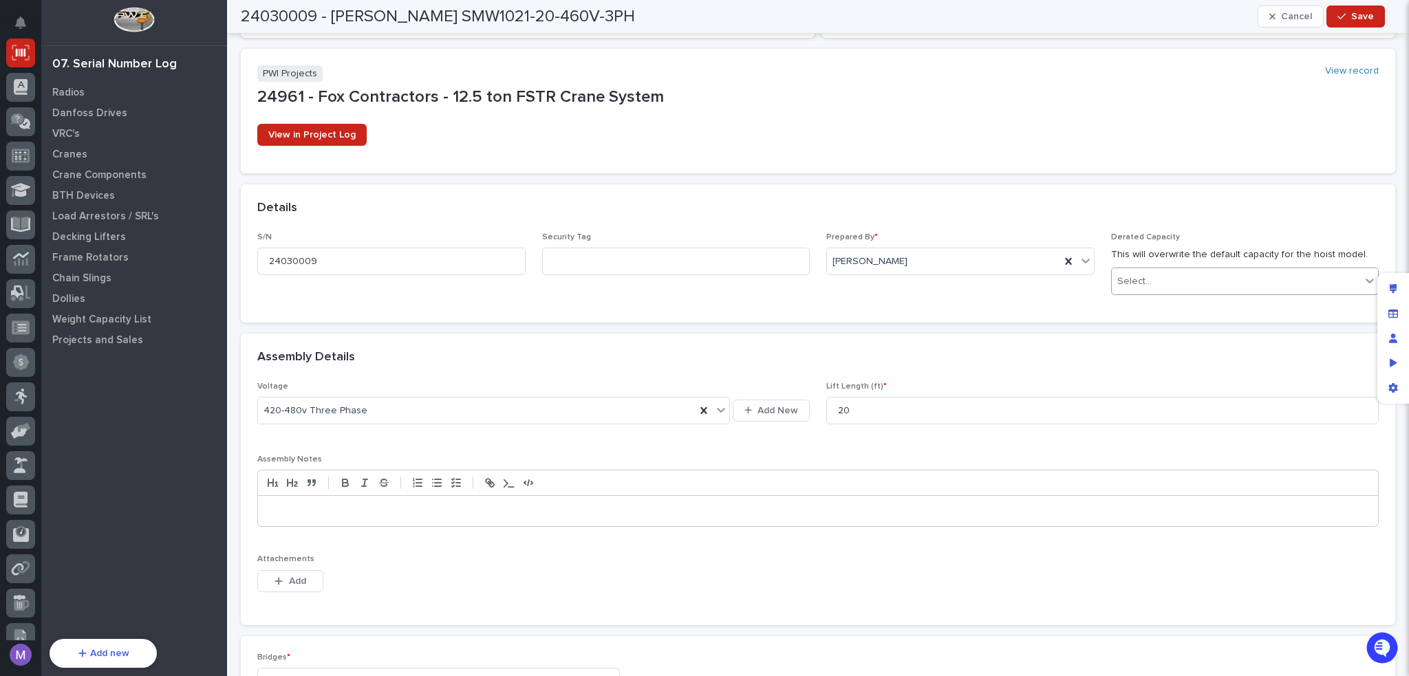
click at [1159, 290] on div "Select..." at bounding box center [1237, 281] width 250 height 23
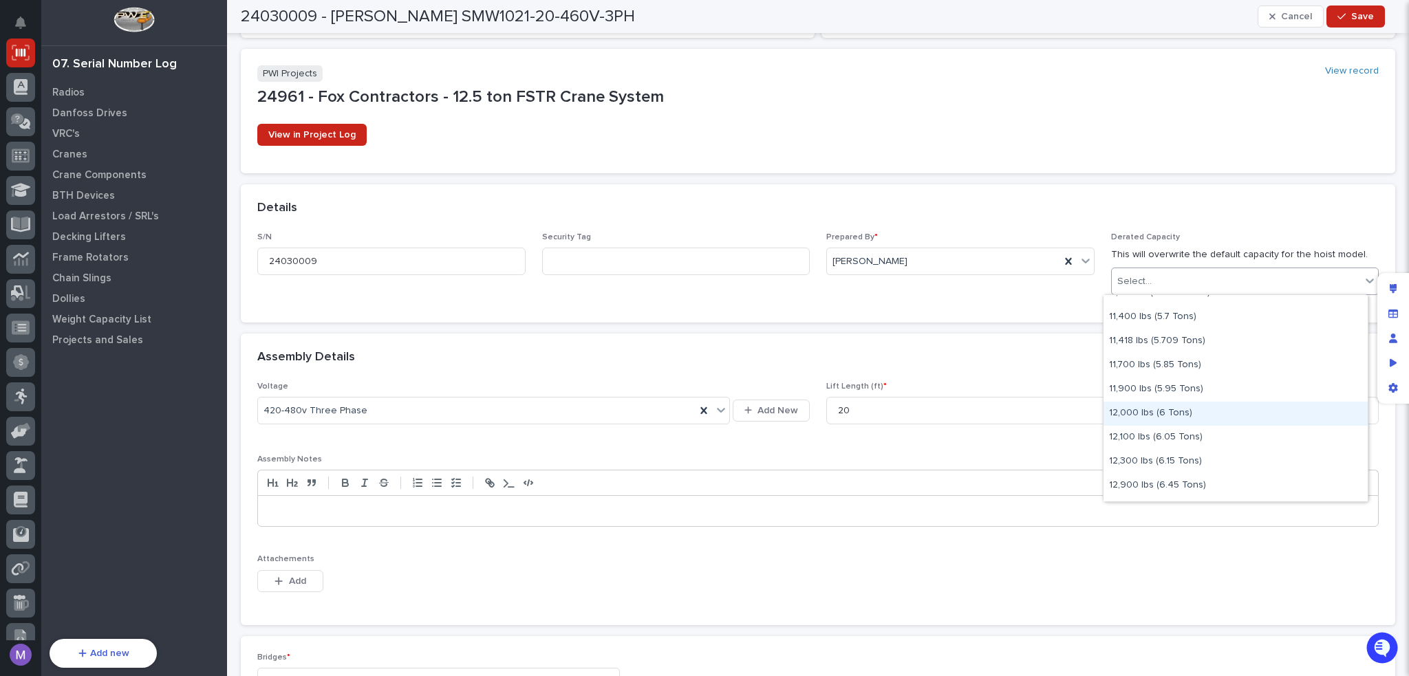
scroll to position [482, 0]
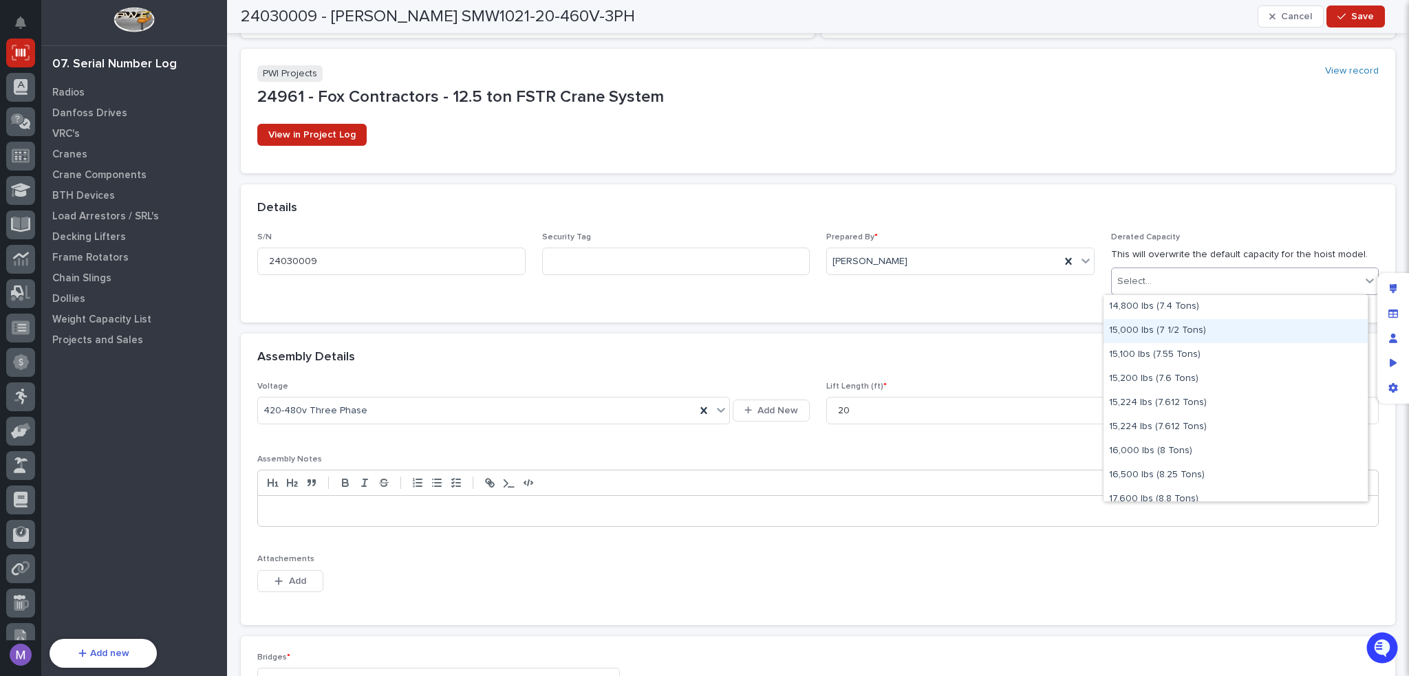
drag, startPoint x: 1182, startPoint y: 343, endPoint x: 1182, endPoint y: 334, distance: 9.6
click at [1182, 334] on div "15,000 lbs (7 1/2 Tons)" at bounding box center [1235, 331] width 264 height 24
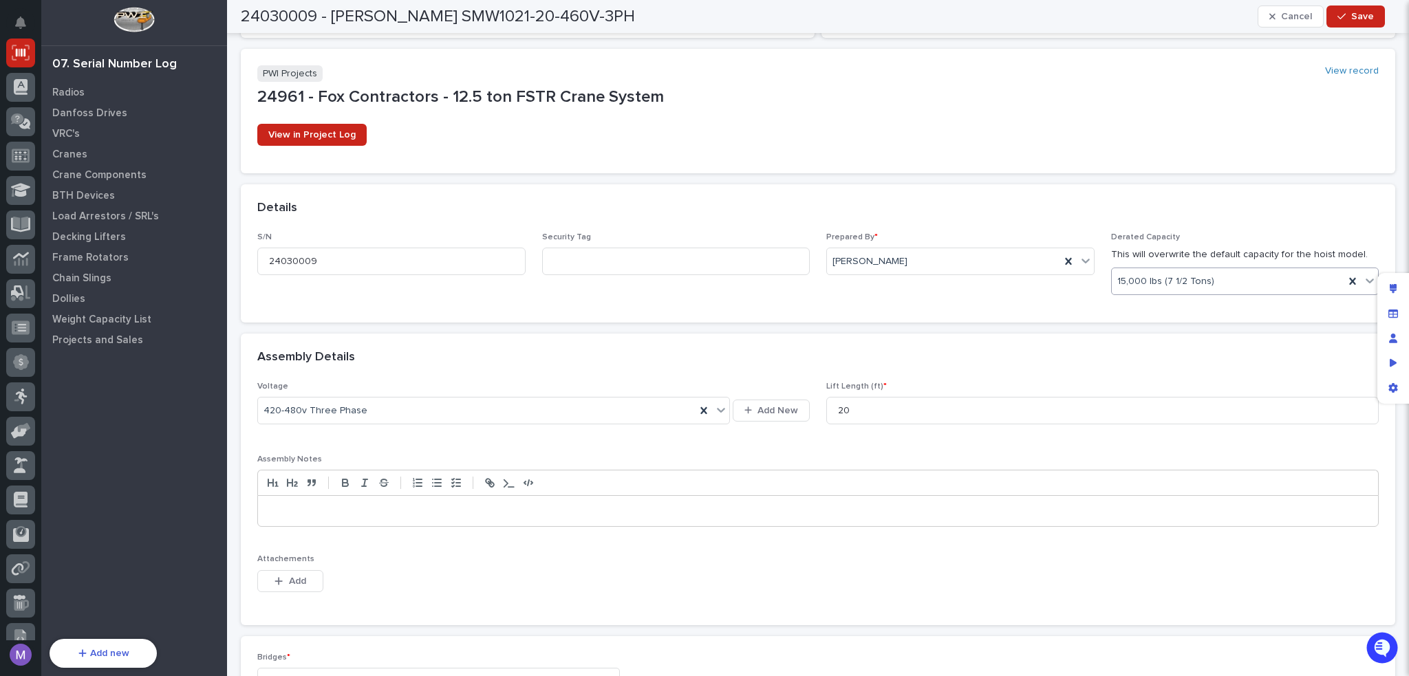
scroll to position [202, 0]
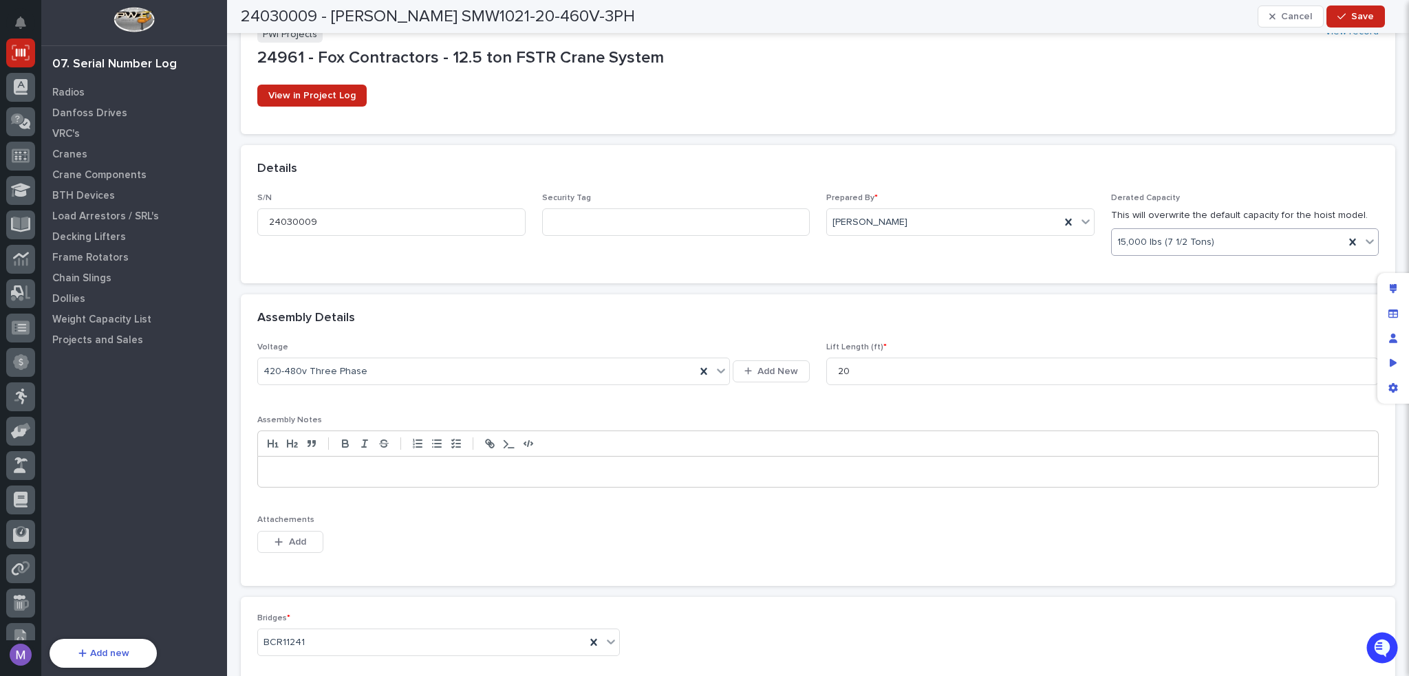
click at [1188, 280] on div "S/N 24030009 Security Tag Prepared By * Paul Shetler Derated Capacity This will…" at bounding box center [818, 238] width 1154 height 90
click at [1362, 12] on span "Save" at bounding box center [1362, 16] width 23 height 12
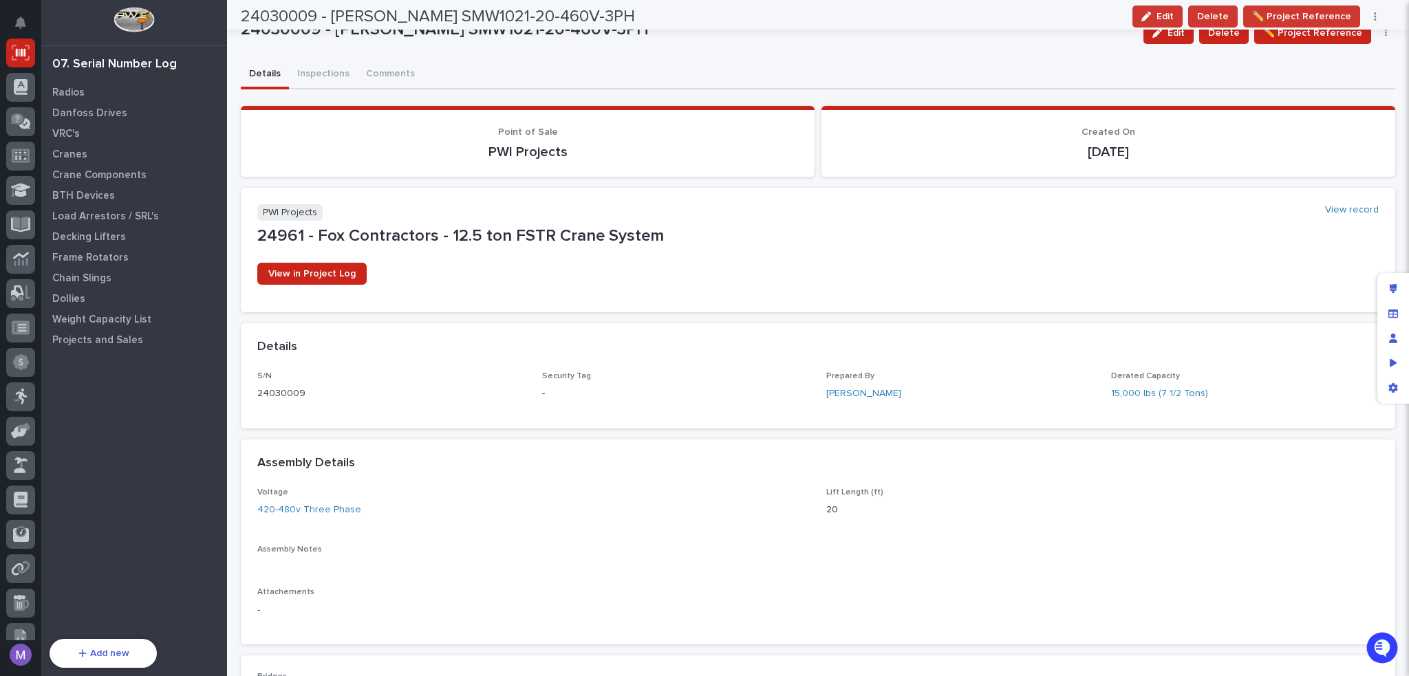
scroll to position [0, 0]
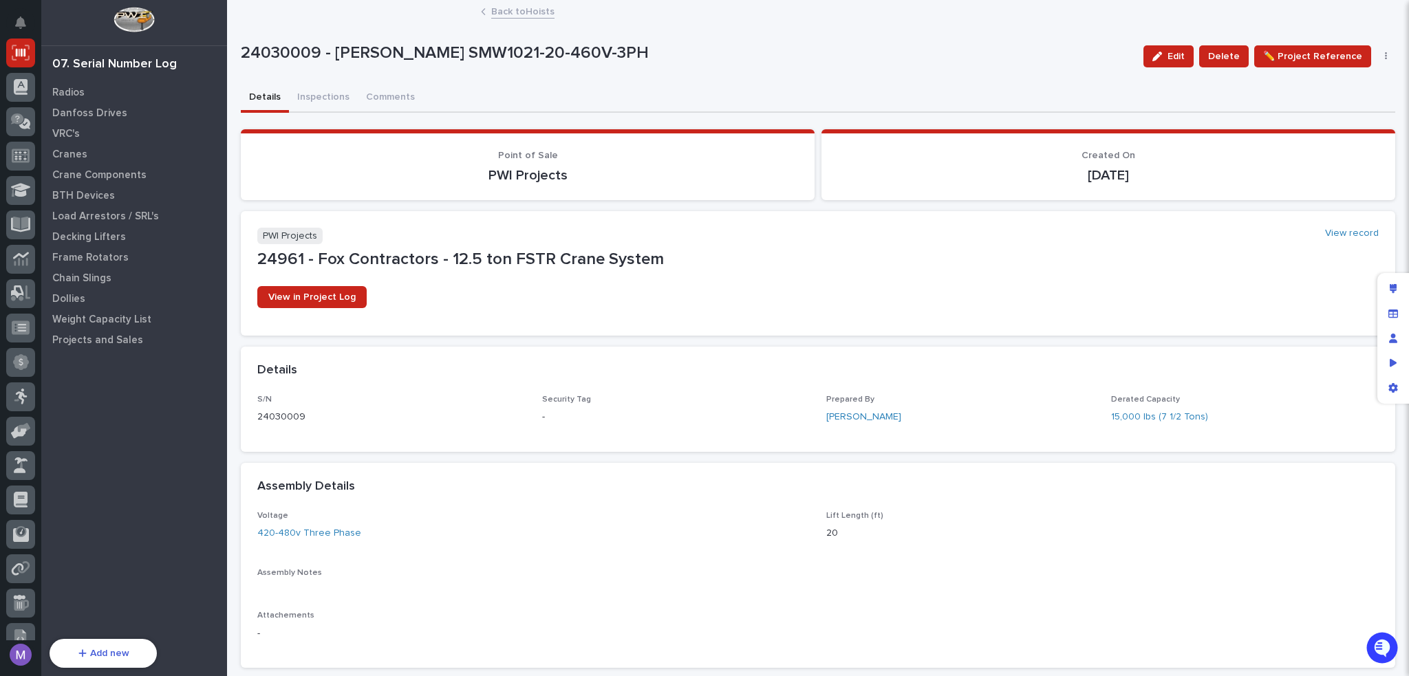
click at [79, 144] on link "Cranes" at bounding box center [134, 154] width 186 height 21
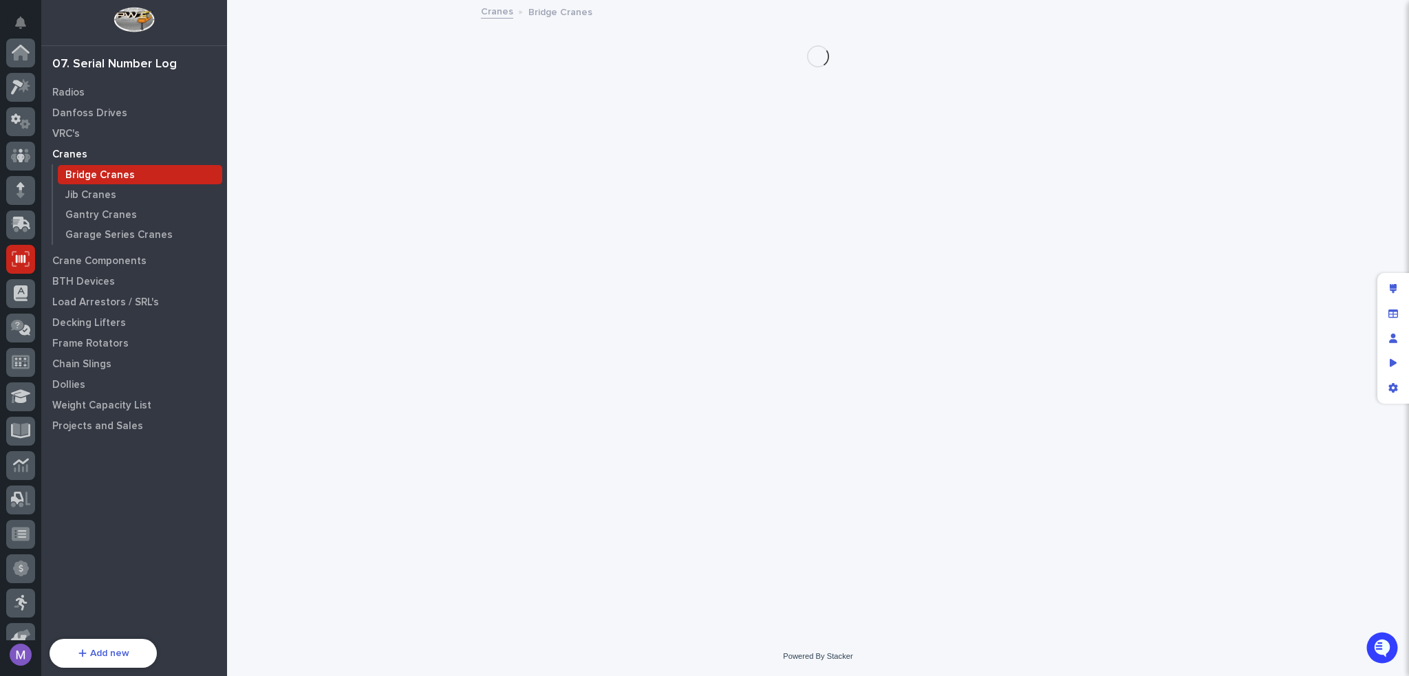
scroll to position [206, 0]
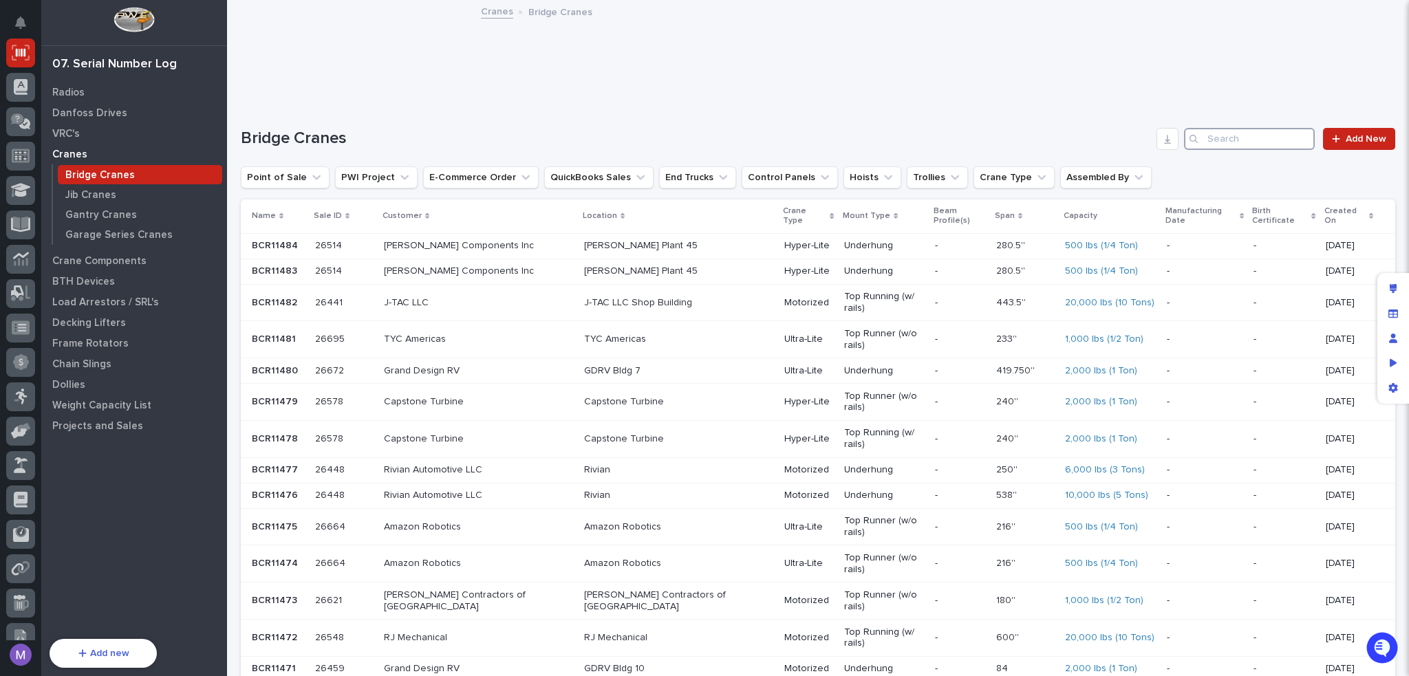
click at [1235, 137] on input "Search" at bounding box center [1249, 139] width 131 height 22
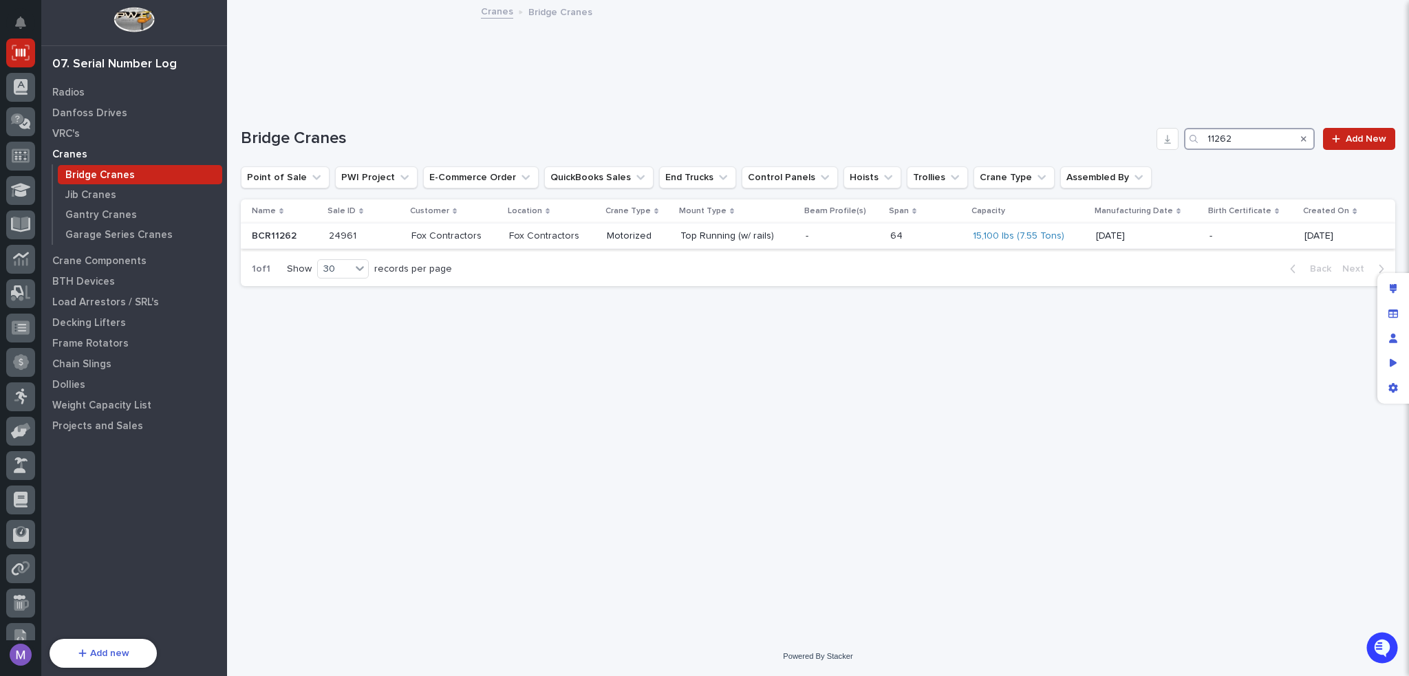
type input "11262"
click at [493, 240] on p "Fox Contractors" at bounding box center [454, 236] width 87 height 12
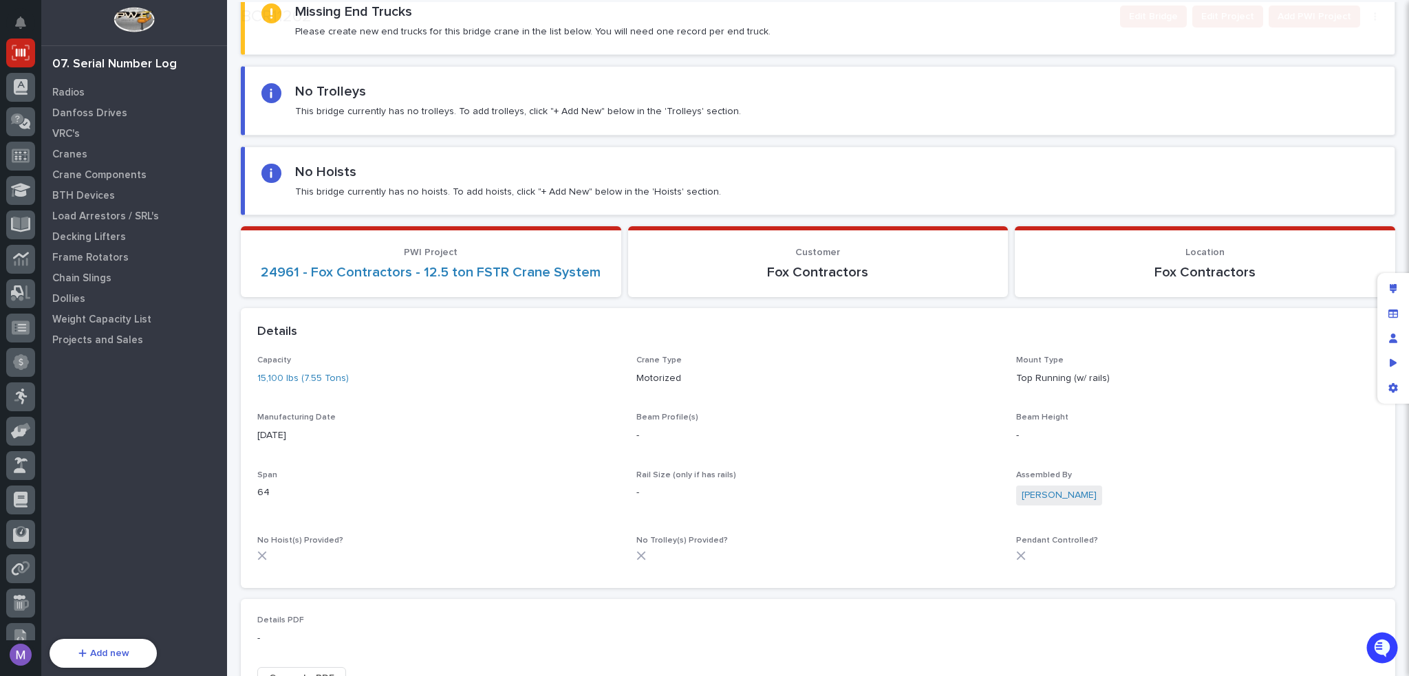
scroll to position [344, 0]
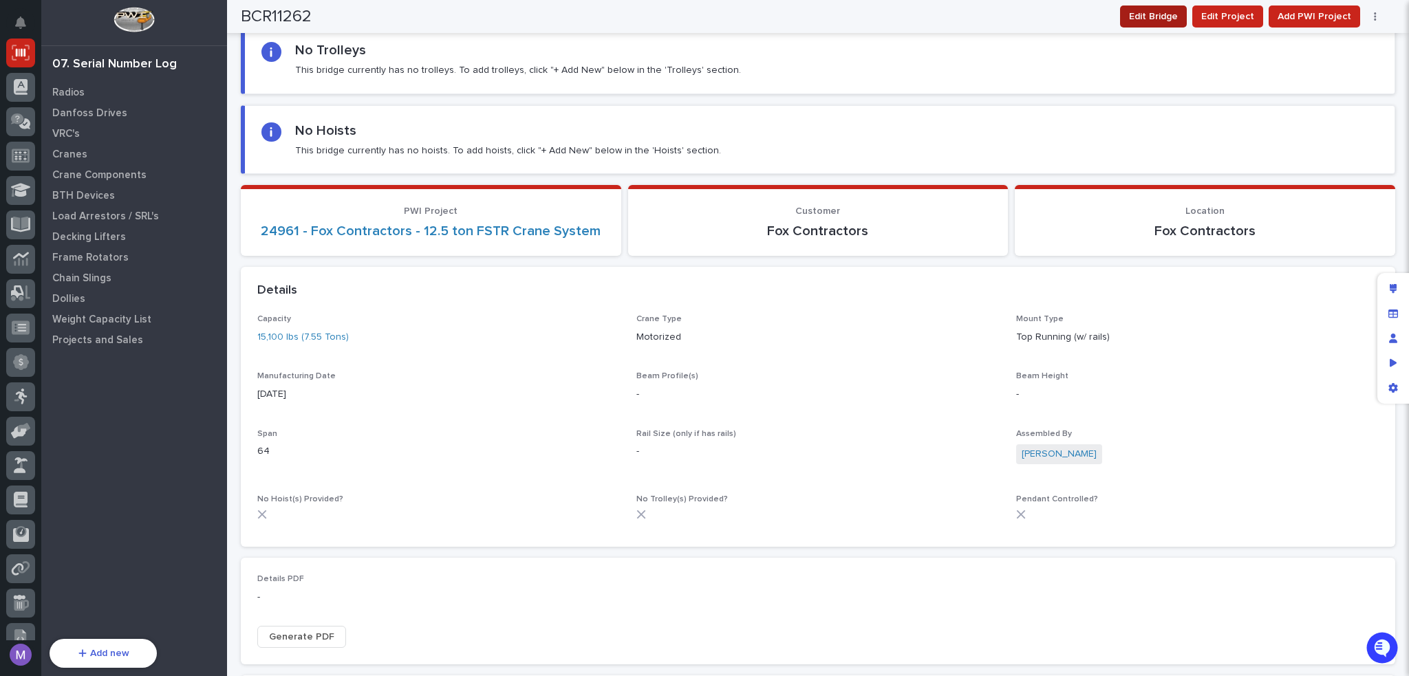
click at [1174, 20] on span "Edit Bridge" at bounding box center [1153, 16] width 49 height 17
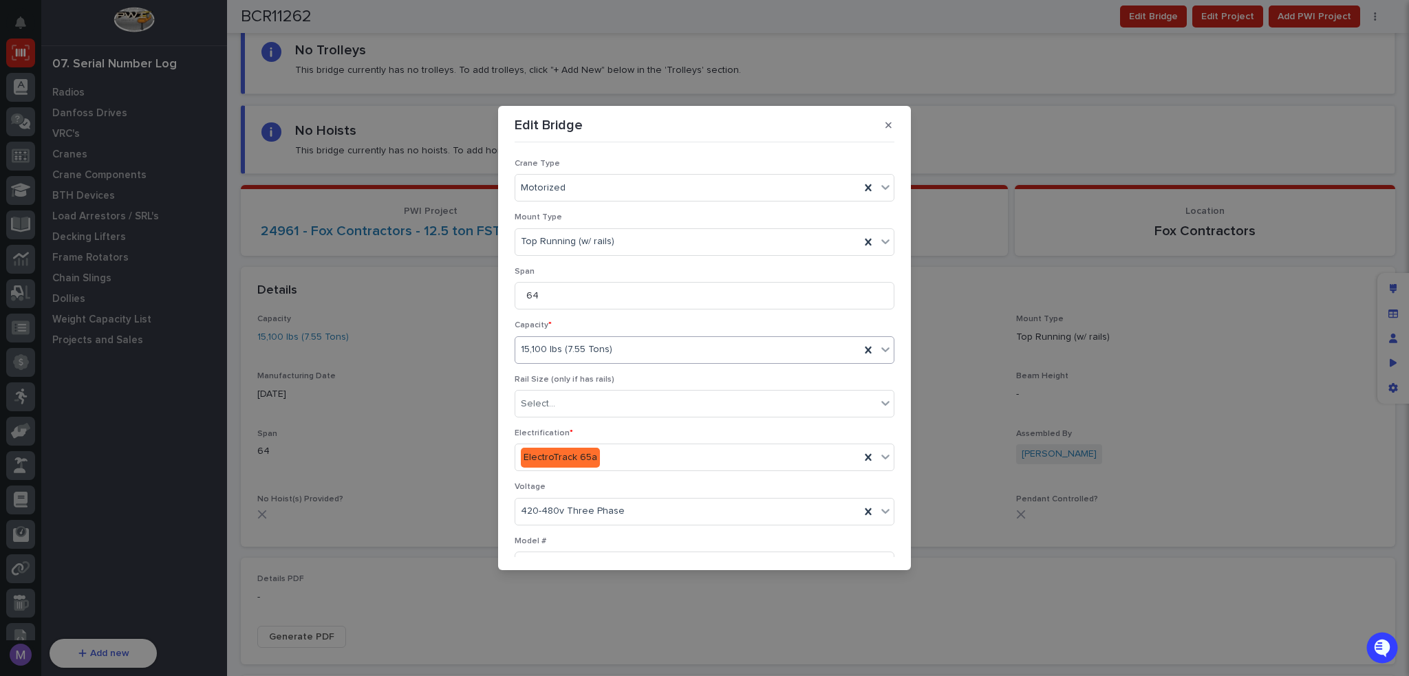
click at [680, 345] on div "15,100 lbs (7.55 Tons)" at bounding box center [687, 349] width 345 height 23
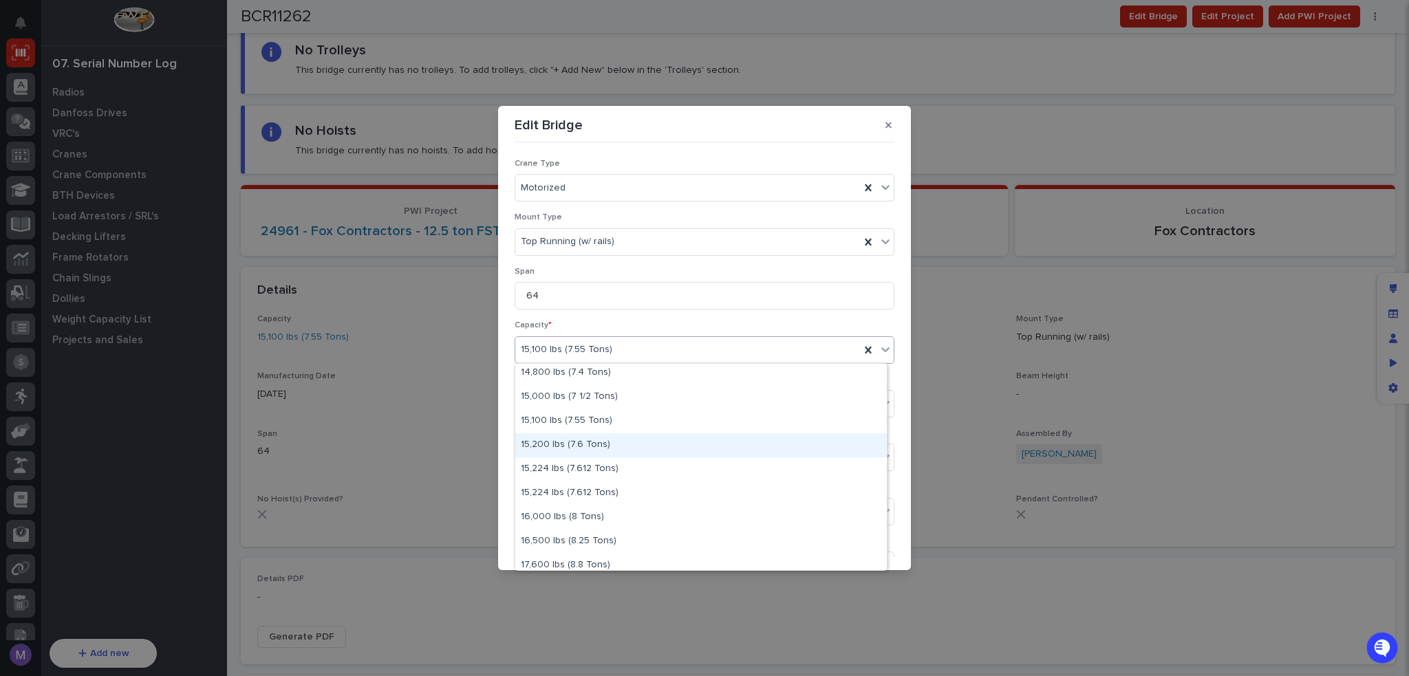
scroll to position [461, 0]
click at [631, 422] on div "15,000 lbs (7 1/2 Tons)" at bounding box center [700, 421] width 371 height 24
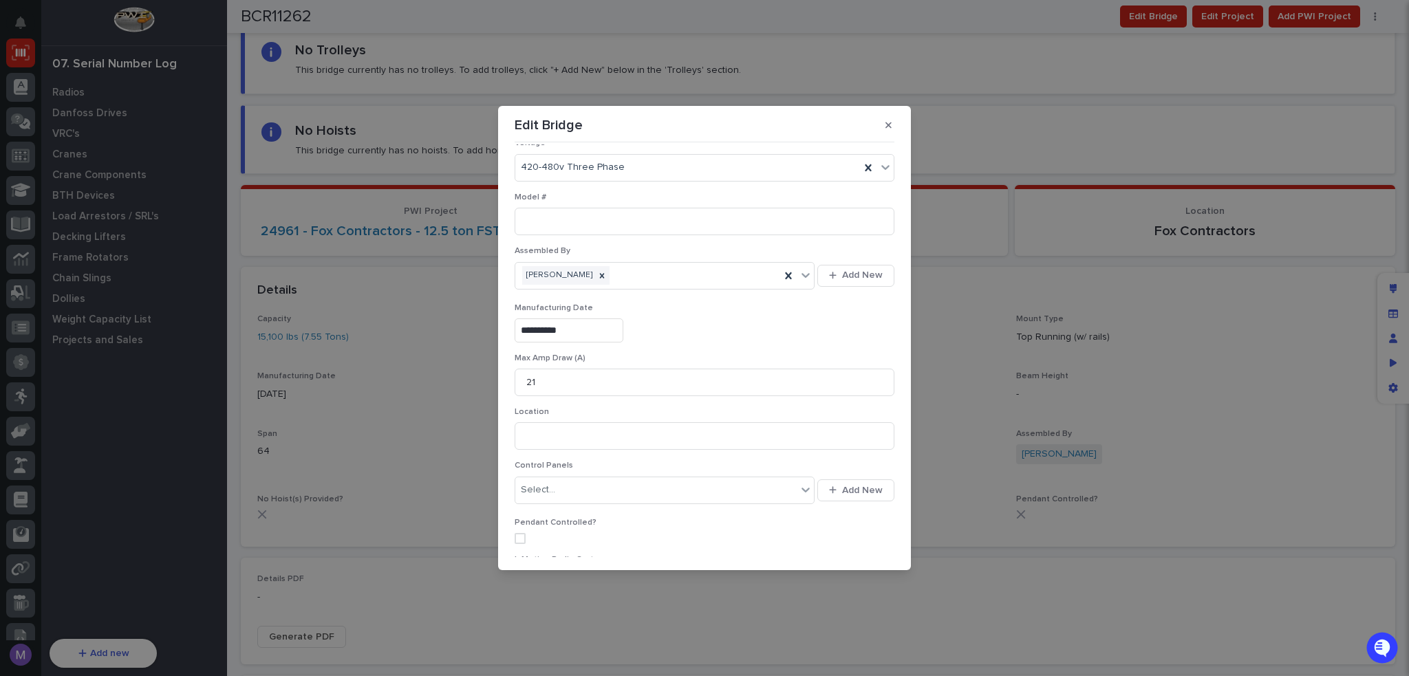
scroll to position [684, 0]
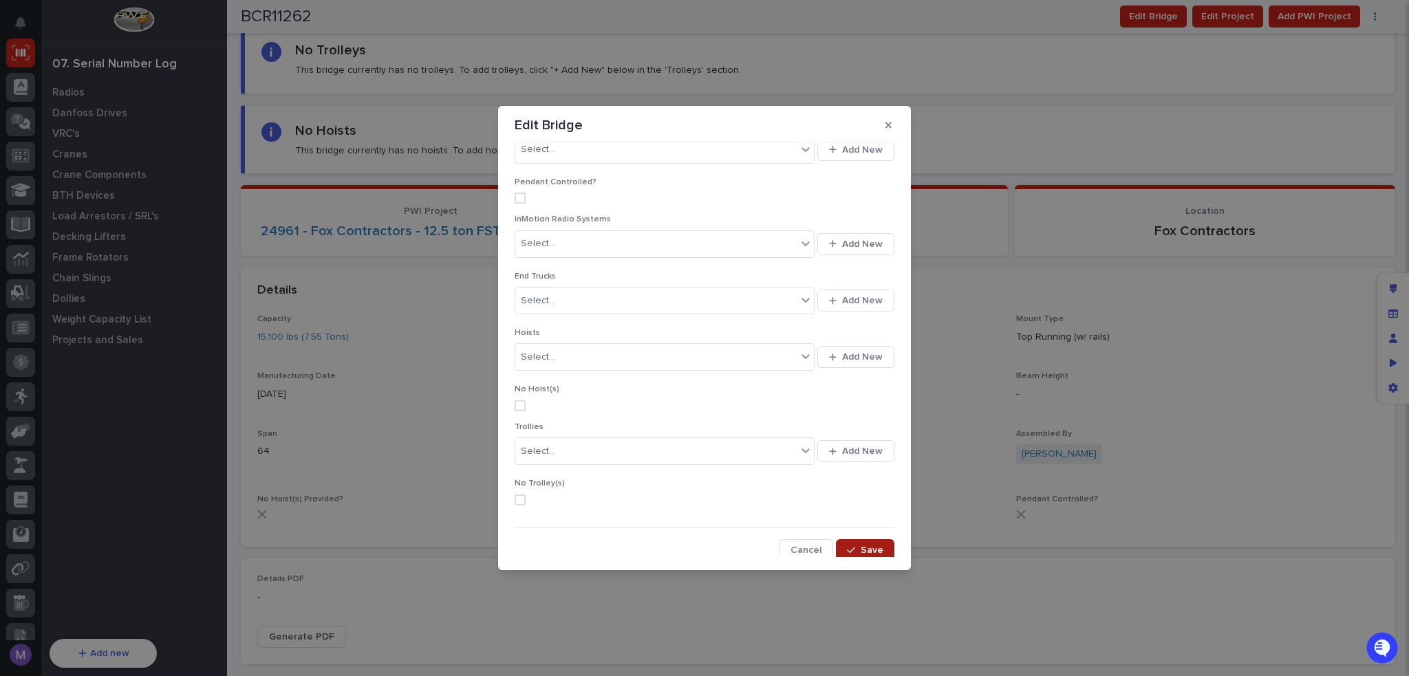
click at [863, 549] on span "Save" at bounding box center [872, 550] width 23 height 12
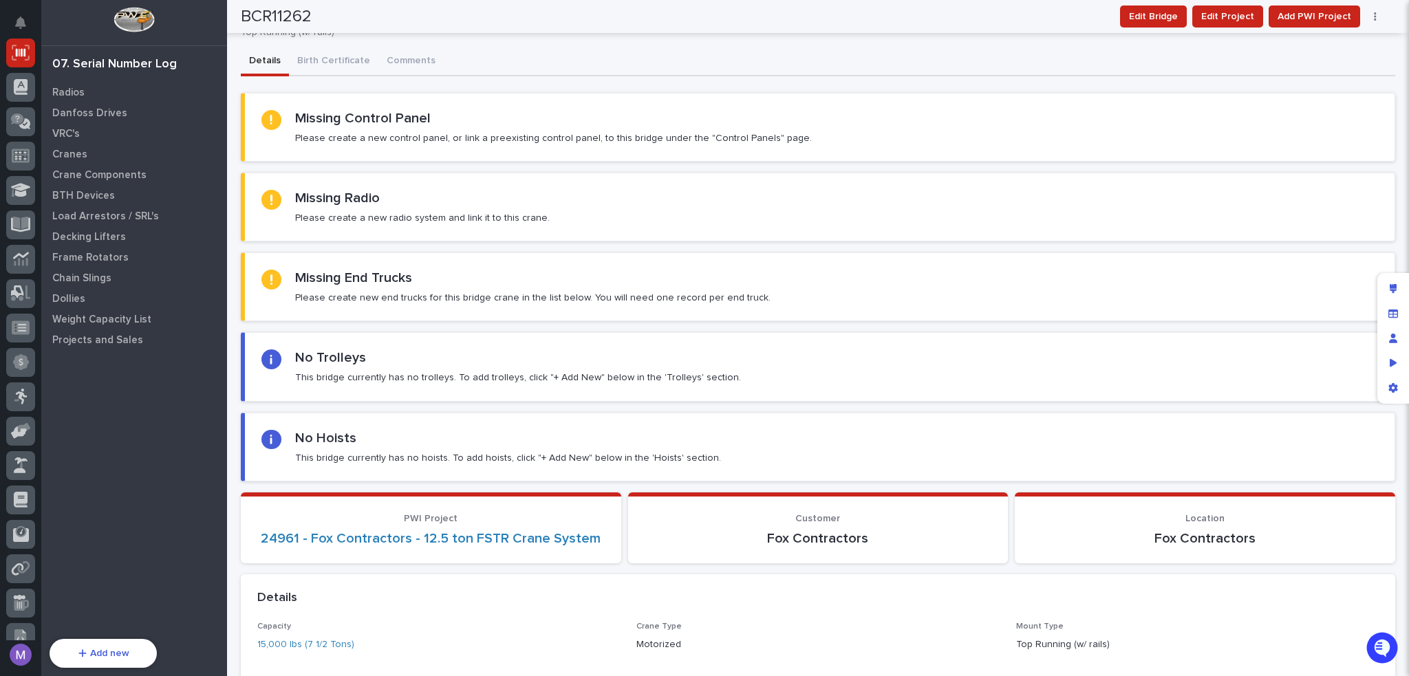
scroll to position [0, 0]
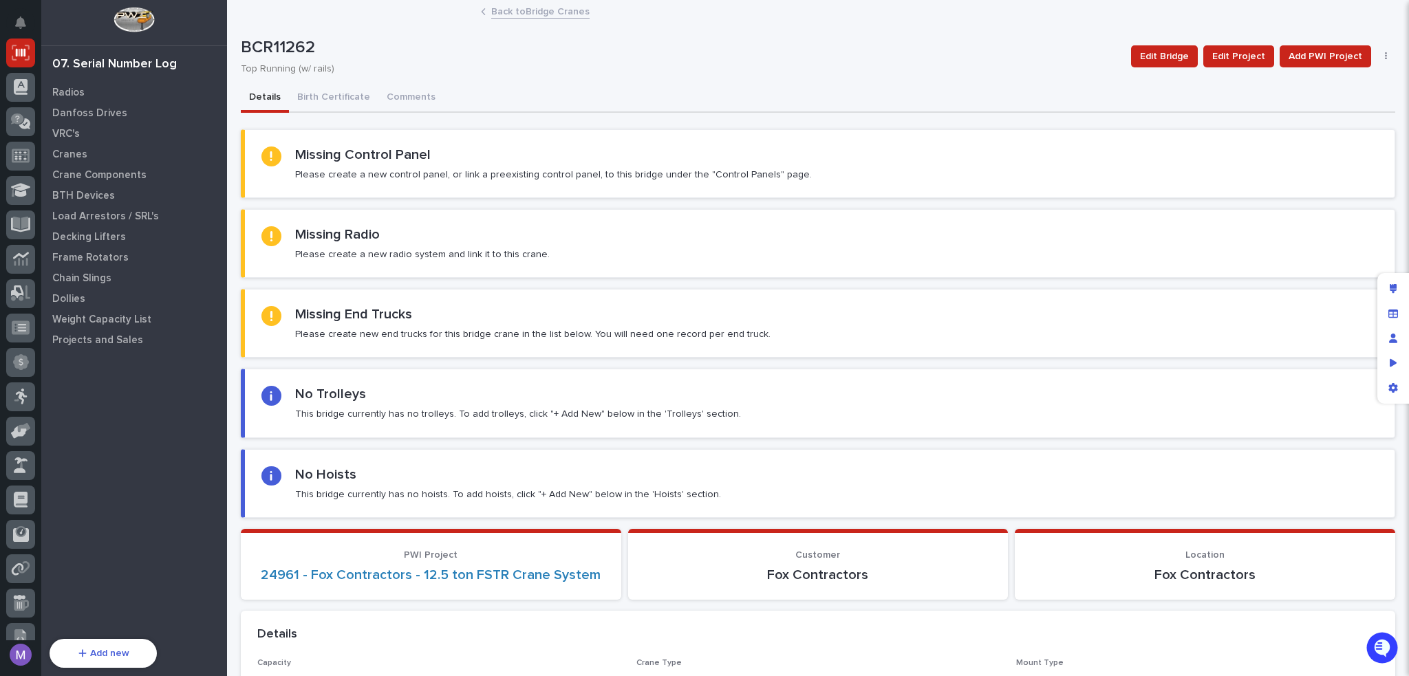
click at [531, 12] on link "Back to Bridge Cranes" at bounding box center [540, 11] width 98 height 16
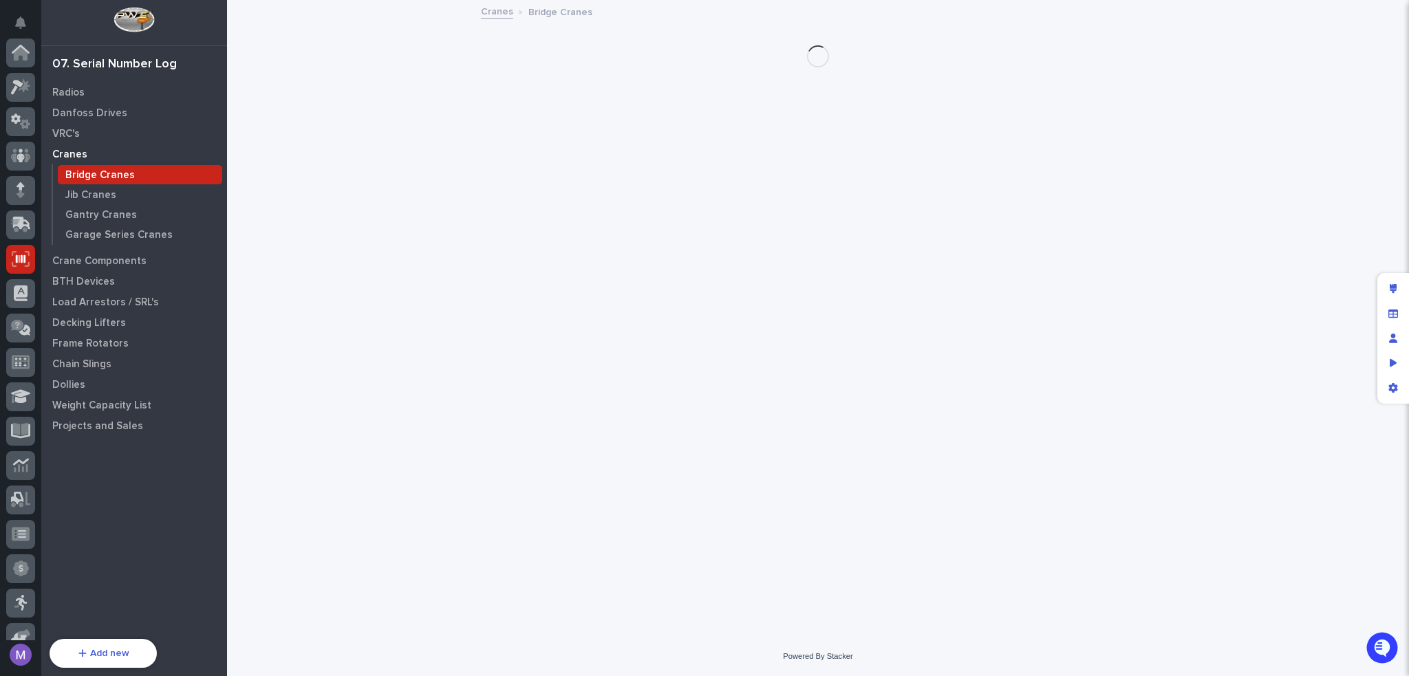
scroll to position [206, 0]
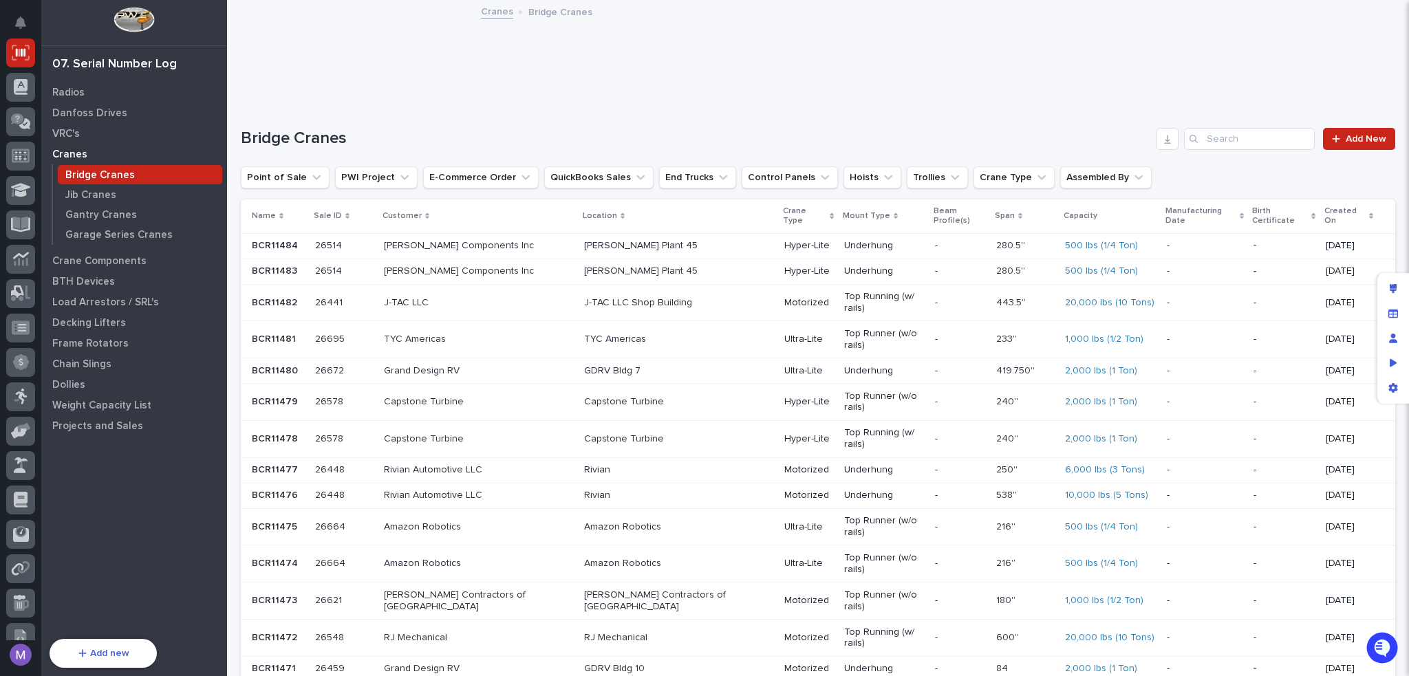
click at [1264, 137] on input "Search" at bounding box center [1249, 139] width 131 height 22
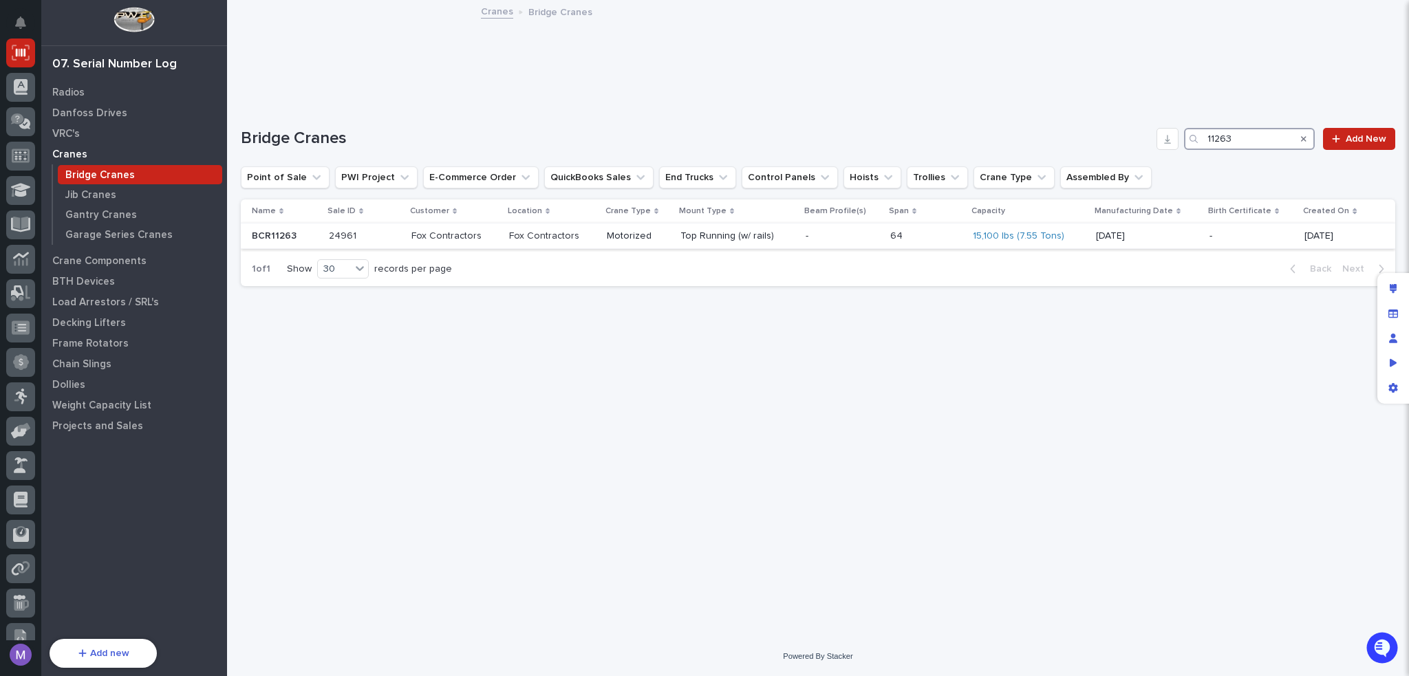
type input "11263"
click at [926, 241] on p at bounding box center [926, 236] width 72 height 12
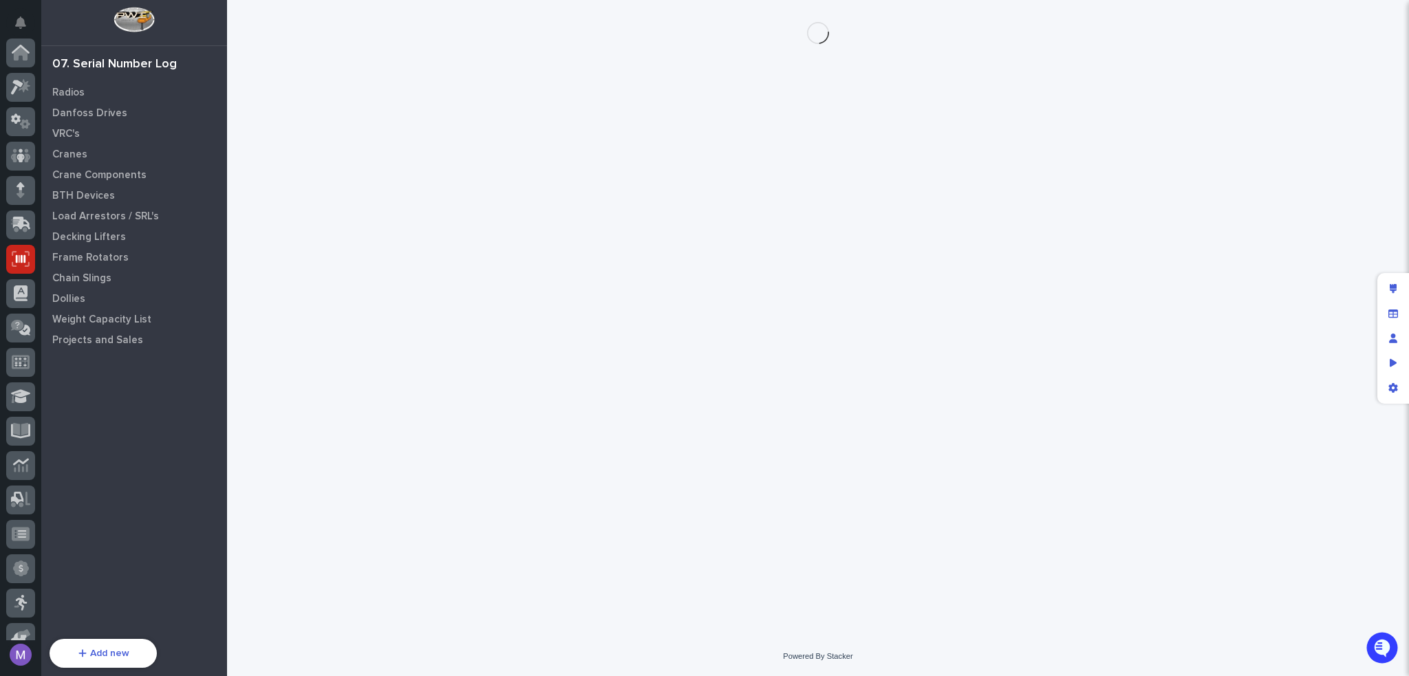
scroll to position [206, 0]
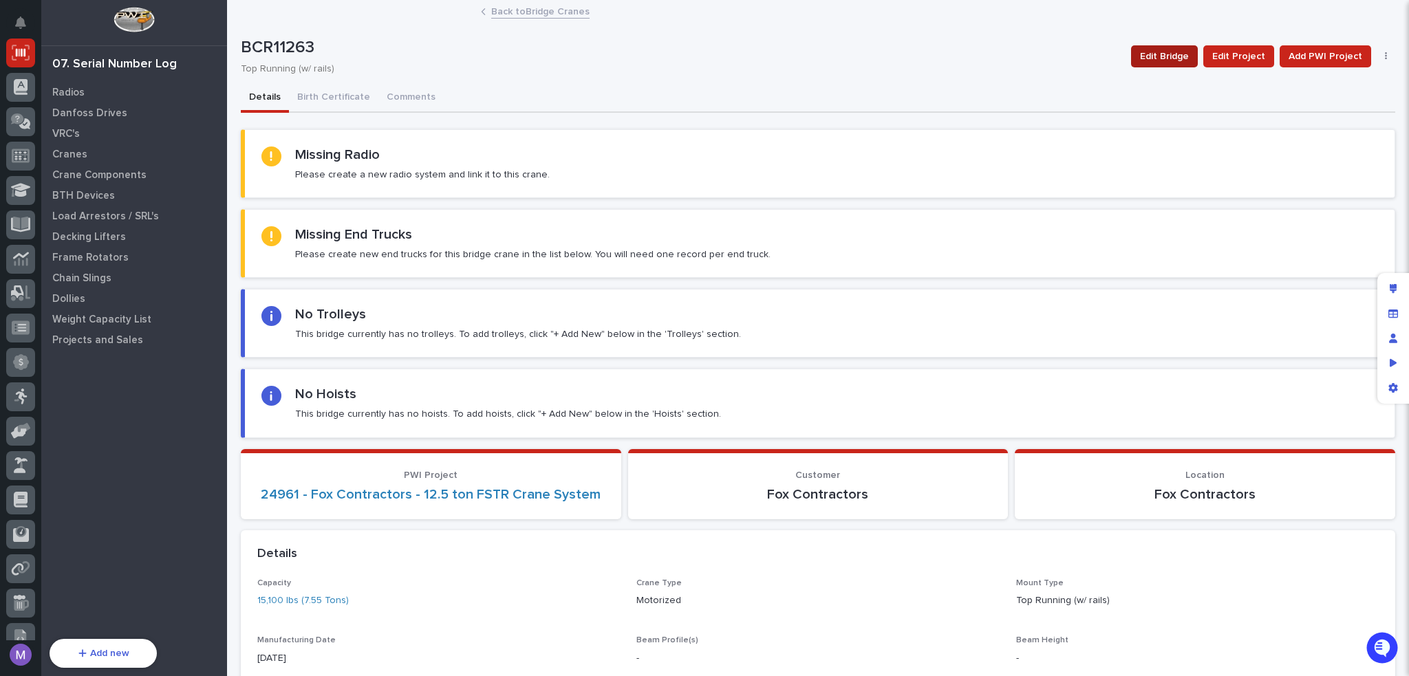
click at [1167, 59] on span "Edit Bridge" at bounding box center [1164, 56] width 49 height 17
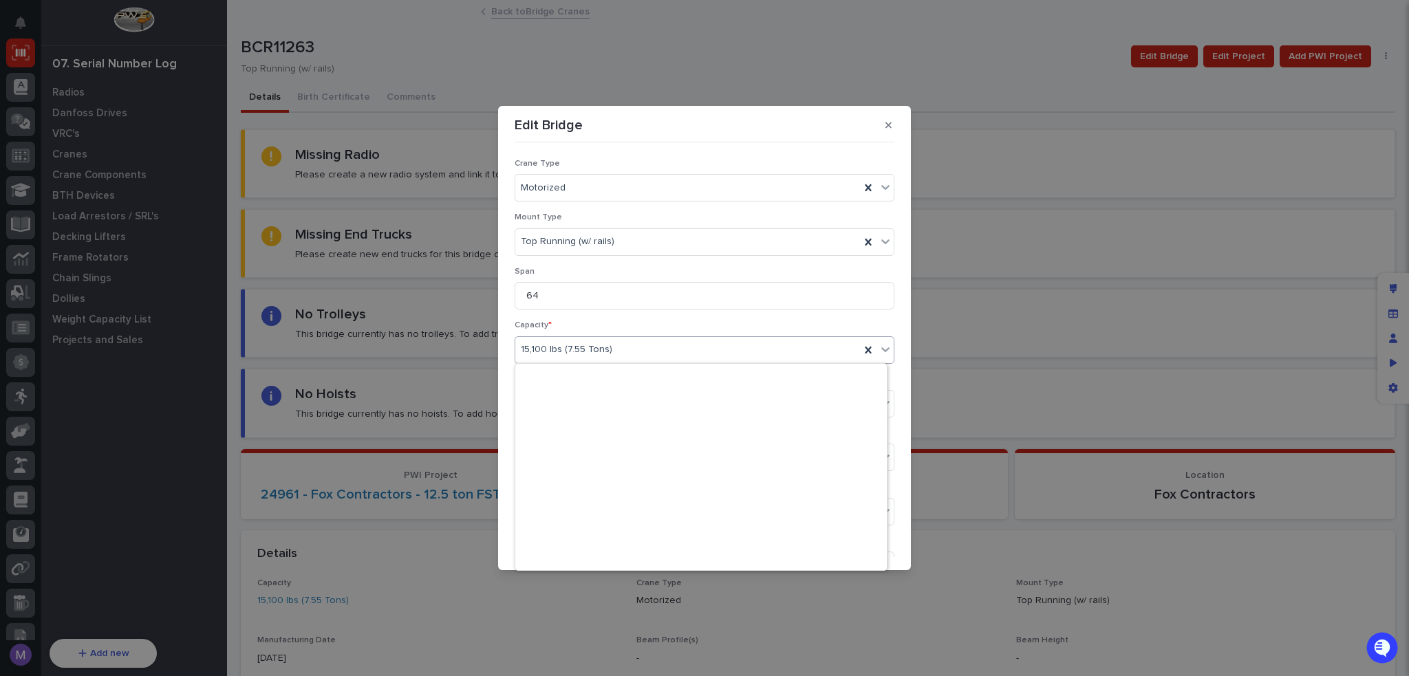
click at [640, 354] on div "15,100 lbs (7.55 Tons)" at bounding box center [687, 349] width 345 height 23
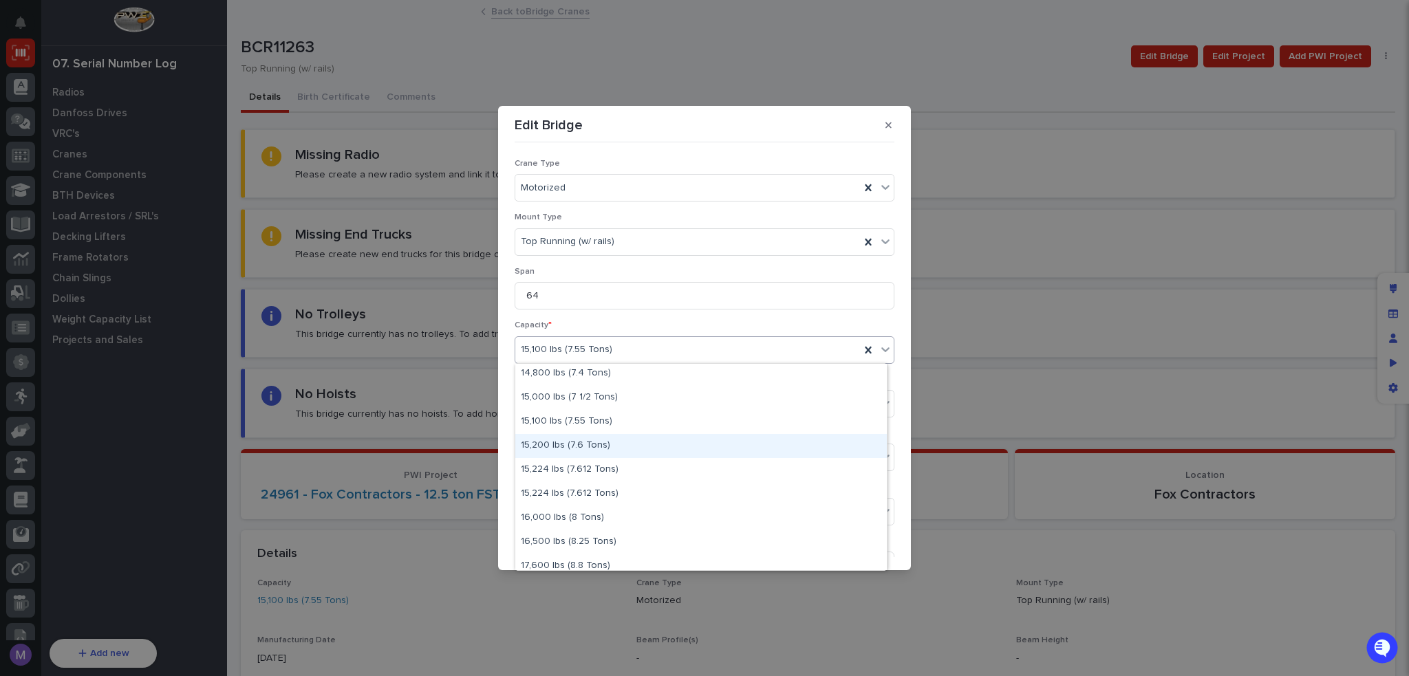
scroll to position [461, 0]
click at [611, 421] on div "15,000 lbs (7 1/2 Tons)" at bounding box center [700, 421] width 371 height 24
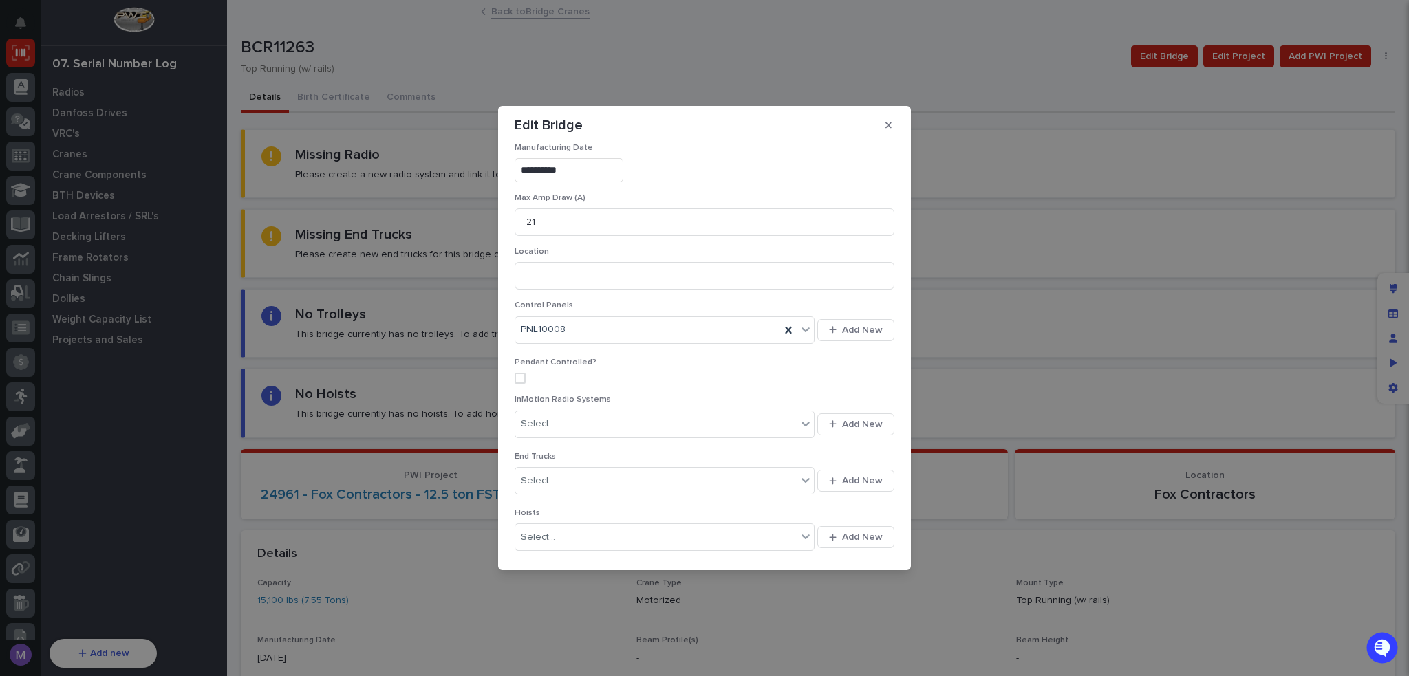
scroll to position [684, 0]
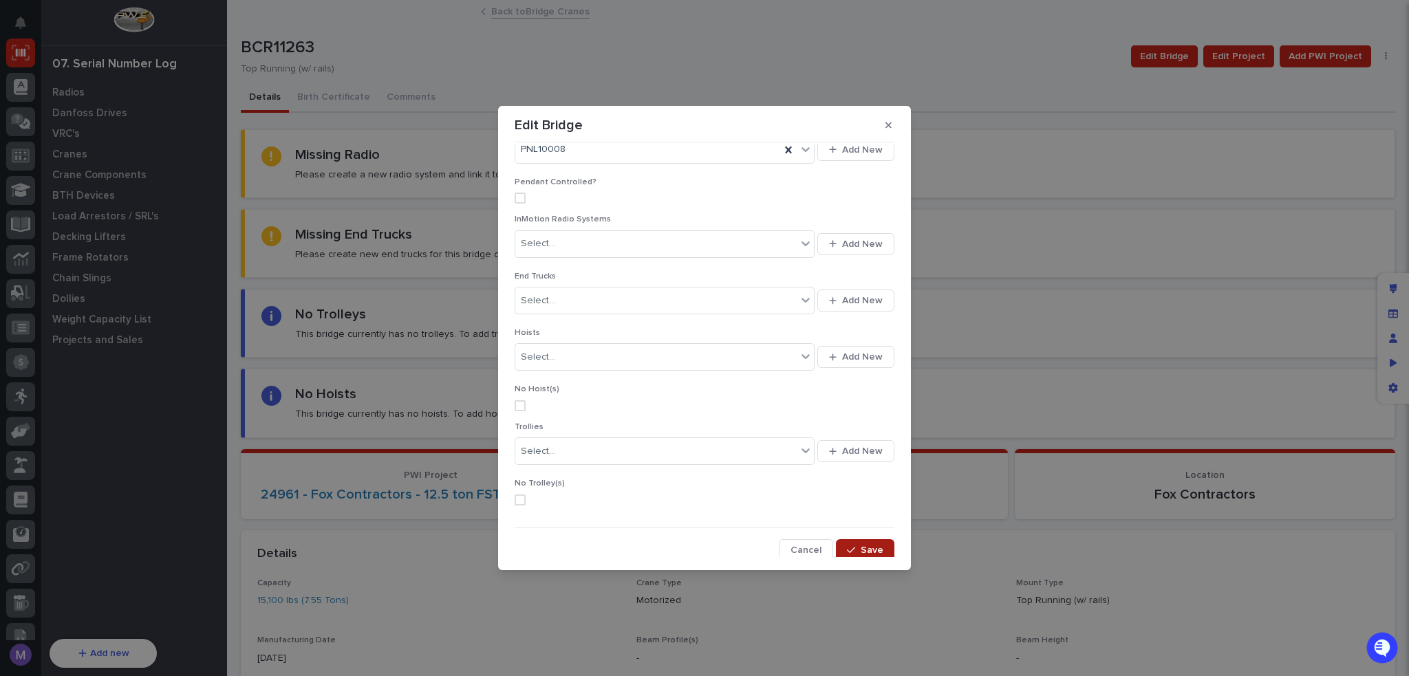
click at [867, 539] on button "Save" at bounding box center [865, 550] width 58 height 22
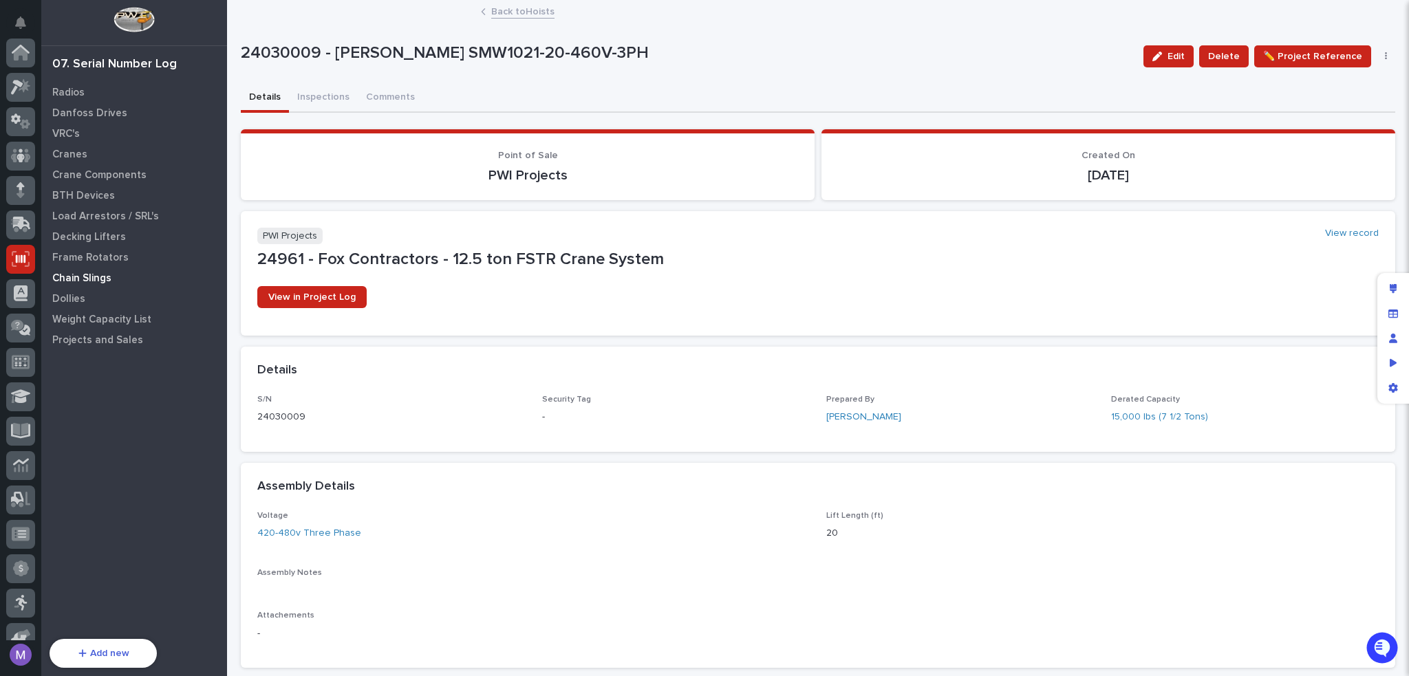
scroll to position [206, 0]
click at [15, 329] on icon at bounding box center [21, 328] width 18 height 16
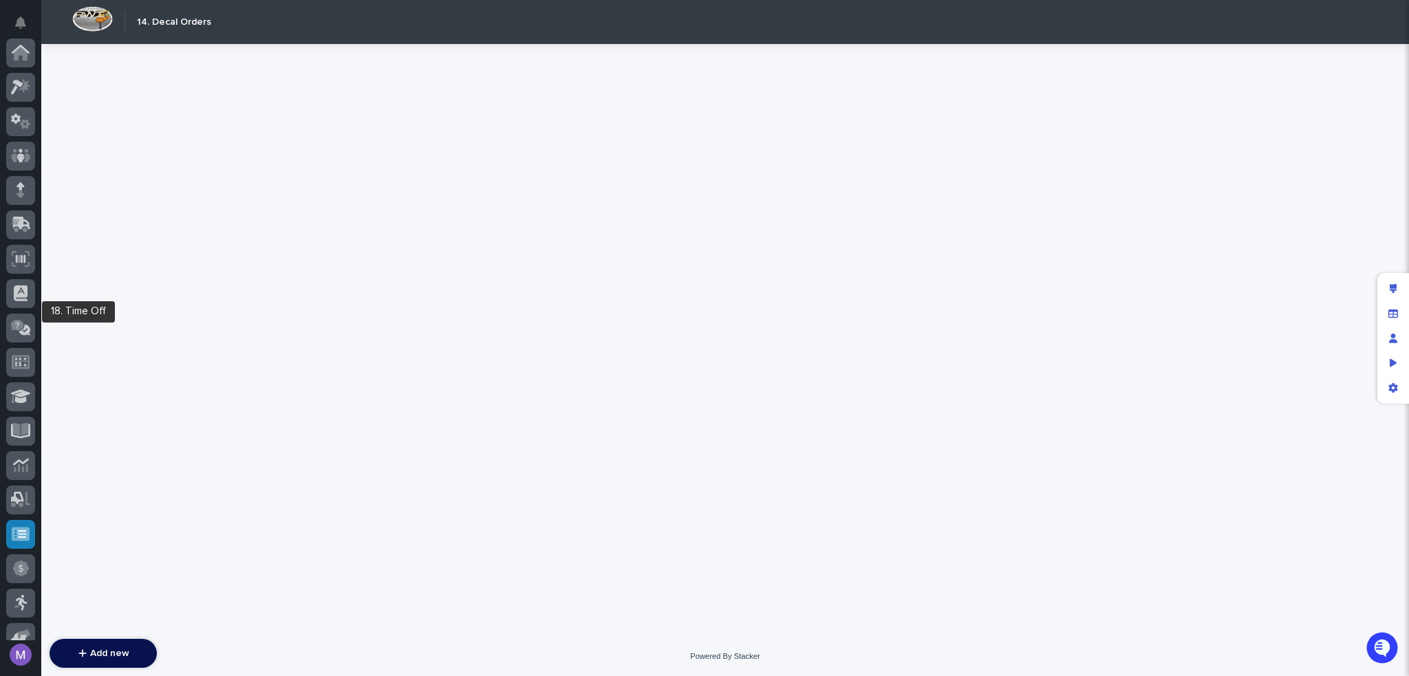
scroll to position [360, 0]
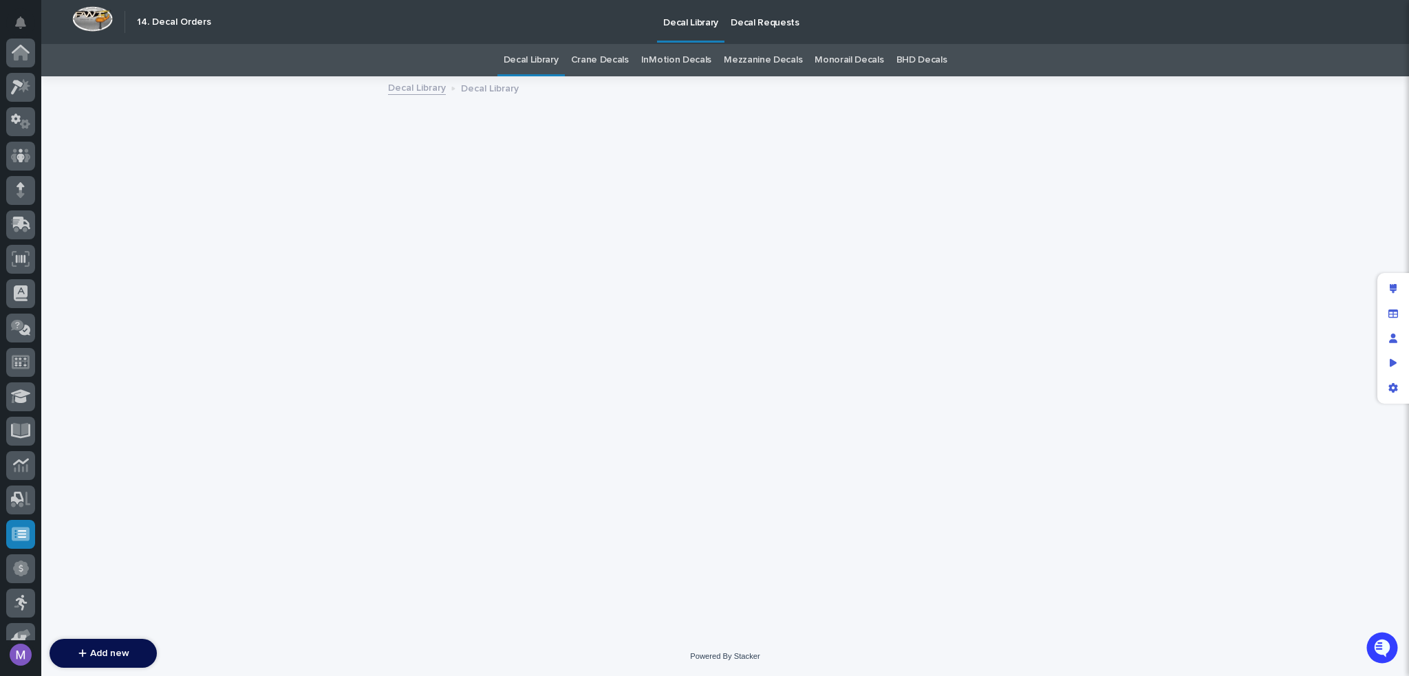
scroll to position [360, 0]
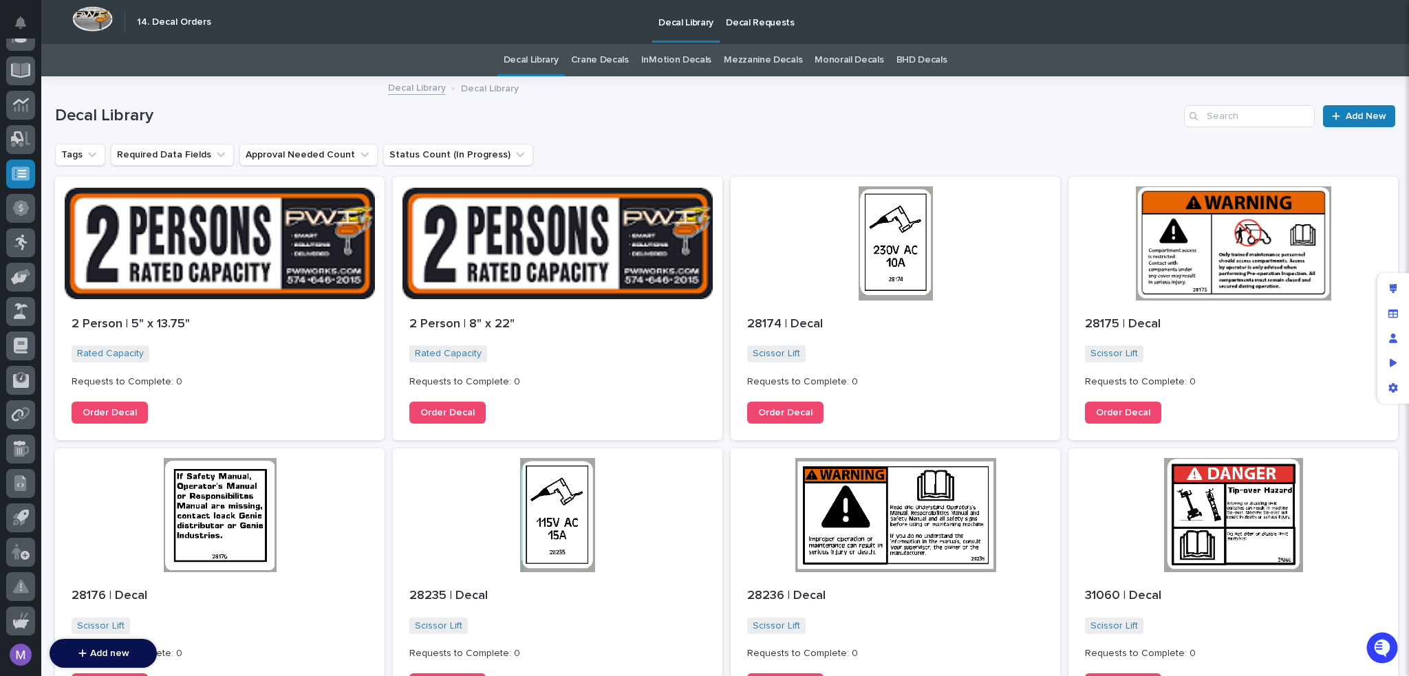
click at [773, 30] on link "Decal Requests" at bounding box center [760, 21] width 81 height 43
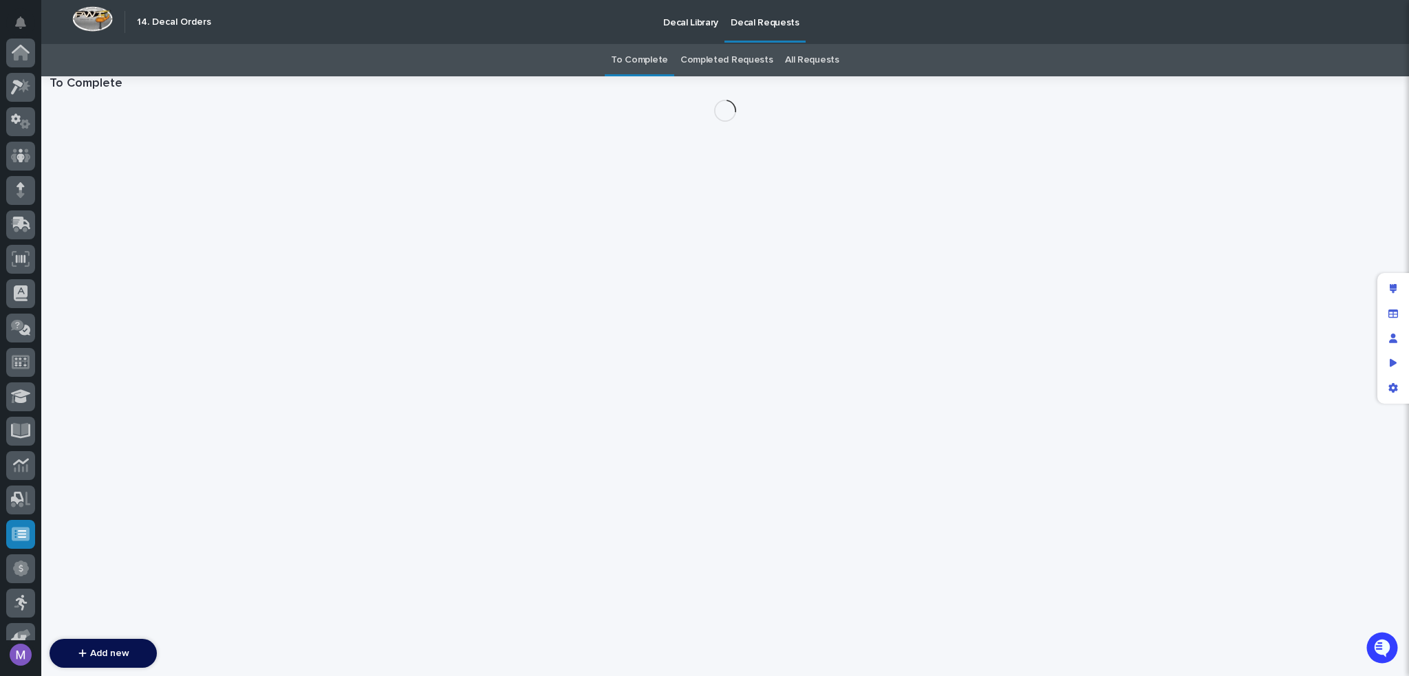
scroll to position [360, 0]
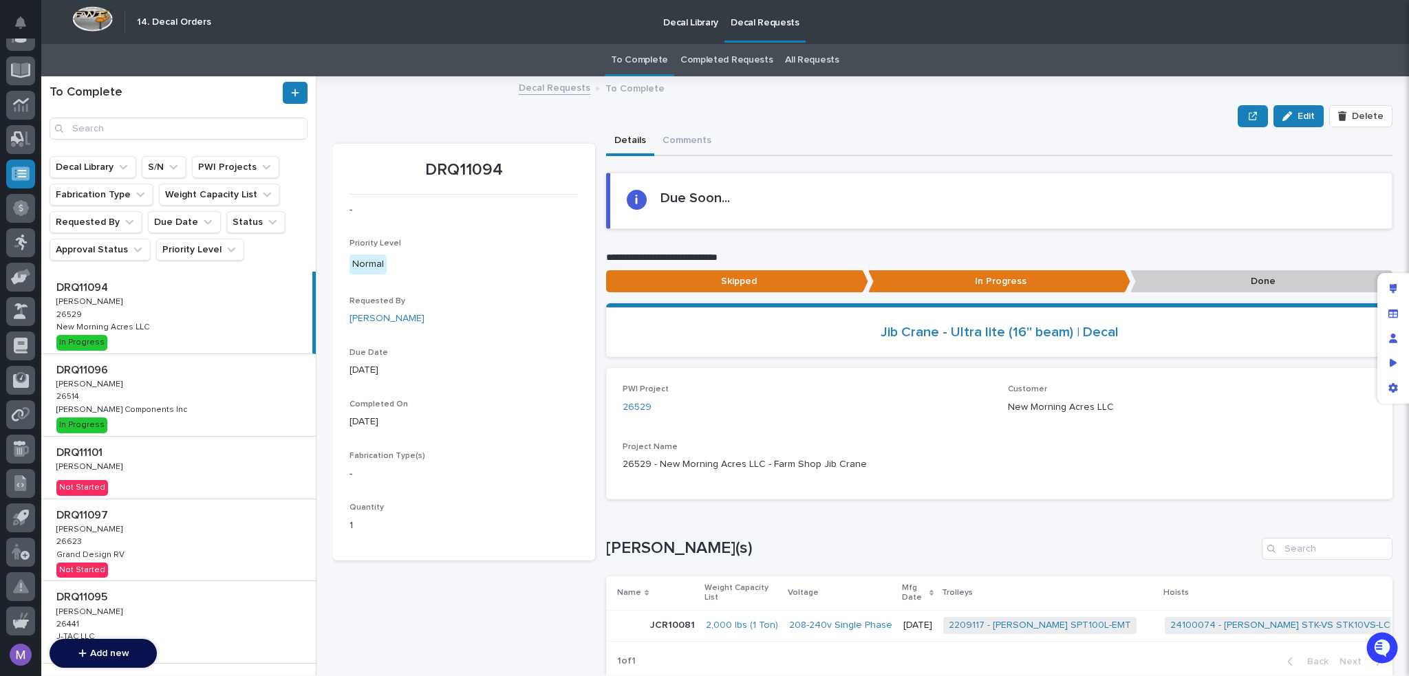
click at [683, 27] on p "Decal Library" at bounding box center [690, 14] width 55 height 29
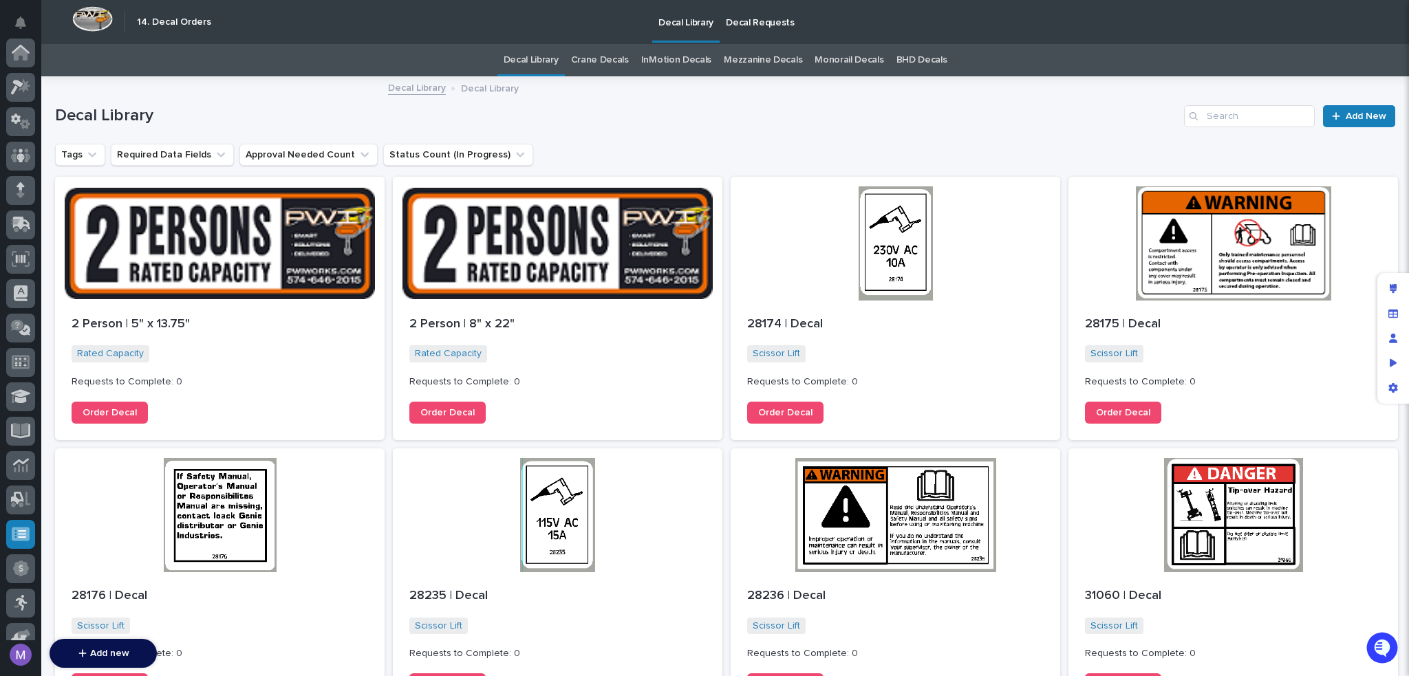
scroll to position [360, 0]
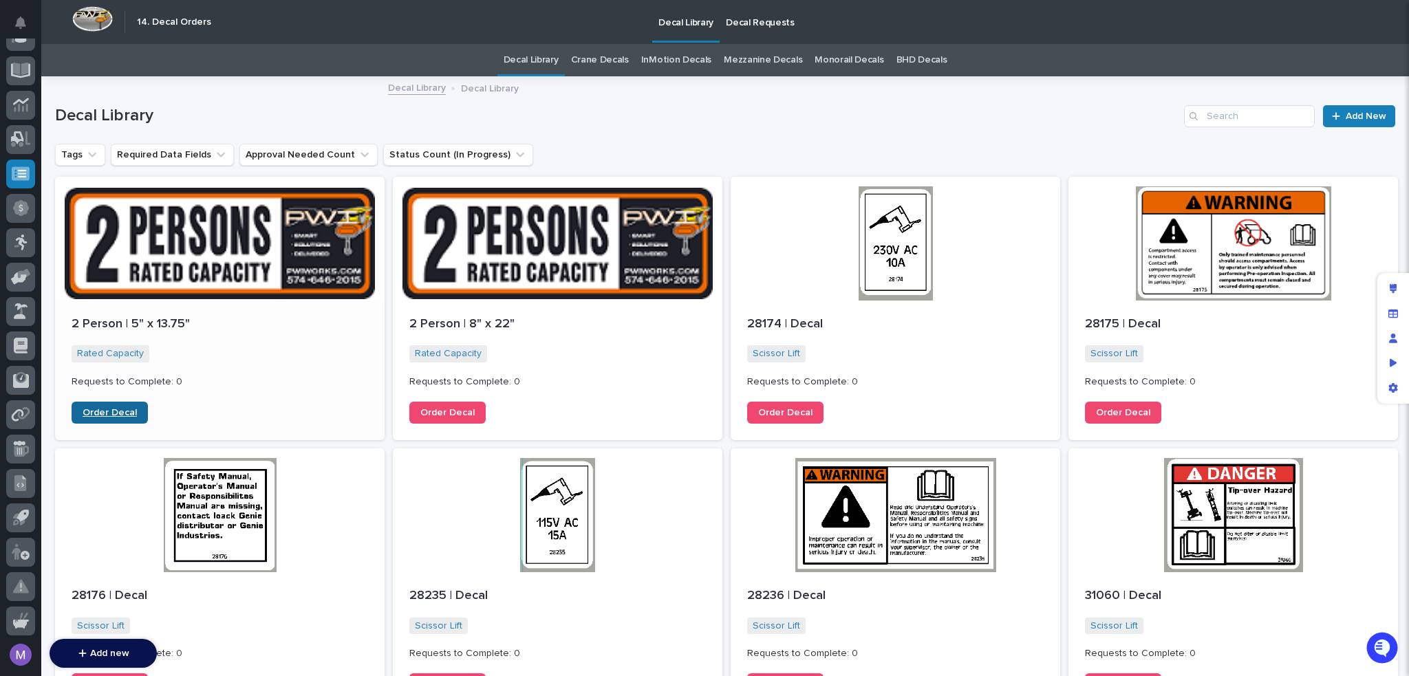
click at [133, 412] on span "Order Decal" at bounding box center [110, 413] width 54 height 10
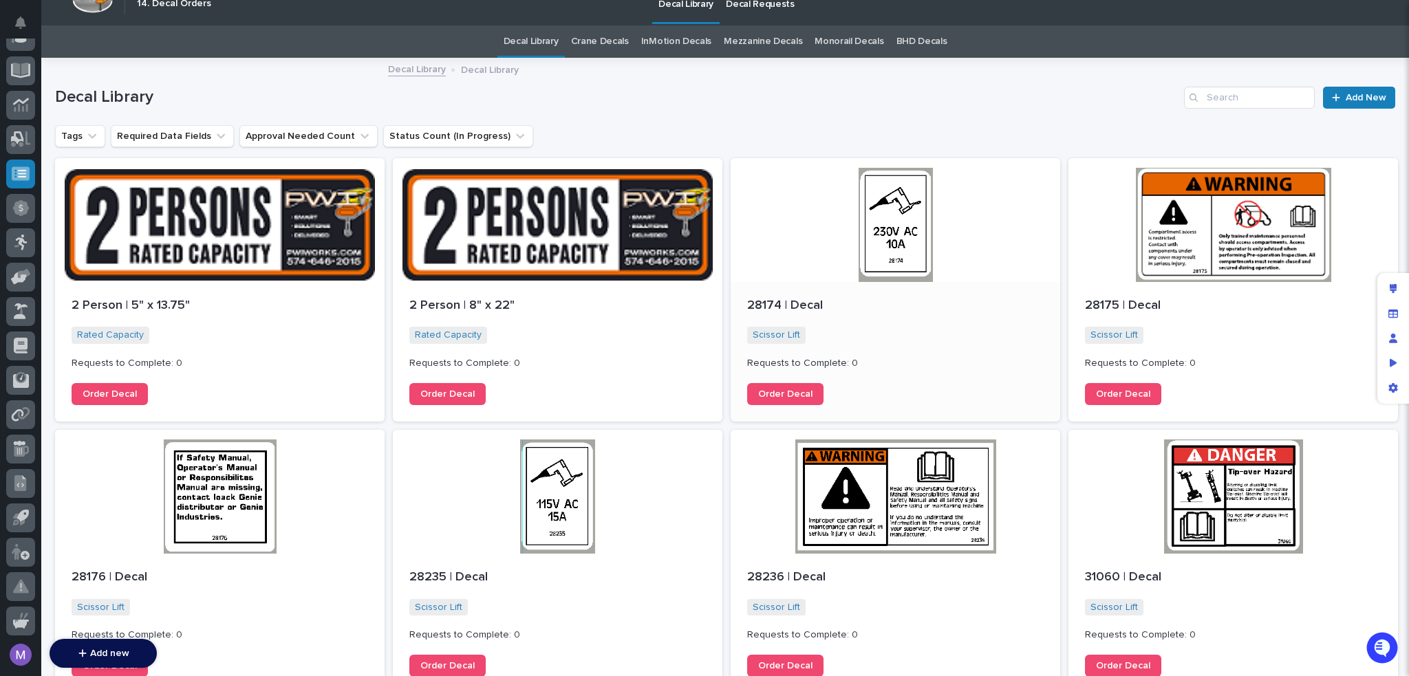
scroll to position [0, 0]
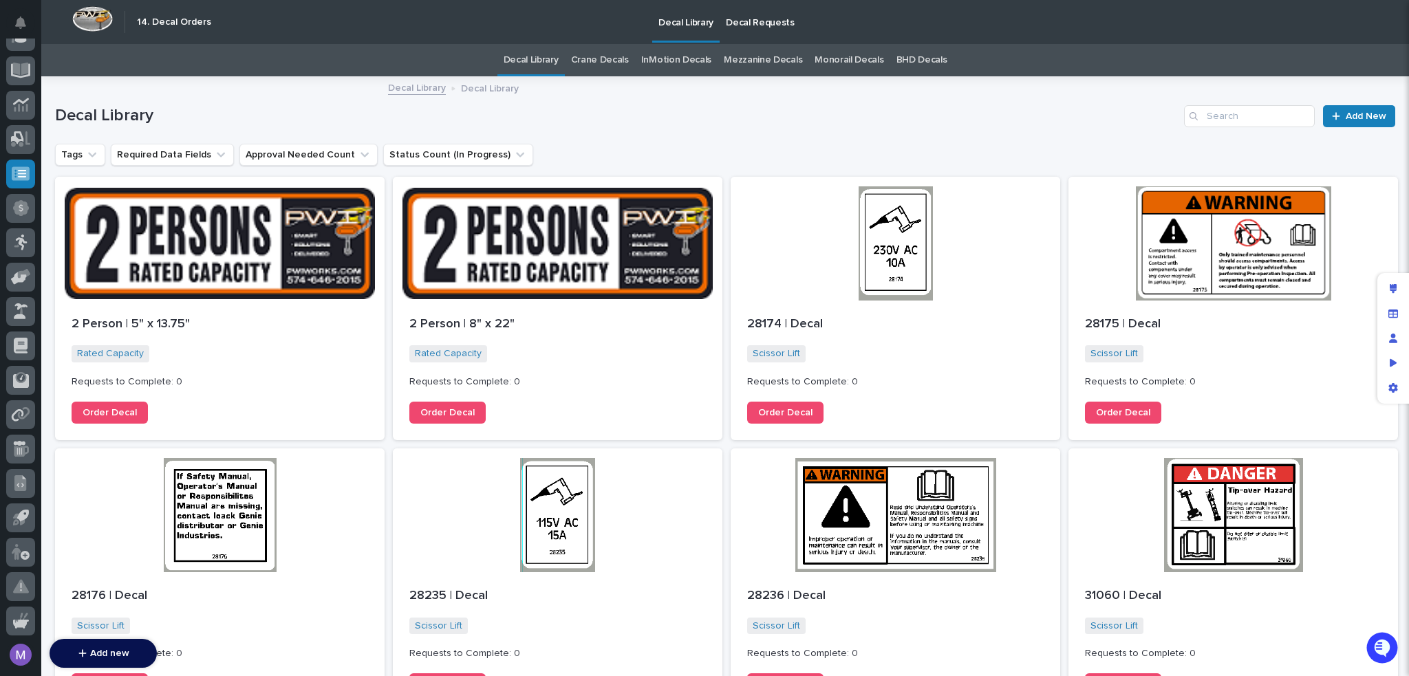
click at [755, 6] on p "Decal Requests" at bounding box center [760, 14] width 69 height 29
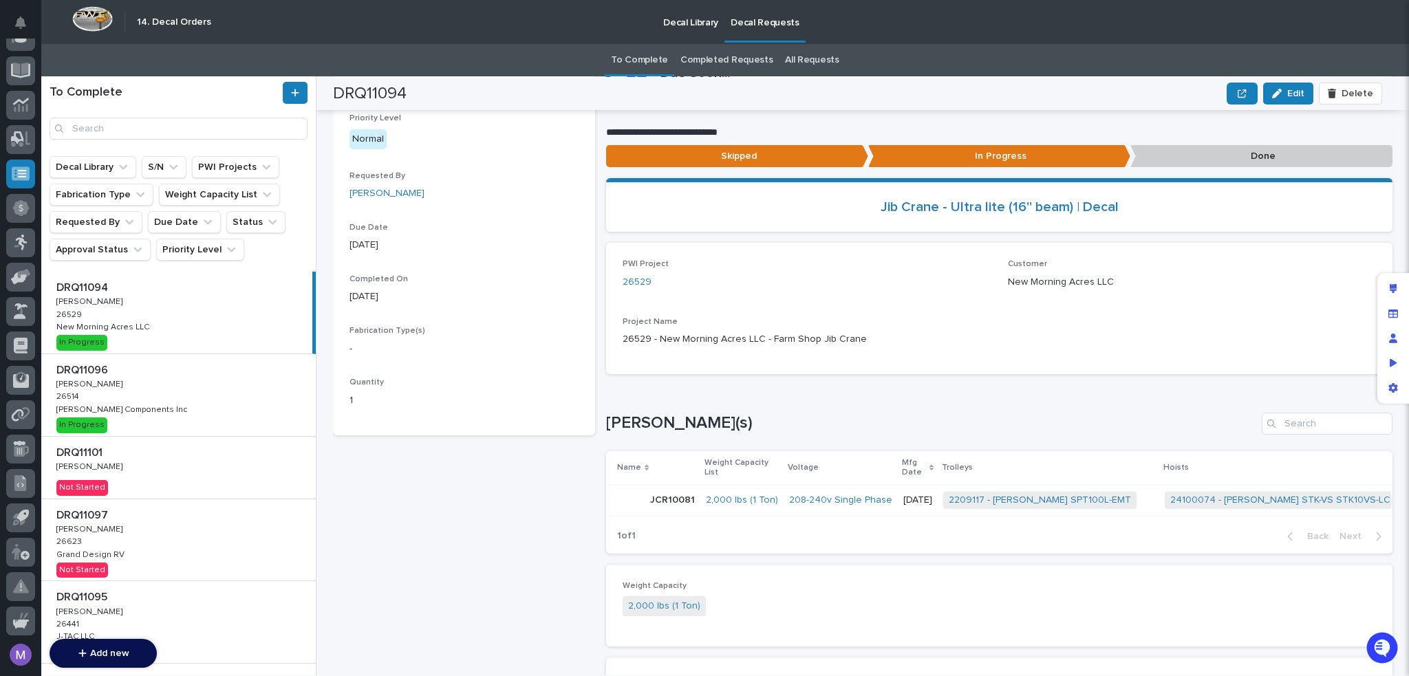
scroll to position [67, 0]
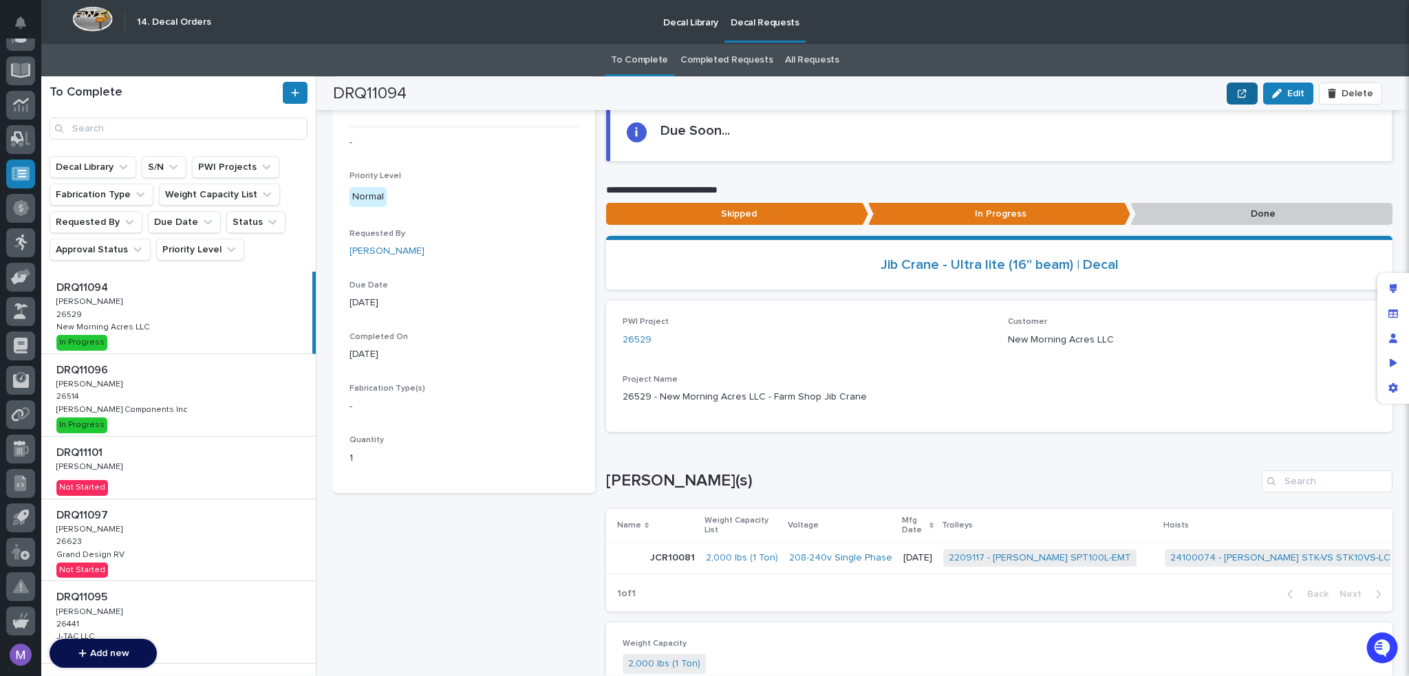
click at [1238, 93] on button "button" at bounding box center [1241, 94] width 30 height 22
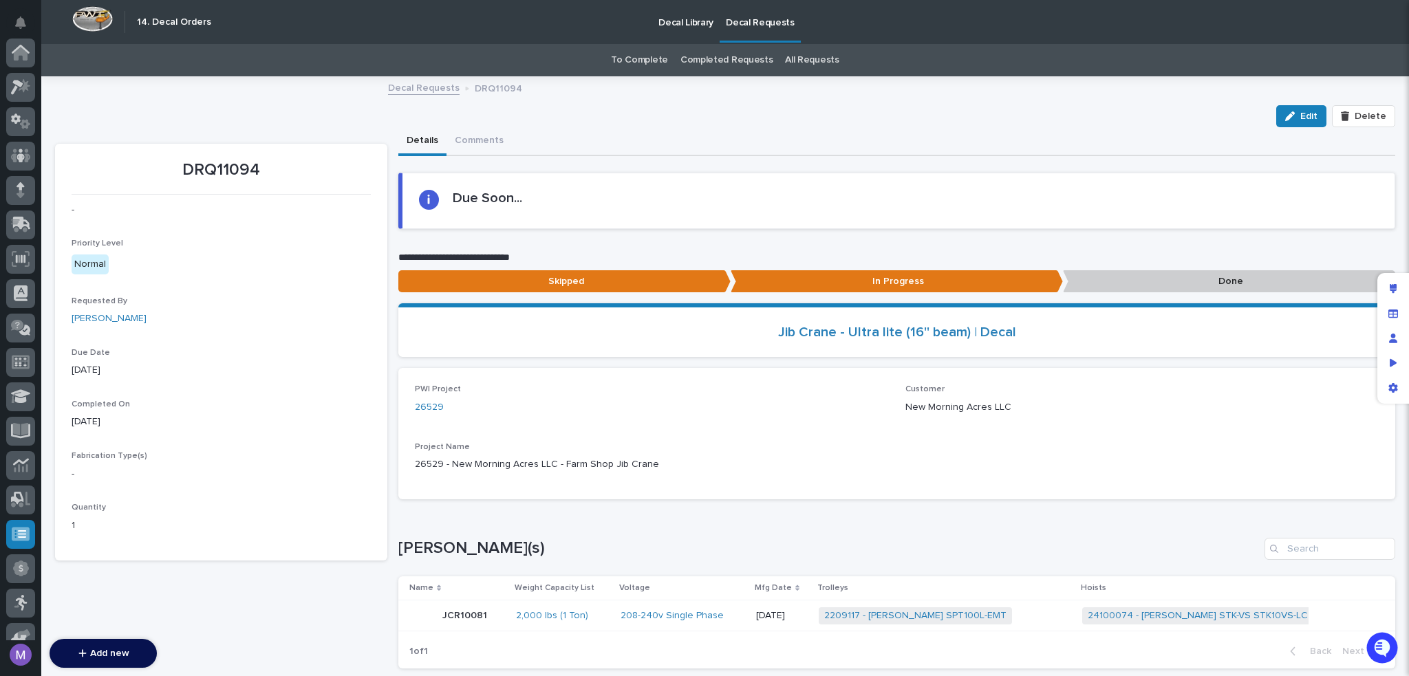
scroll to position [360, 0]
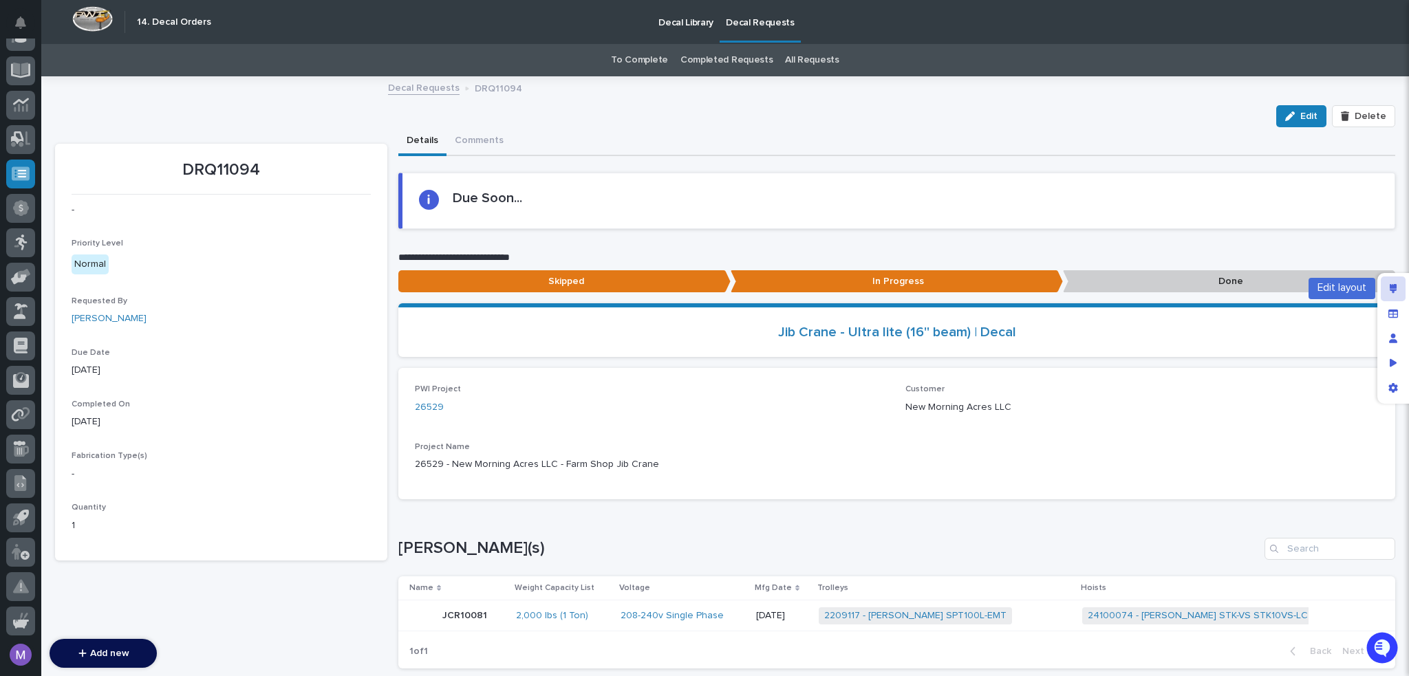
click at [1390, 285] on icon "Edit layout" at bounding box center [1394, 289] width 8 height 10
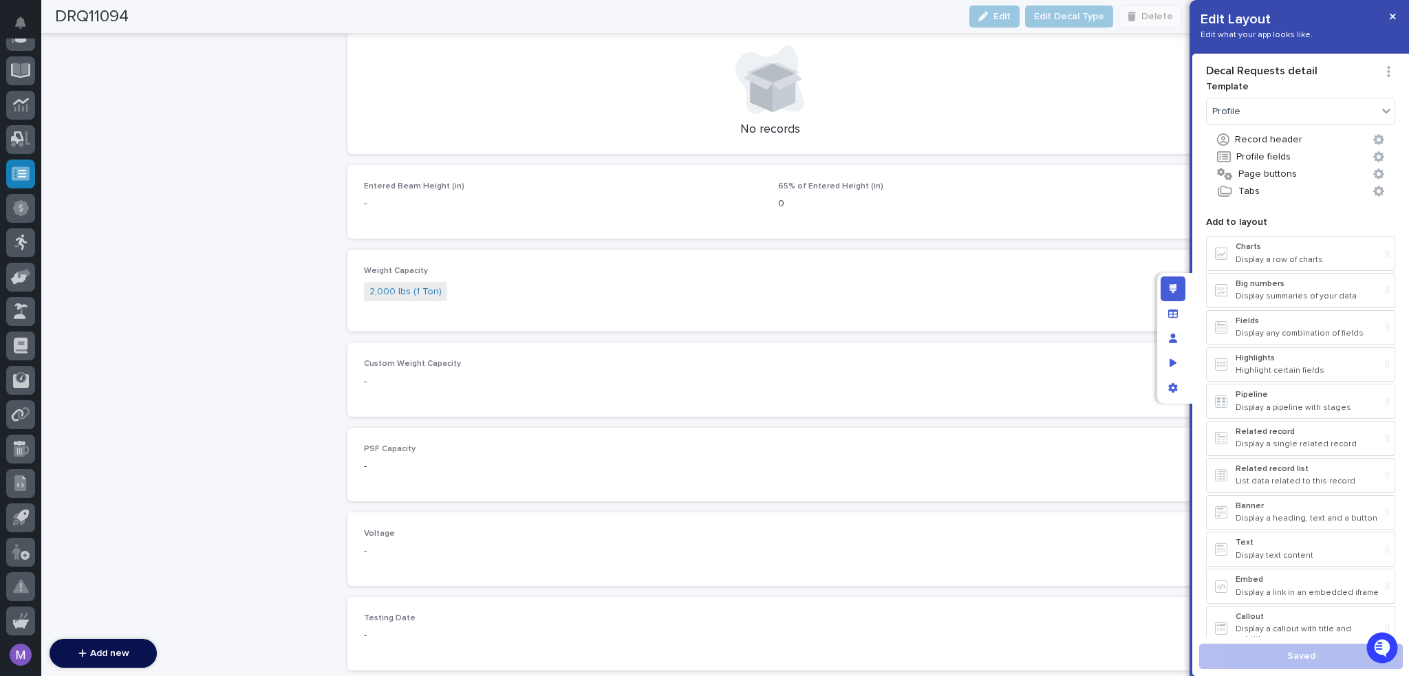
scroll to position [2476, 0]
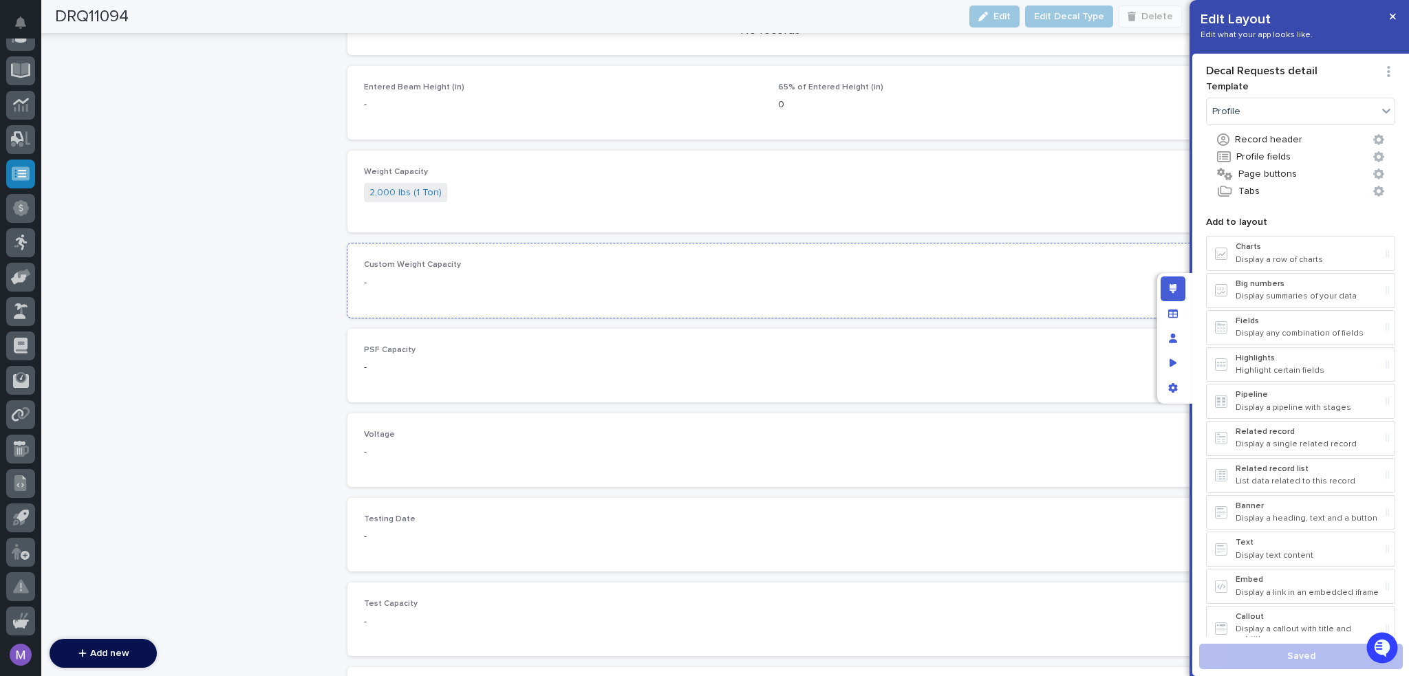
click at [584, 260] on p "Custom Weight Capacity" at bounding box center [493, 265] width 259 height 10
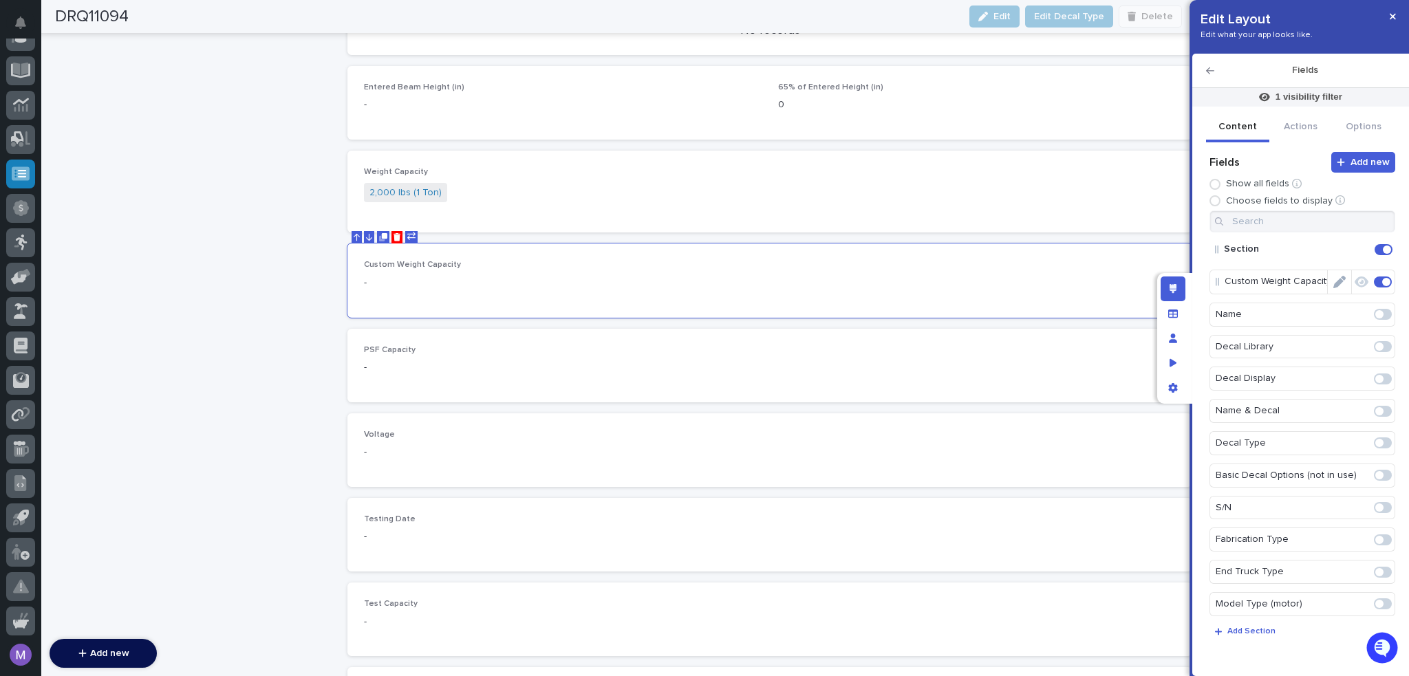
click at [1334, 283] on icon "Edit" at bounding box center [1339, 282] width 12 height 12
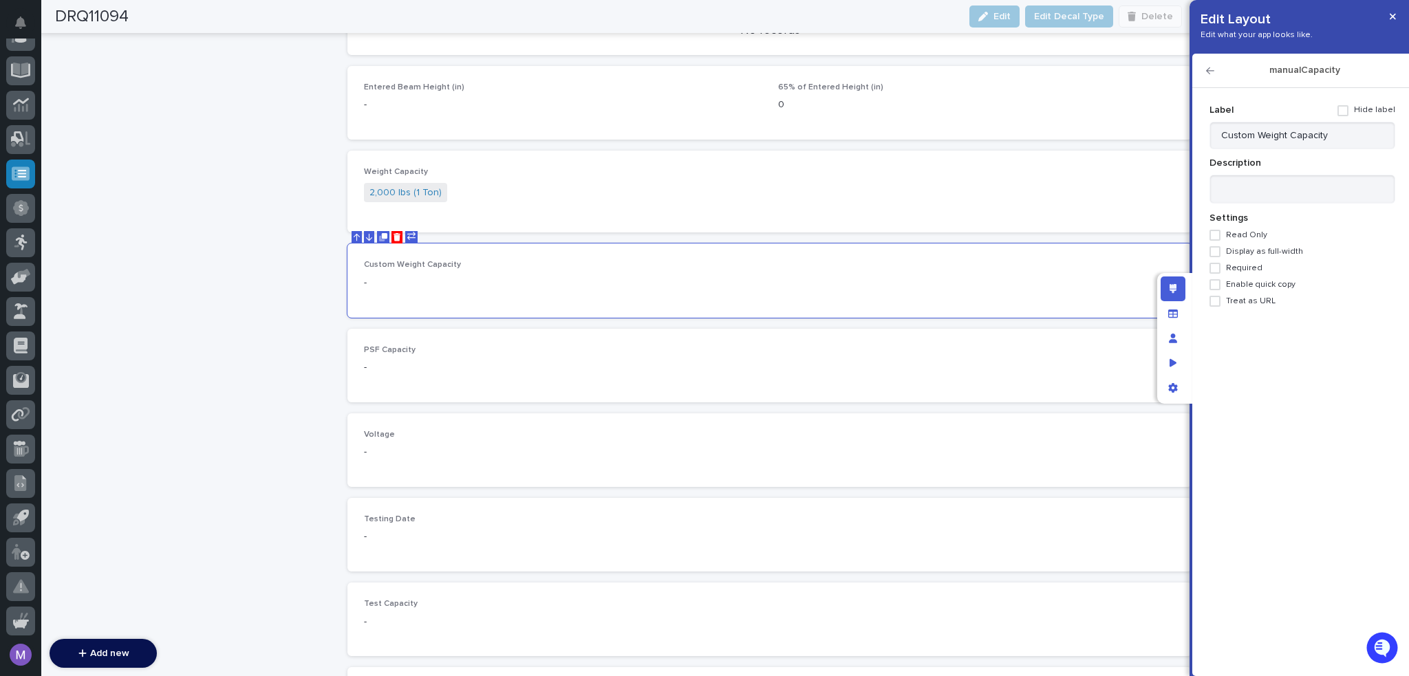
click at [1209, 71] on icon "button" at bounding box center [1210, 70] width 8 height 7
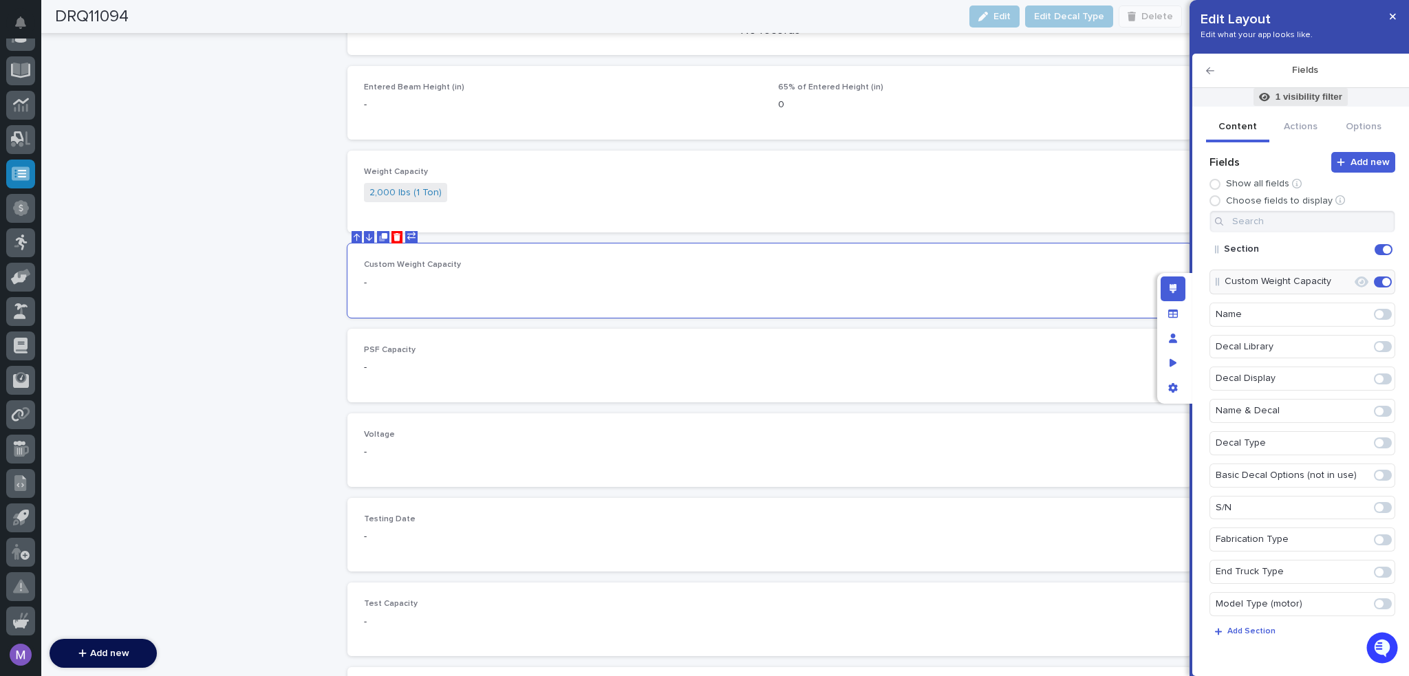
click at [1290, 89] on span "1 visibility filter" at bounding box center [1300, 97] width 94 height 18
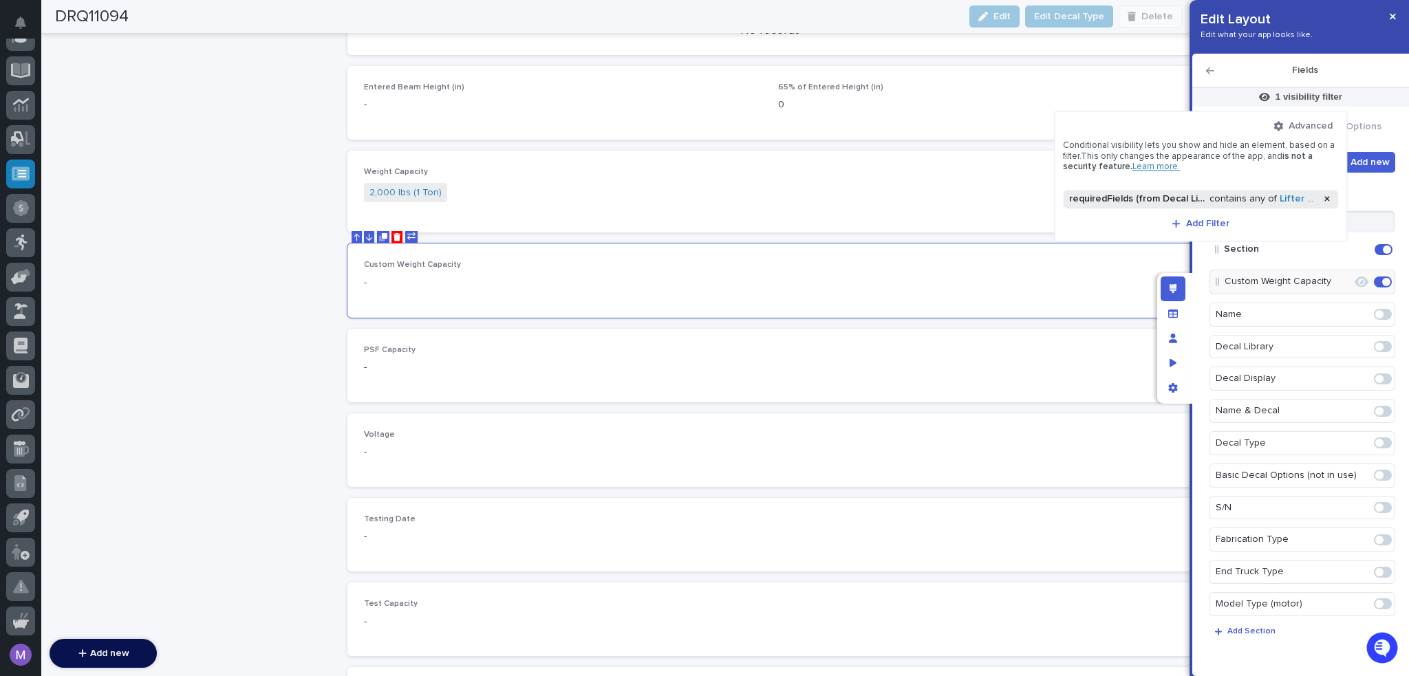
click at [1230, 197] on div "requiredFields (from Decal Library) contains any of Lifter Weight" at bounding box center [1192, 199] width 252 height 12
